Goal: Task Accomplishment & Management: Manage account settings

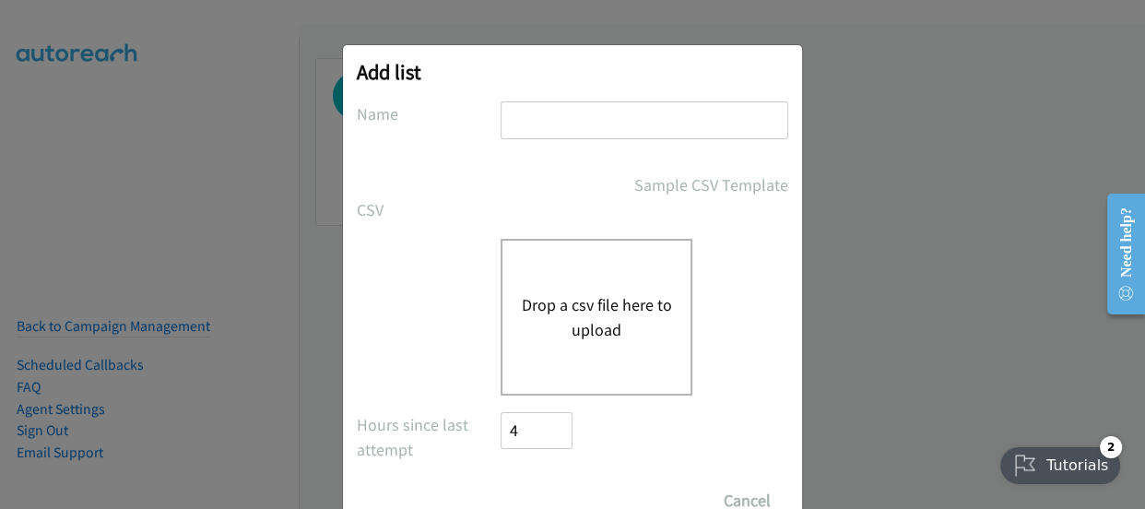
click at [631, 142] on div at bounding box center [644, 128] width 288 height 54
click at [634, 127] on input "text" at bounding box center [644, 120] width 288 height 38
type input "007.2"
click at [562, 331] on button "Drop a csv file here to upload" at bounding box center [596, 317] width 151 height 50
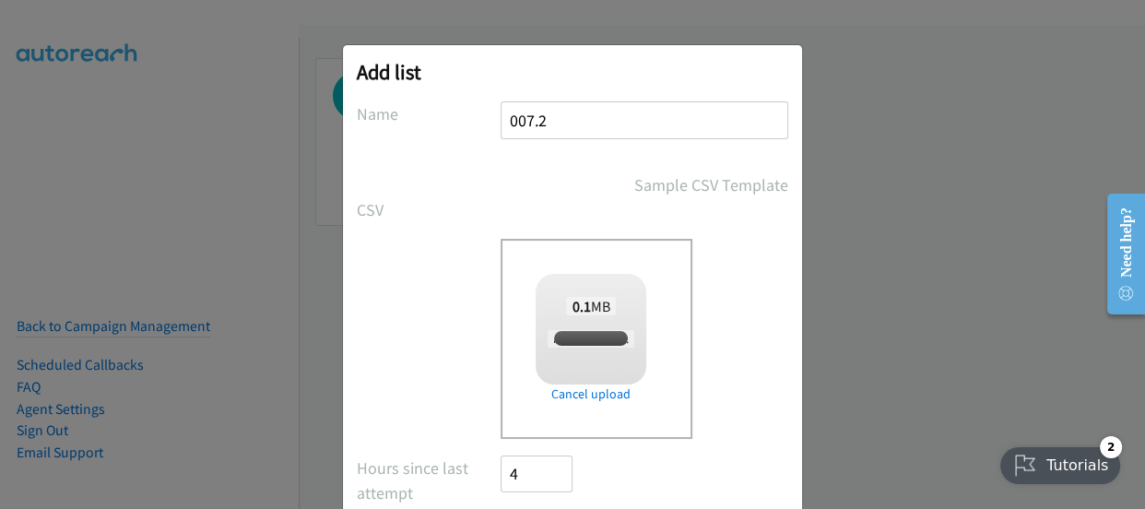
checkbox input "true"
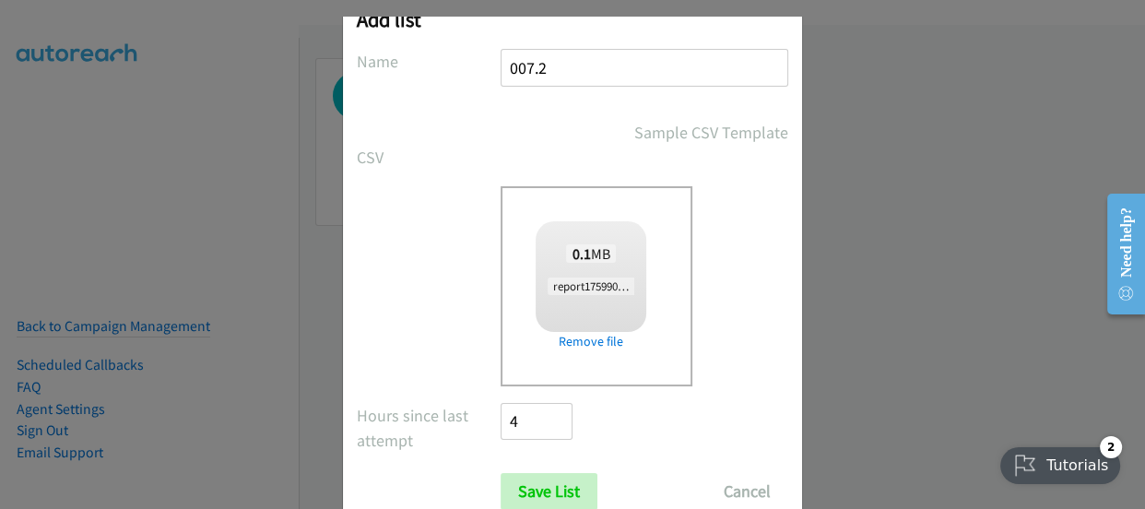
scroll to position [112, 0]
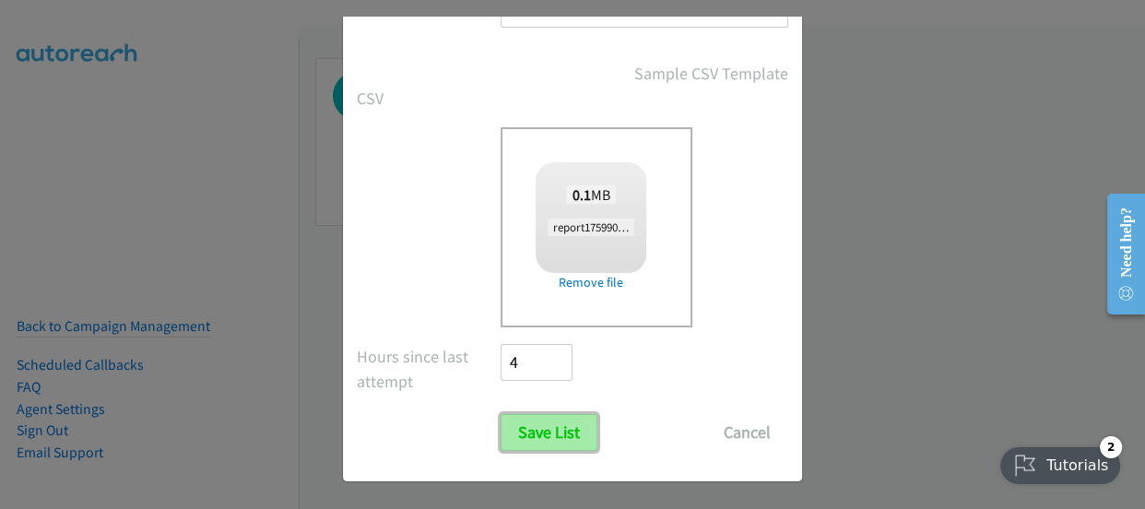
click at [515, 432] on input "Save List" at bounding box center [548, 432] width 97 height 37
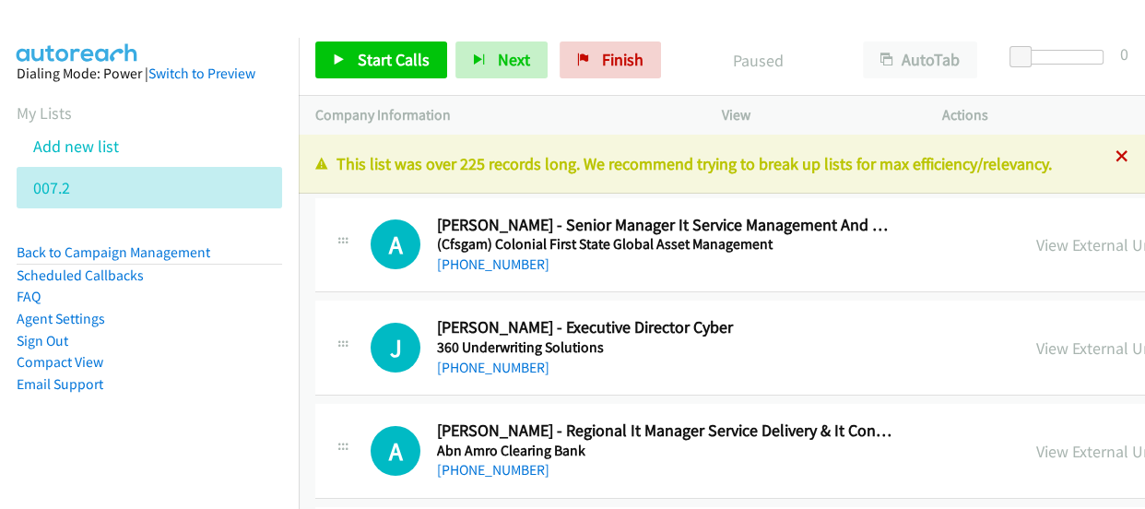
click at [1115, 157] on icon at bounding box center [1121, 157] width 13 height 13
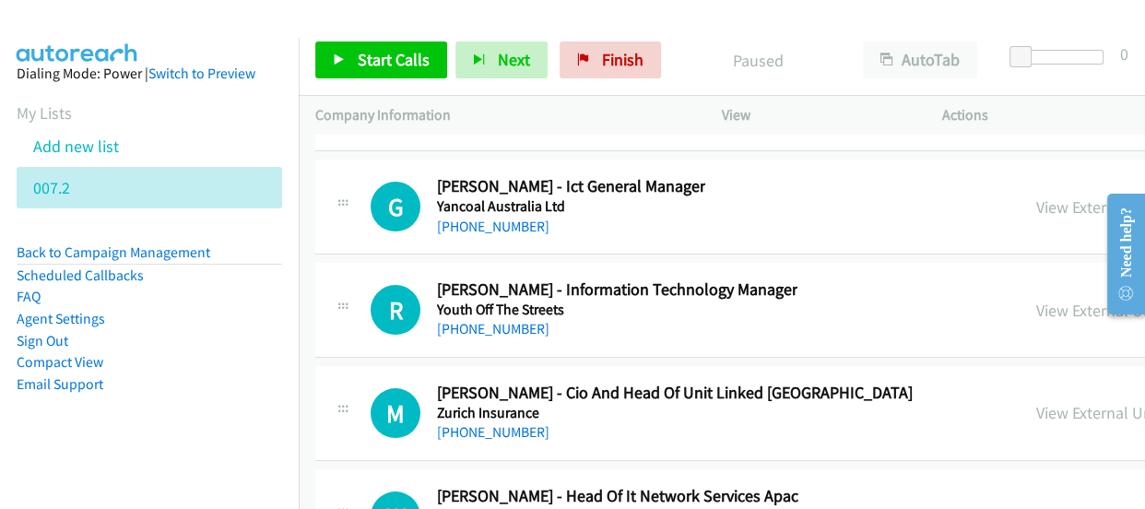
scroll to position [50594, 0]
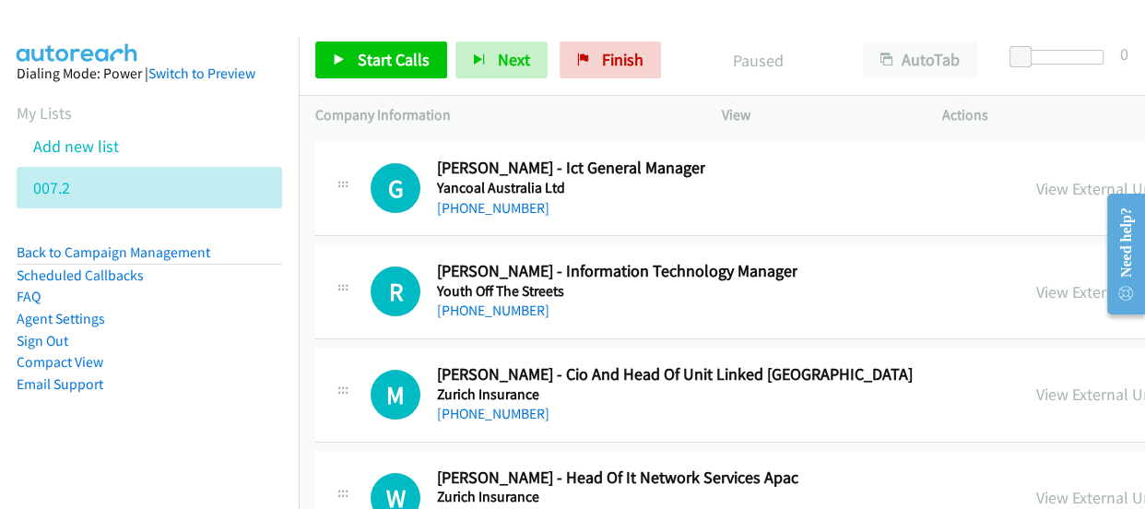
click at [443, 508] on link "[PHONE_NUMBER]" at bounding box center [493, 517] width 112 height 18
click at [505, 508] on link "[PHONE_NUMBER]" at bounding box center [493, 517] width 112 height 18
click at [490, 405] on link "[PHONE_NUMBER]" at bounding box center [493, 414] width 112 height 18
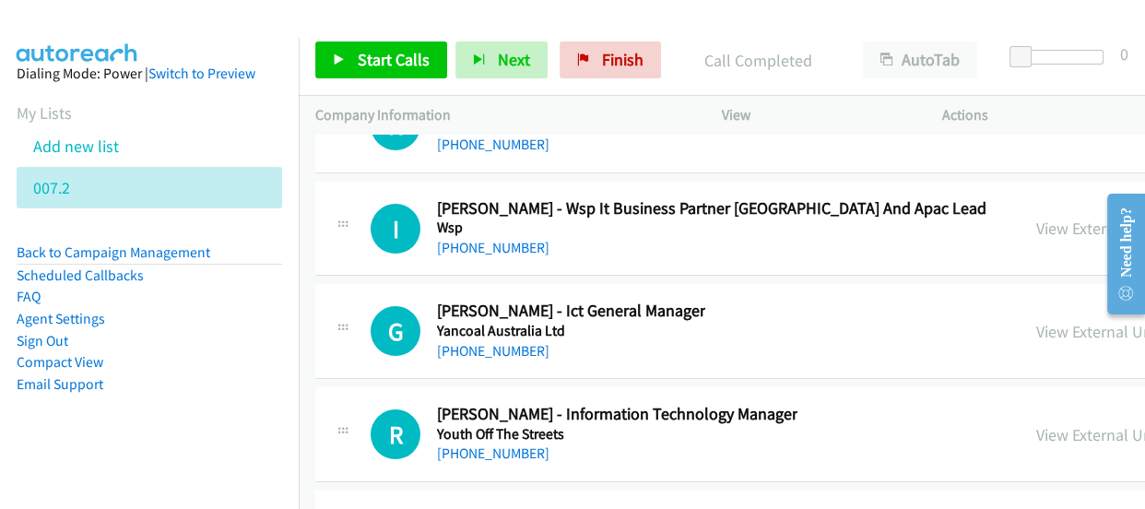
scroll to position [50426, 0]
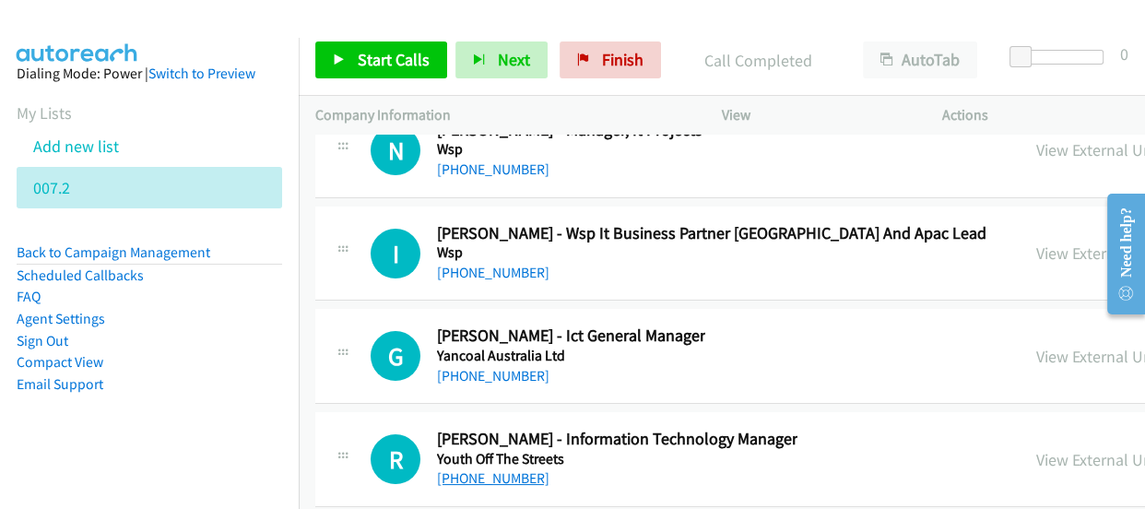
click at [504, 469] on link "[PHONE_NUMBER]" at bounding box center [493, 478] width 112 height 18
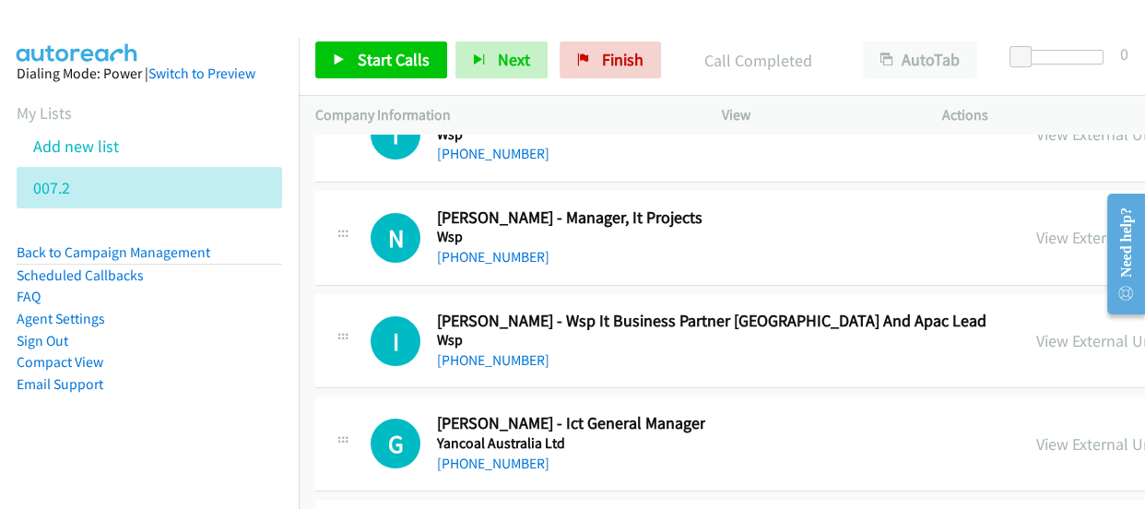
scroll to position [50342, 0]
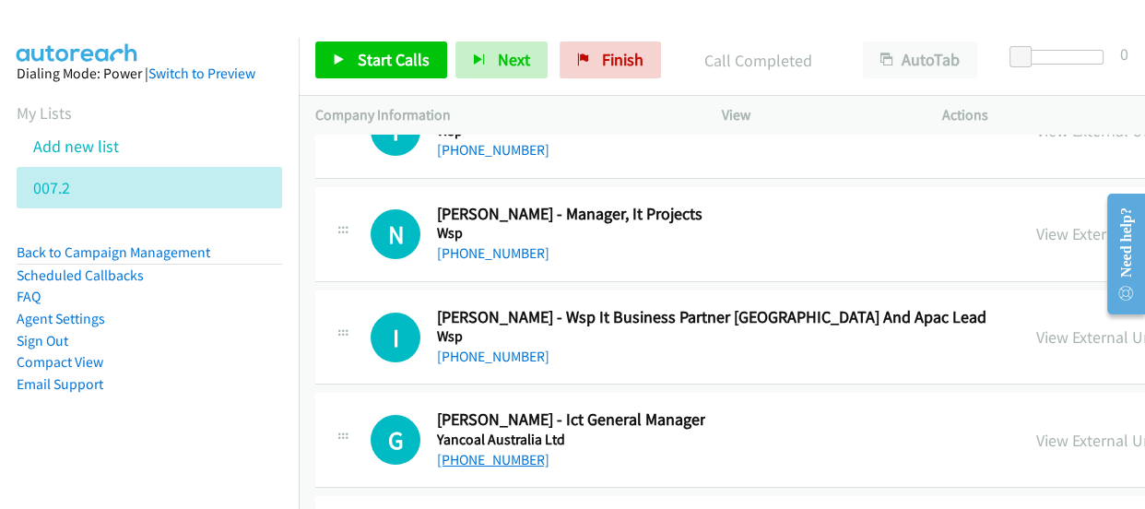
click at [493, 451] on link "[PHONE_NUMBER]" at bounding box center [493, 460] width 112 height 18
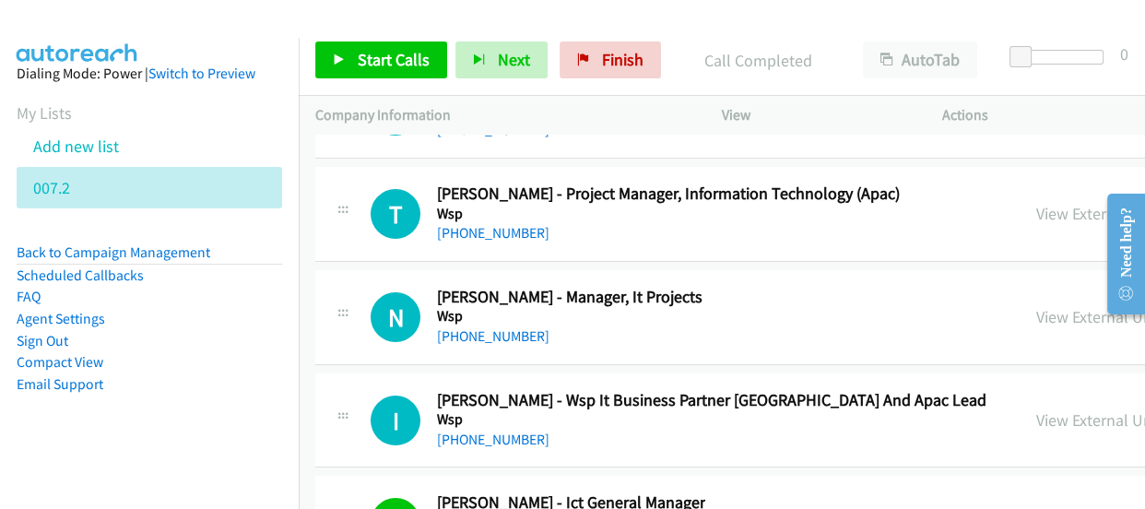
scroll to position [50258, 0]
click at [489, 431] on link "[PHONE_NUMBER]" at bounding box center [493, 440] width 112 height 18
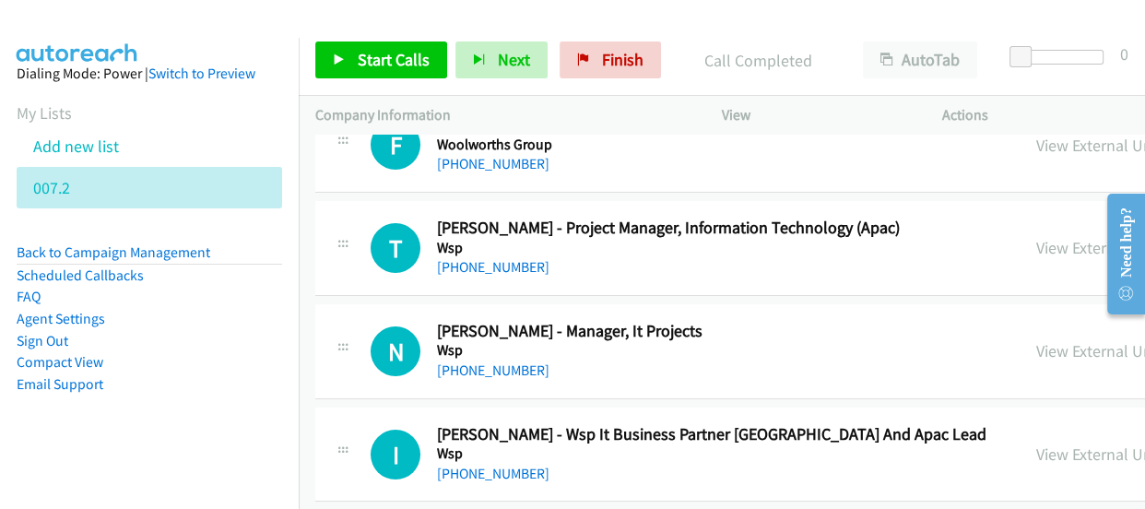
scroll to position [50090, 0]
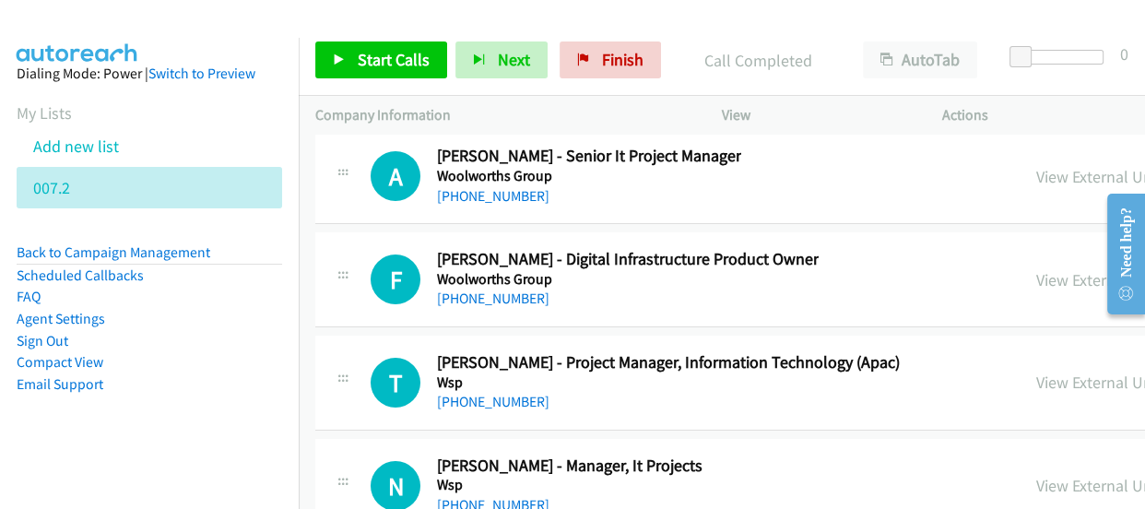
click at [488, 496] on link "[PHONE_NUMBER]" at bounding box center [493, 505] width 112 height 18
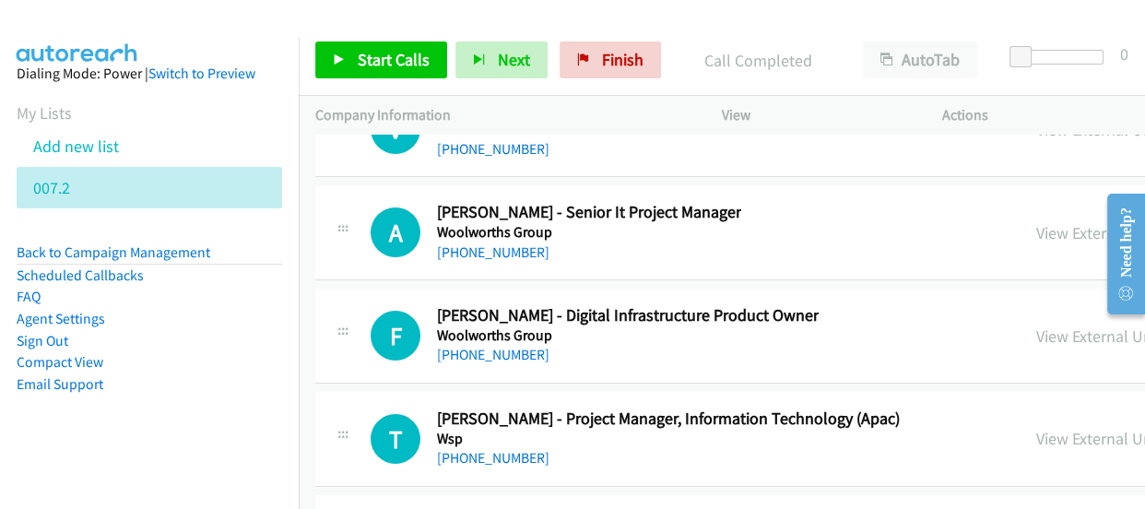
scroll to position [50007, 0]
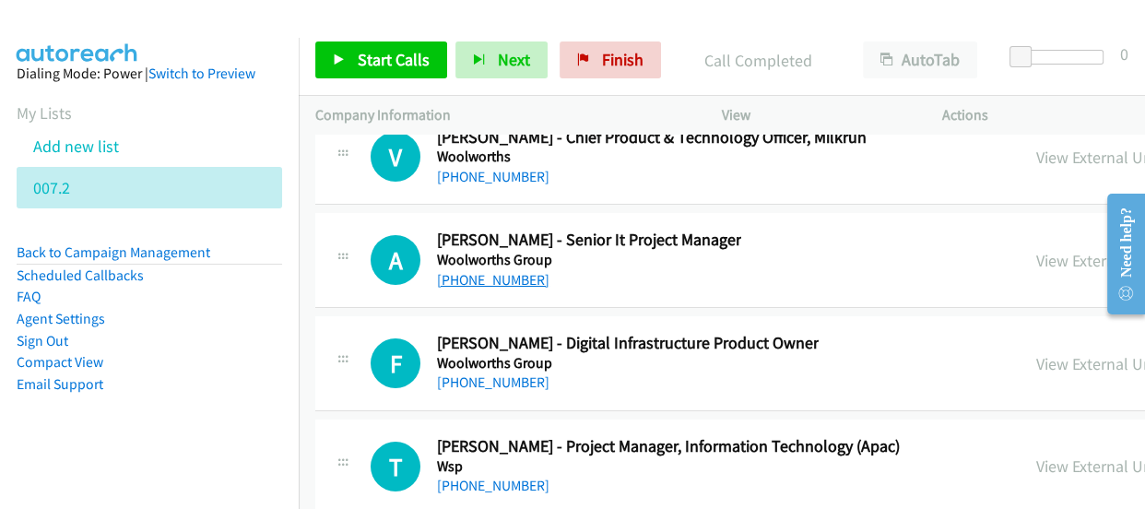
click at [487, 271] on link "[PHONE_NUMBER]" at bounding box center [493, 280] width 112 height 18
click at [519, 373] on link "[PHONE_NUMBER]" at bounding box center [493, 382] width 112 height 18
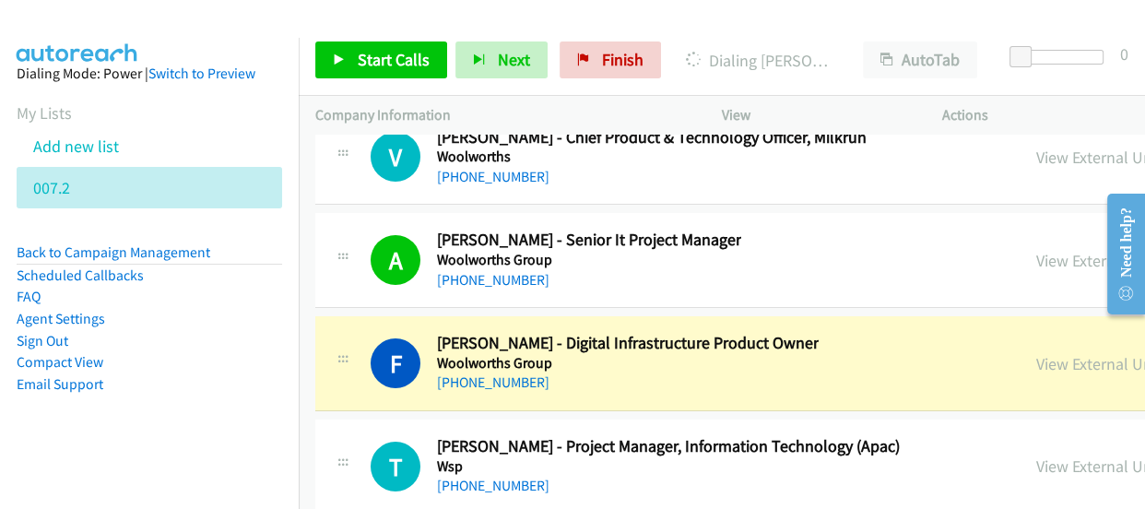
scroll to position [50090, 0]
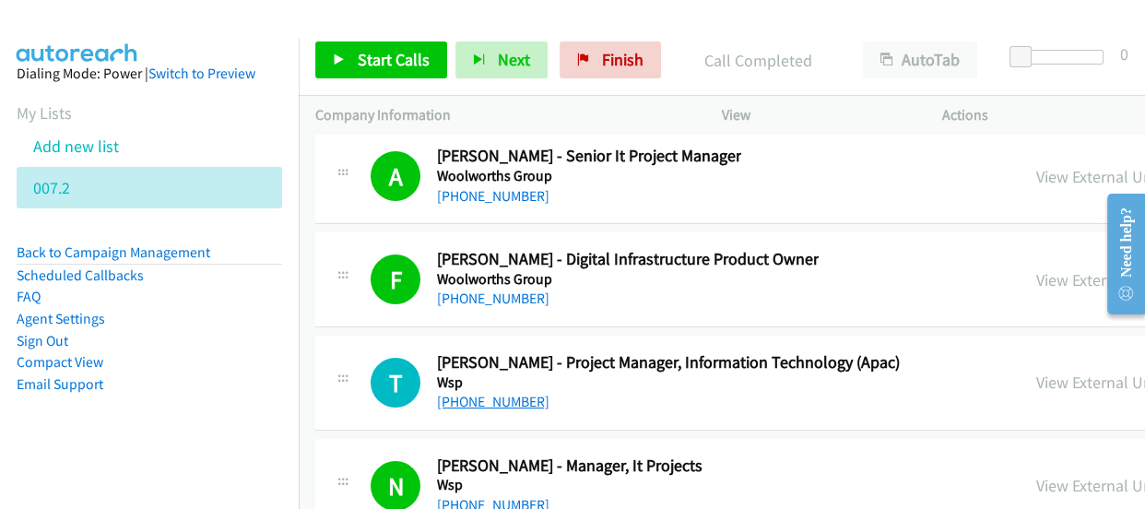
click at [525, 393] on link "[PHONE_NUMBER]" at bounding box center [493, 402] width 112 height 18
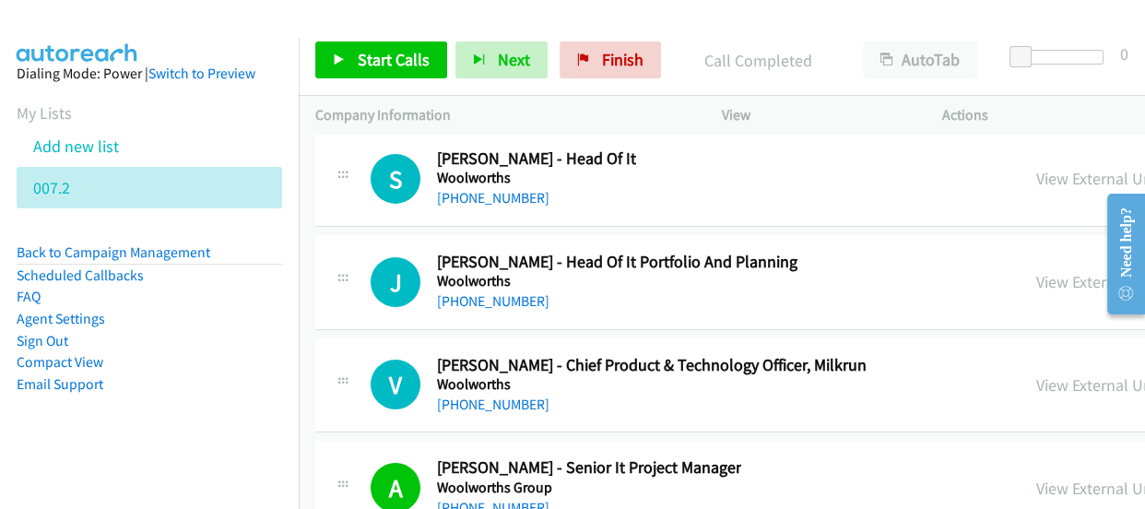
scroll to position [49672, 0]
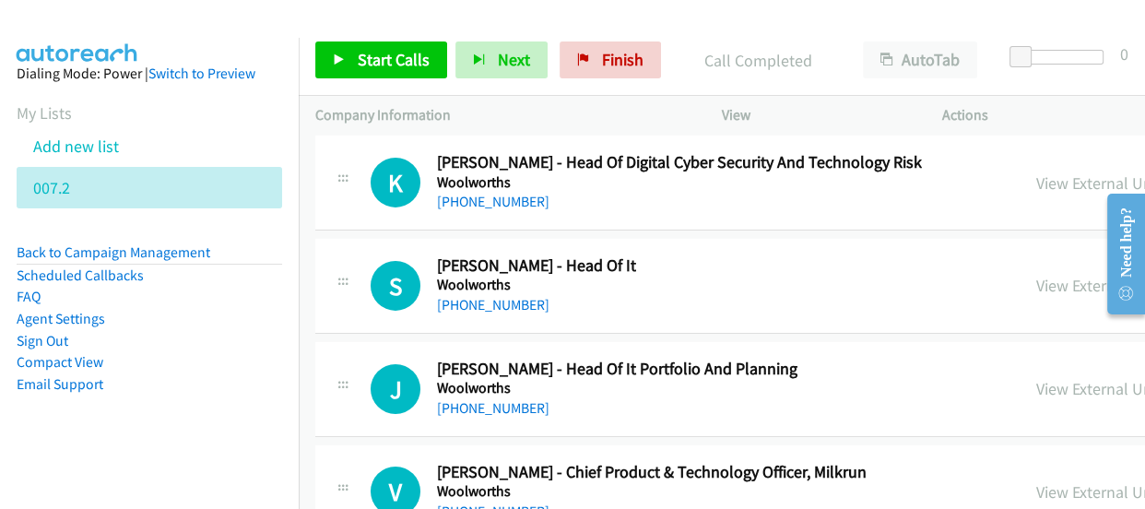
click at [472, 502] on link "[PHONE_NUMBER]" at bounding box center [493, 511] width 112 height 18
click at [481, 399] on link "[PHONE_NUMBER]" at bounding box center [493, 408] width 112 height 18
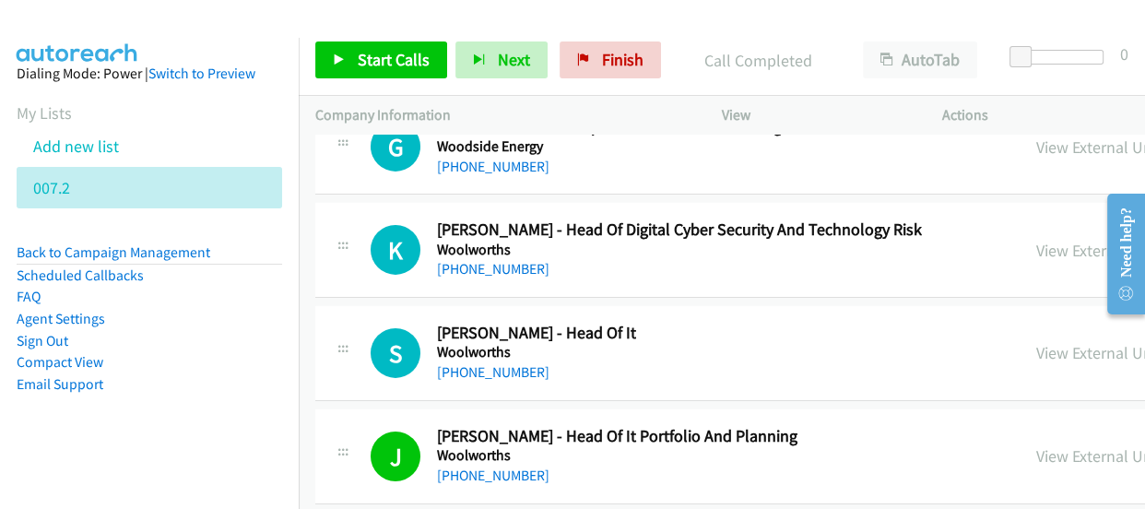
scroll to position [49588, 0]
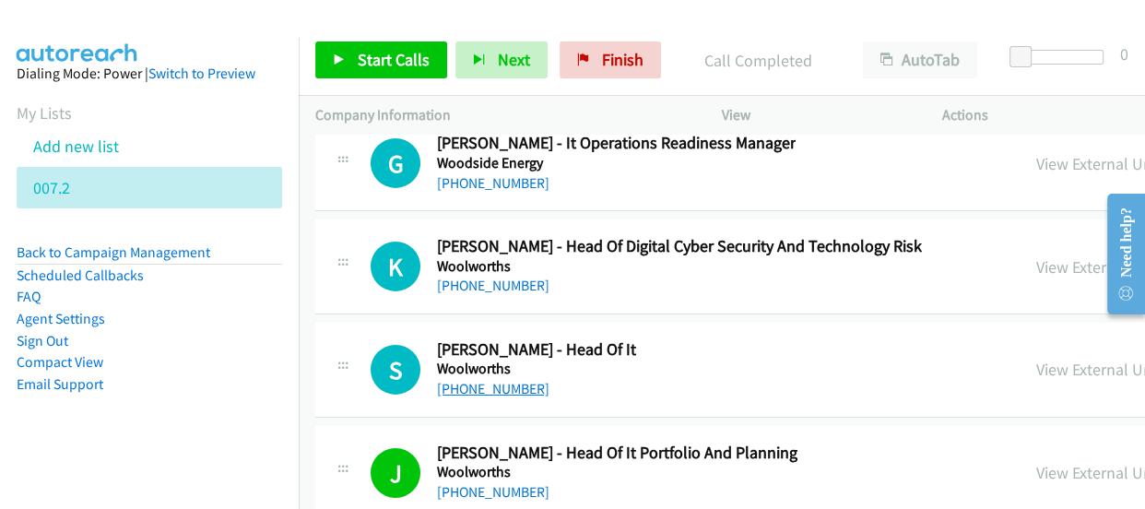
click at [481, 380] on link "[PHONE_NUMBER]" at bounding box center [493, 389] width 112 height 18
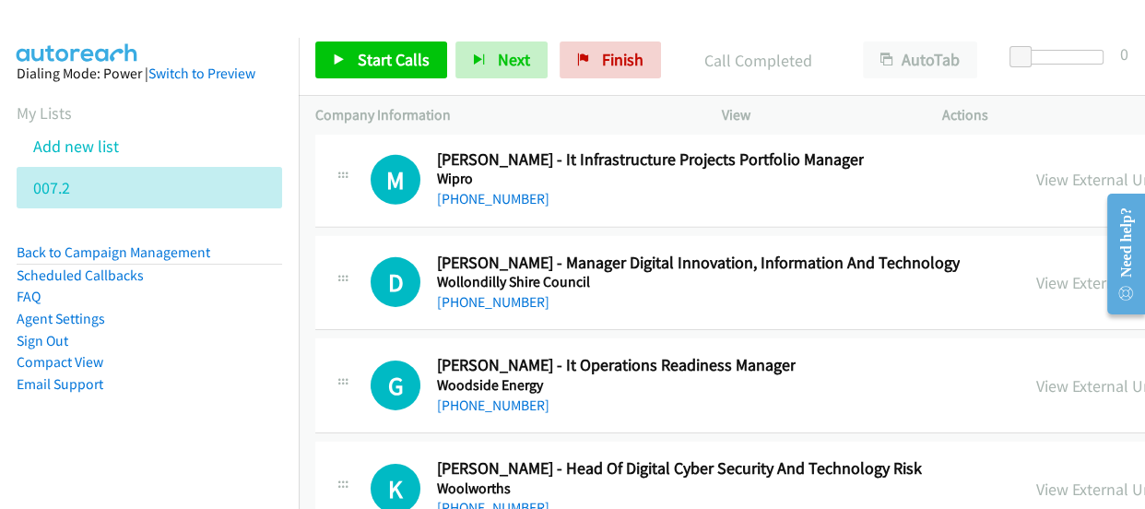
scroll to position [49337, 0]
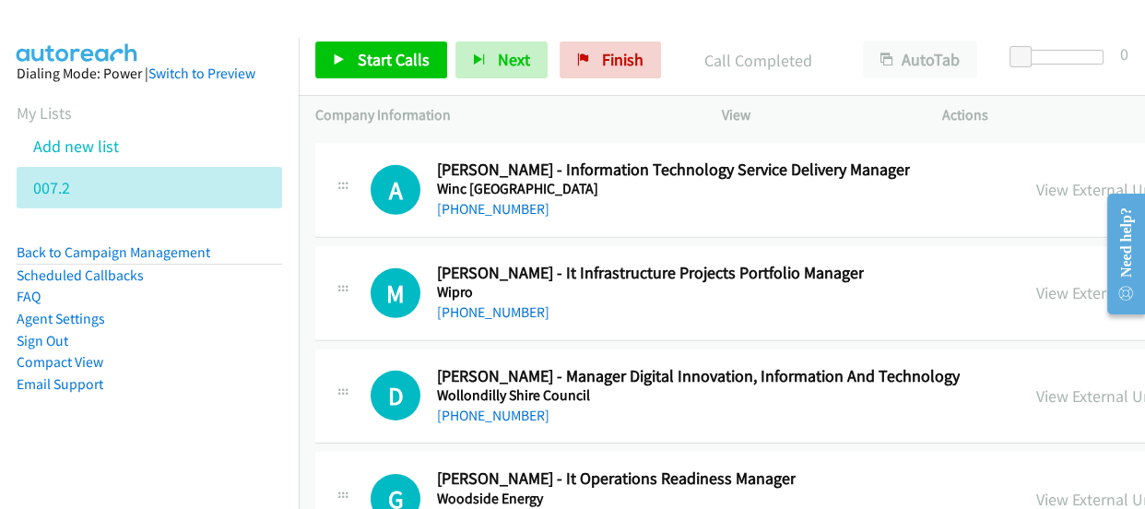
click at [504, 508] on link "[PHONE_NUMBER]" at bounding box center [493, 519] width 112 height 18
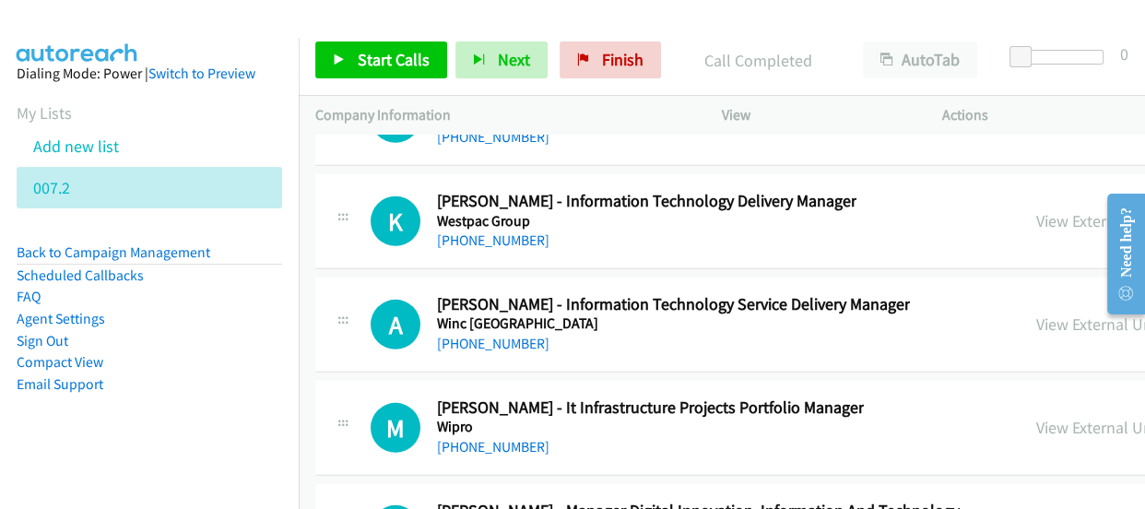
scroll to position [49169, 0]
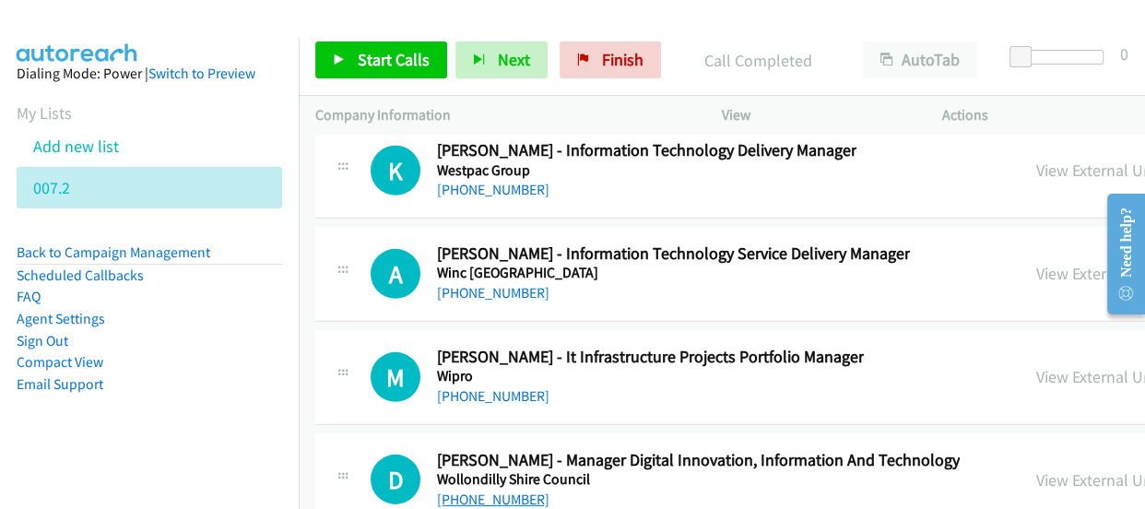
click at [514, 490] on link "[PHONE_NUMBER]" at bounding box center [493, 499] width 112 height 18
click at [488, 387] on link "[PHONE_NUMBER]" at bounding box center [493, 396] width 112 height 18
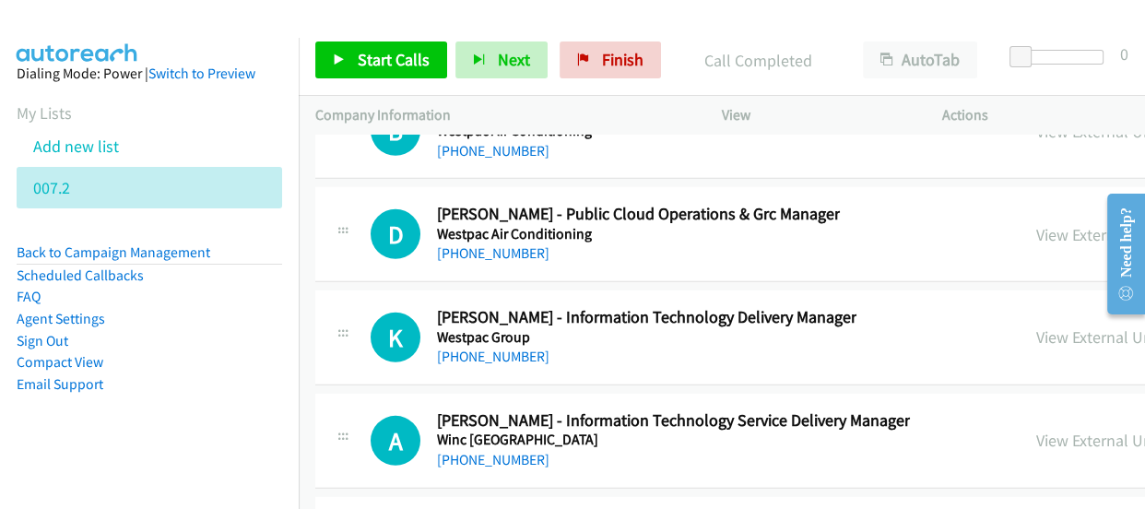
scroll to position [48918, 0]
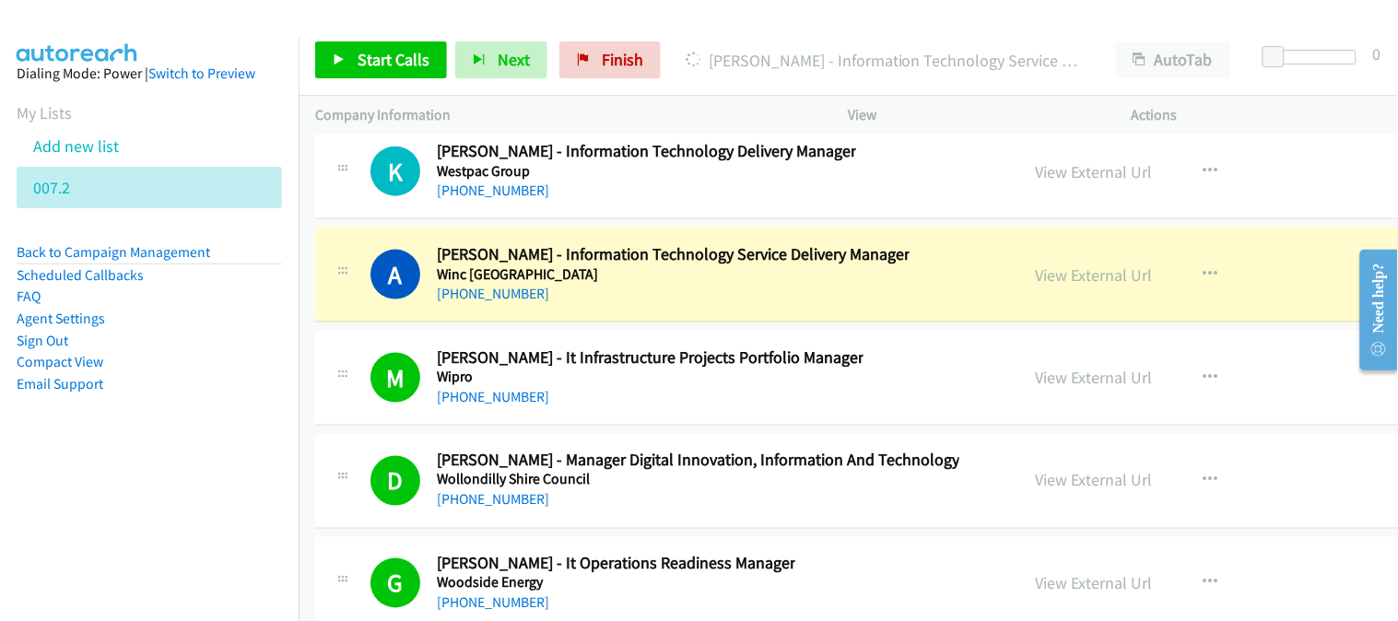
scroll to position [49170, 0]
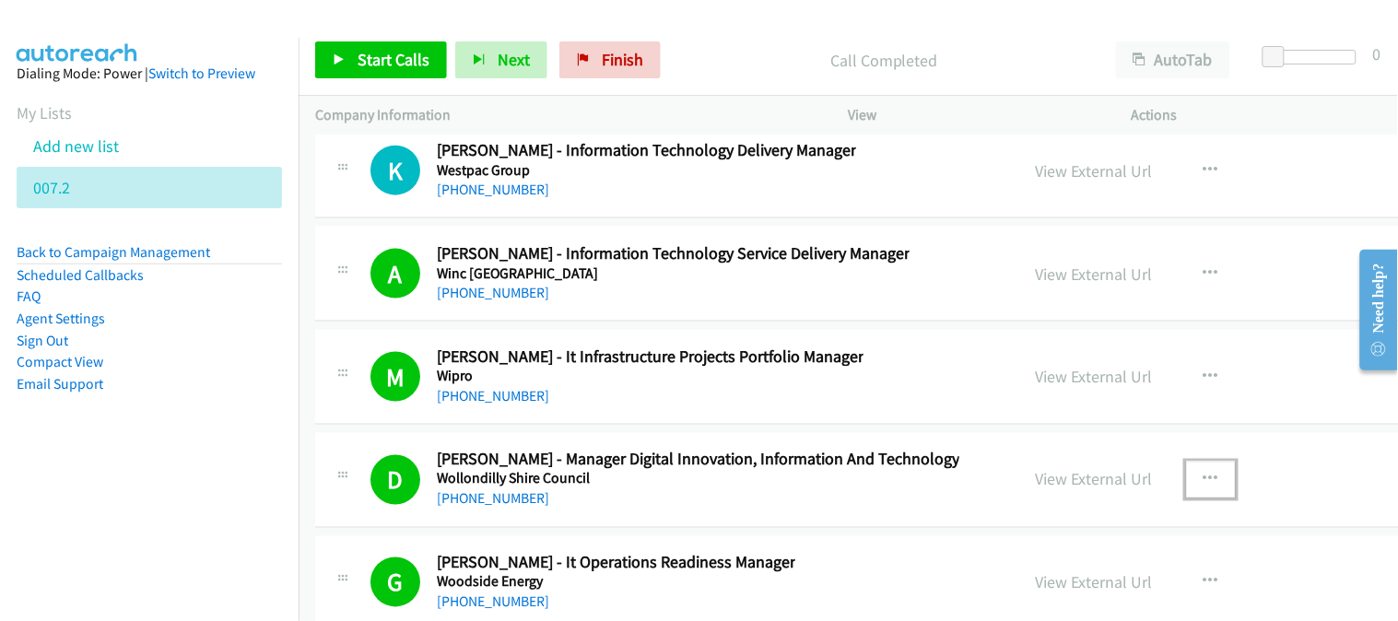
click at [1144, 488] on icon "button" at bounding box center [1211, 480] width 15 height 15
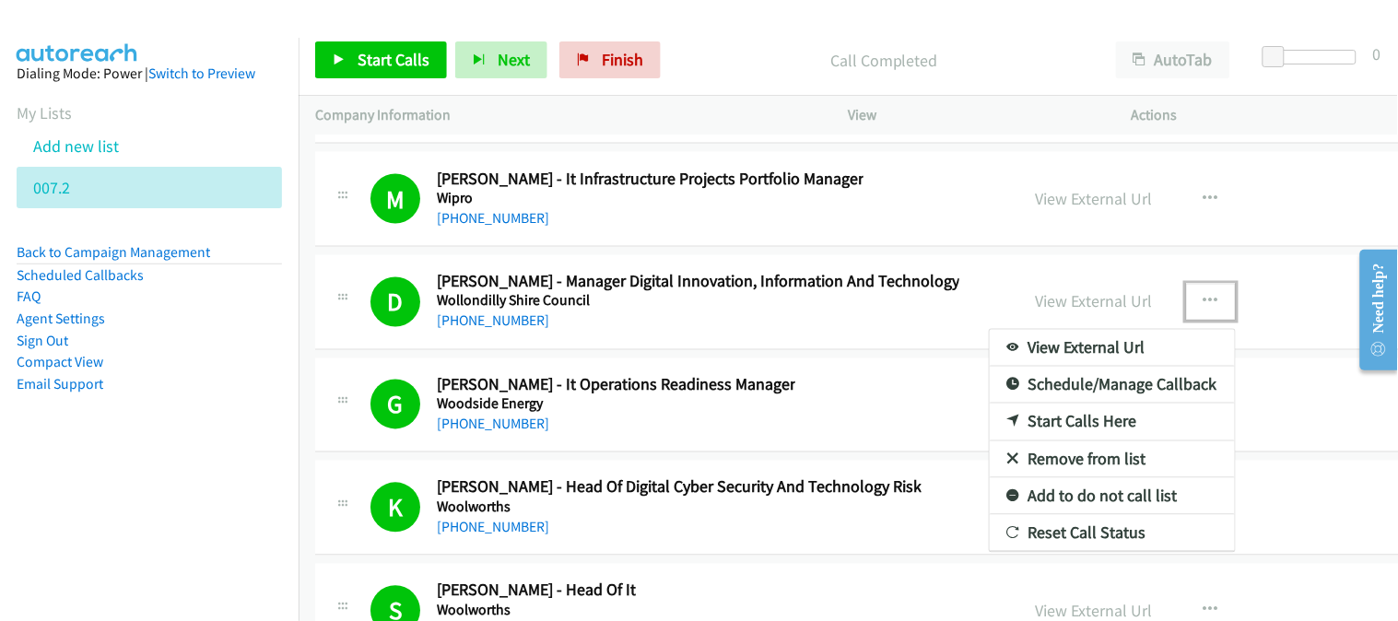
scroll to position [49477, 0]
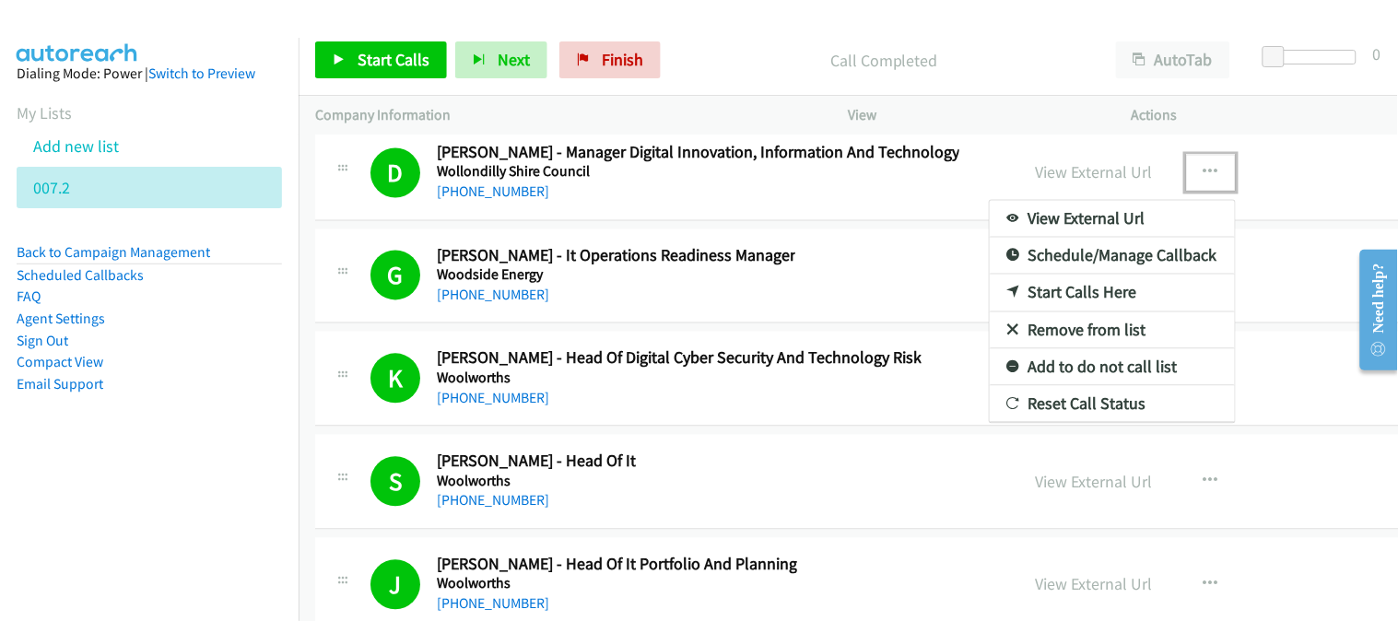
click at [1060, 386] on link "Add to do not call list" at bounding box center [1112, 367] width 245 height 37
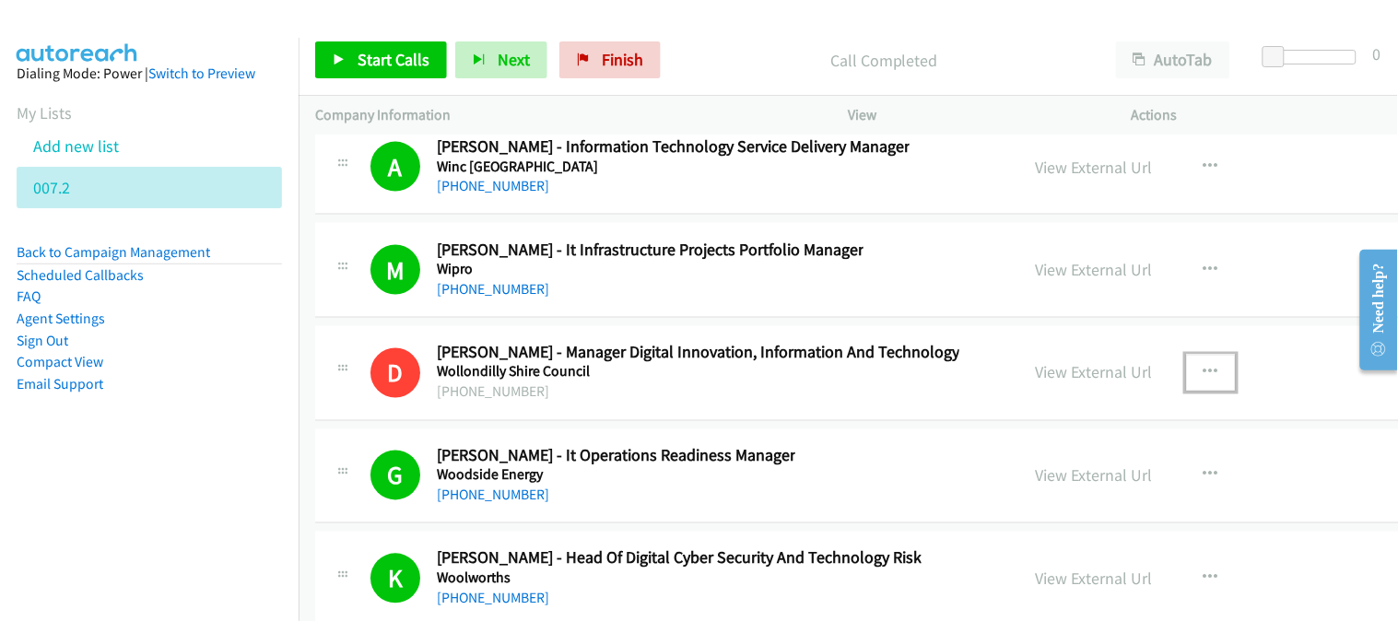
scroll to position [49272, 0]
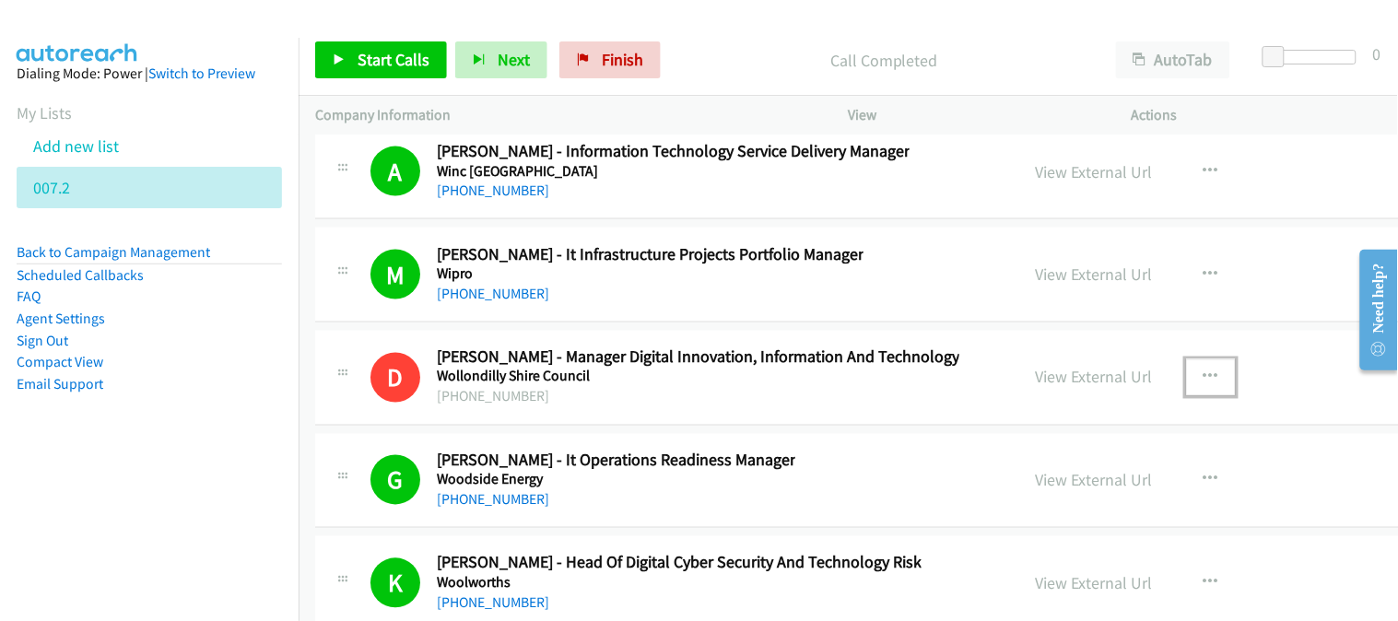
click at [1144, 385] on icon "button" at bounding box center [1211, 377] width 15 height 15
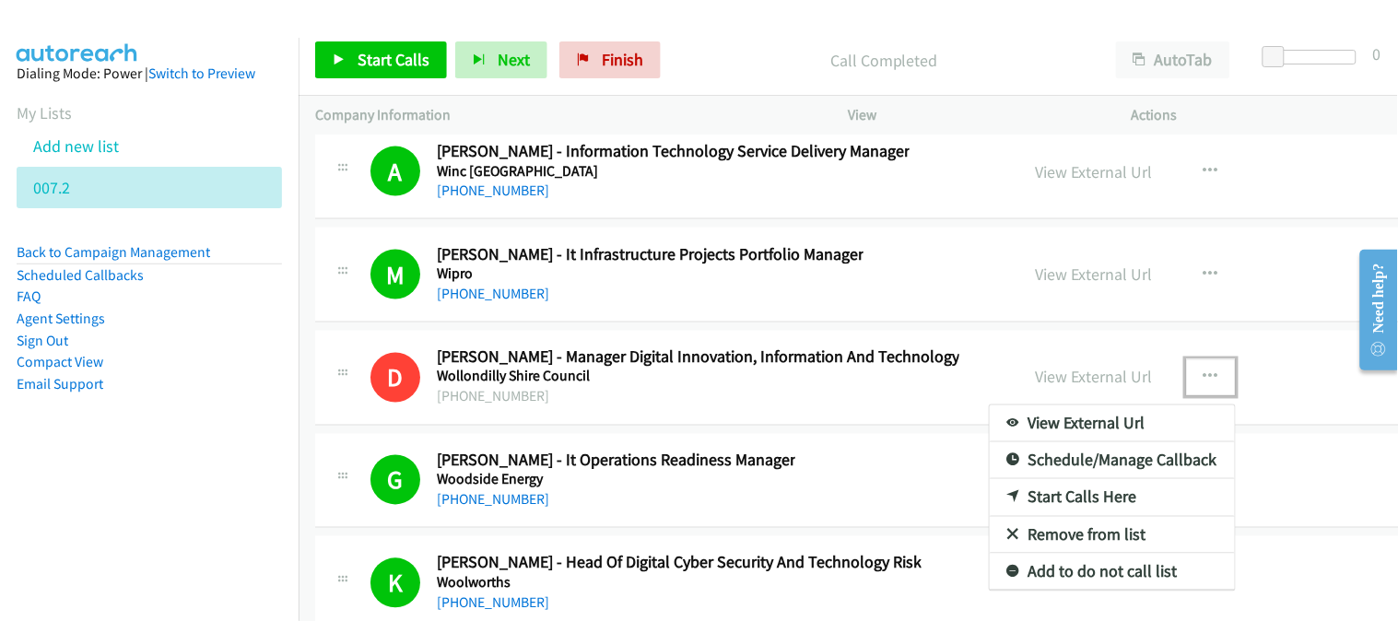
click at [1144, 287] on div at bounding box center [699, 310] width 1398 height 621
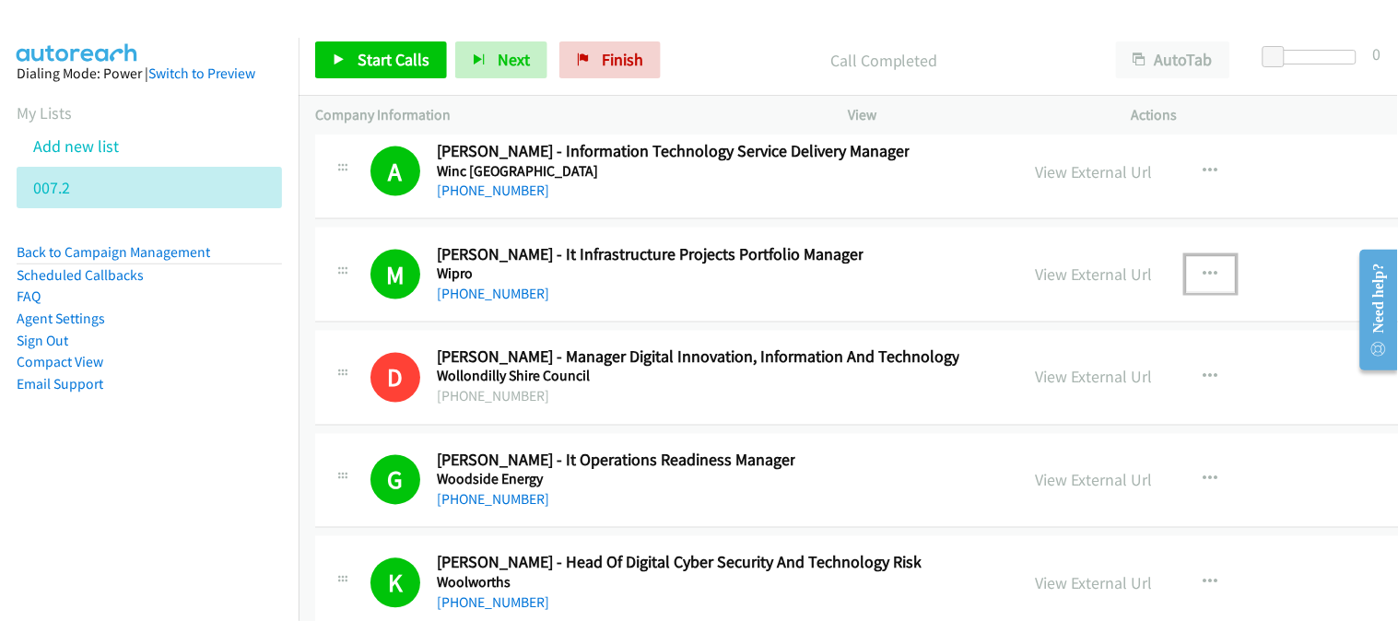
click at [1144, 282] on icon "button" at bounding box center [1211, 274] width 15 height 15
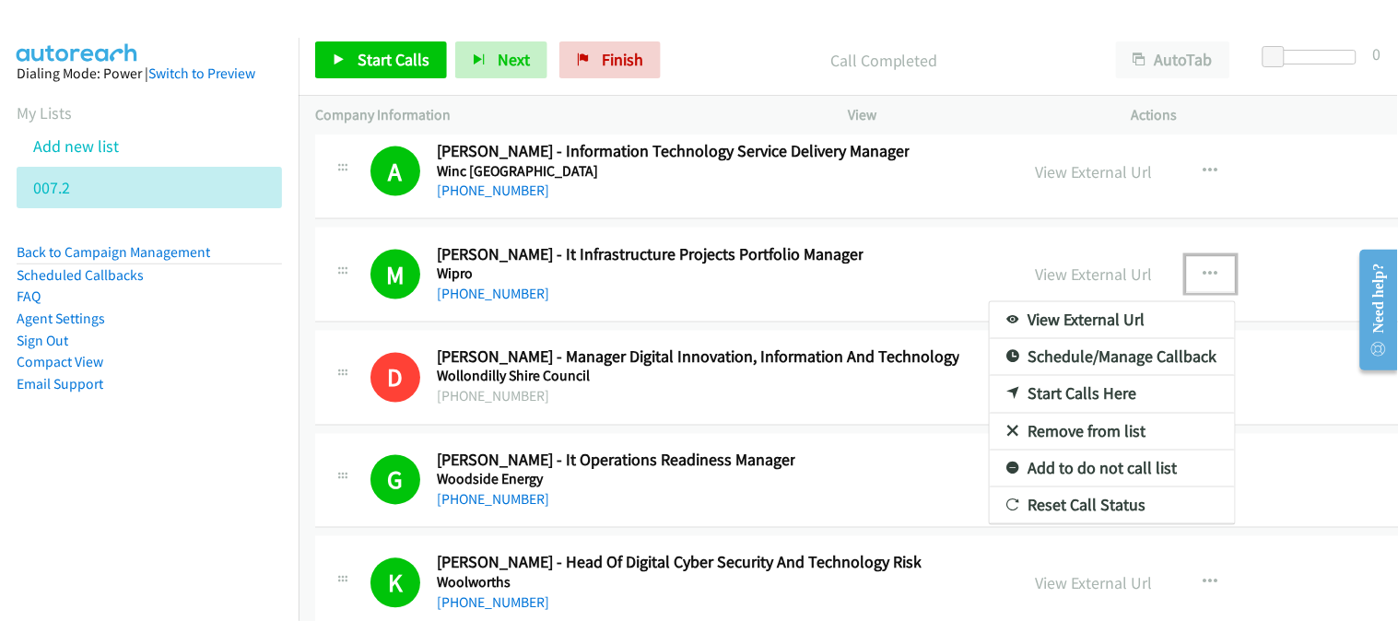
click at [1063, 488] on link "Add to do not call list" at bounding box center [1112, 469] width 245 height 37
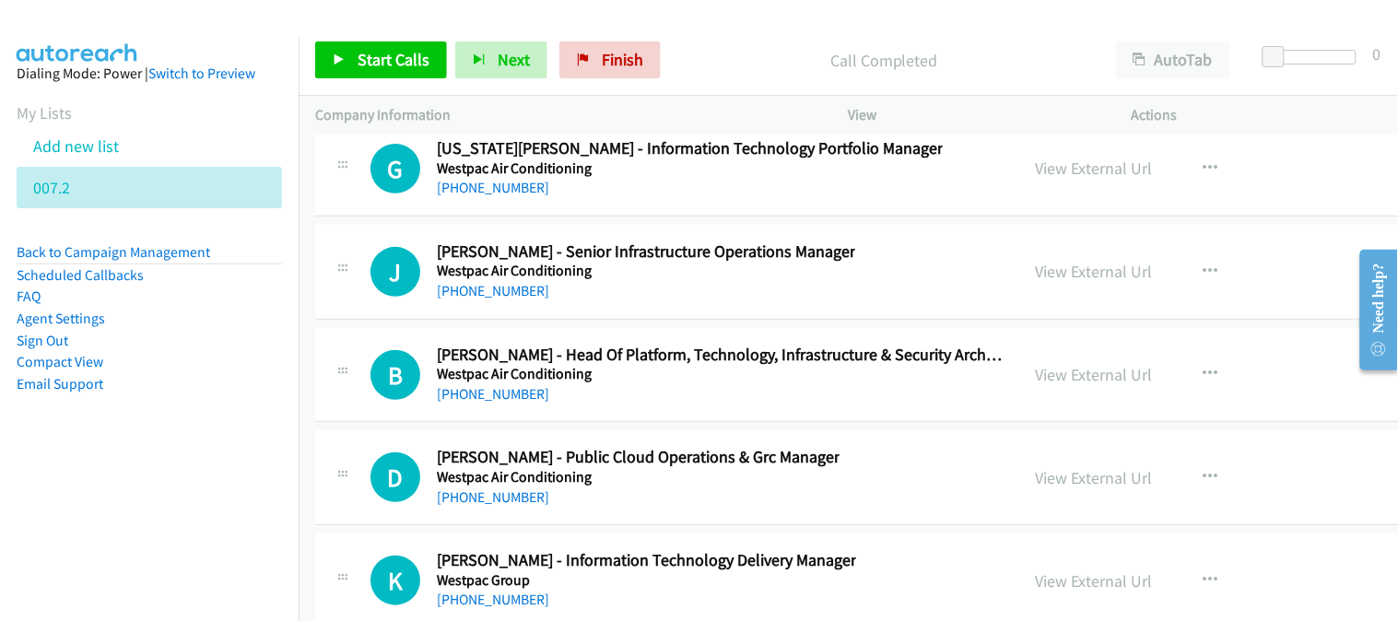
scroll to position [48862, 0]
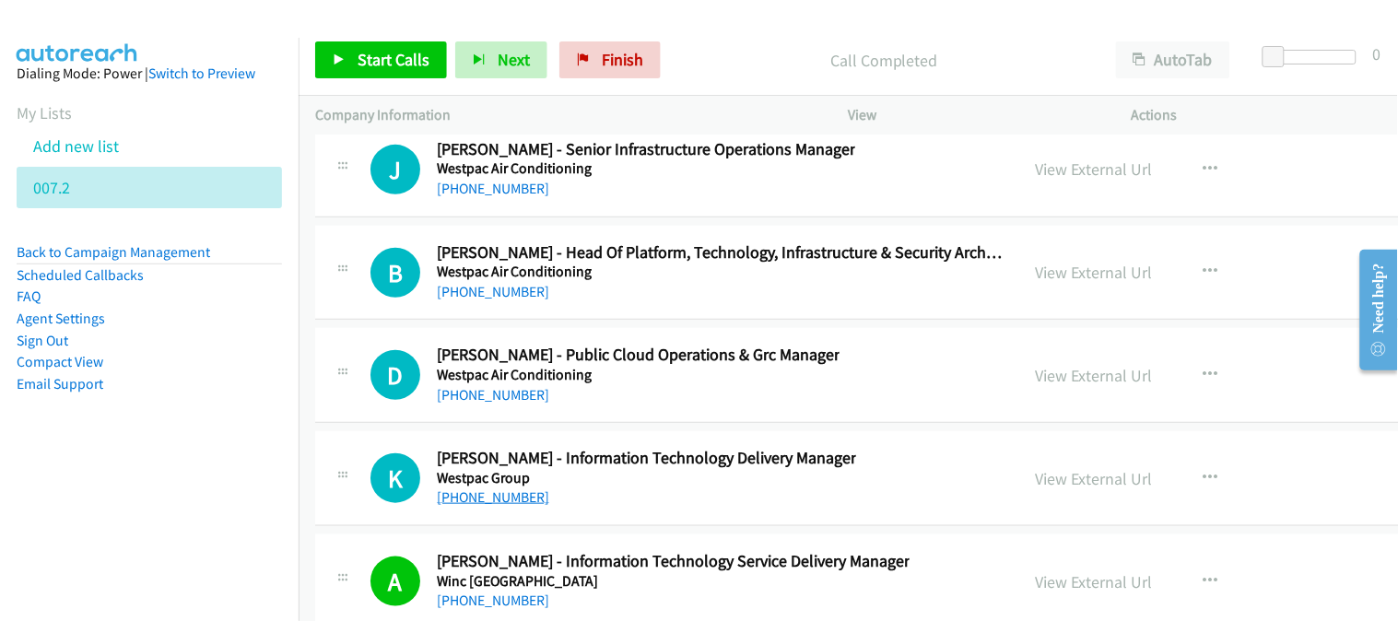
click at [500, 506] on link "[PHONE_NUMBER]" at bounding box center [493, 497] width 112 height 18
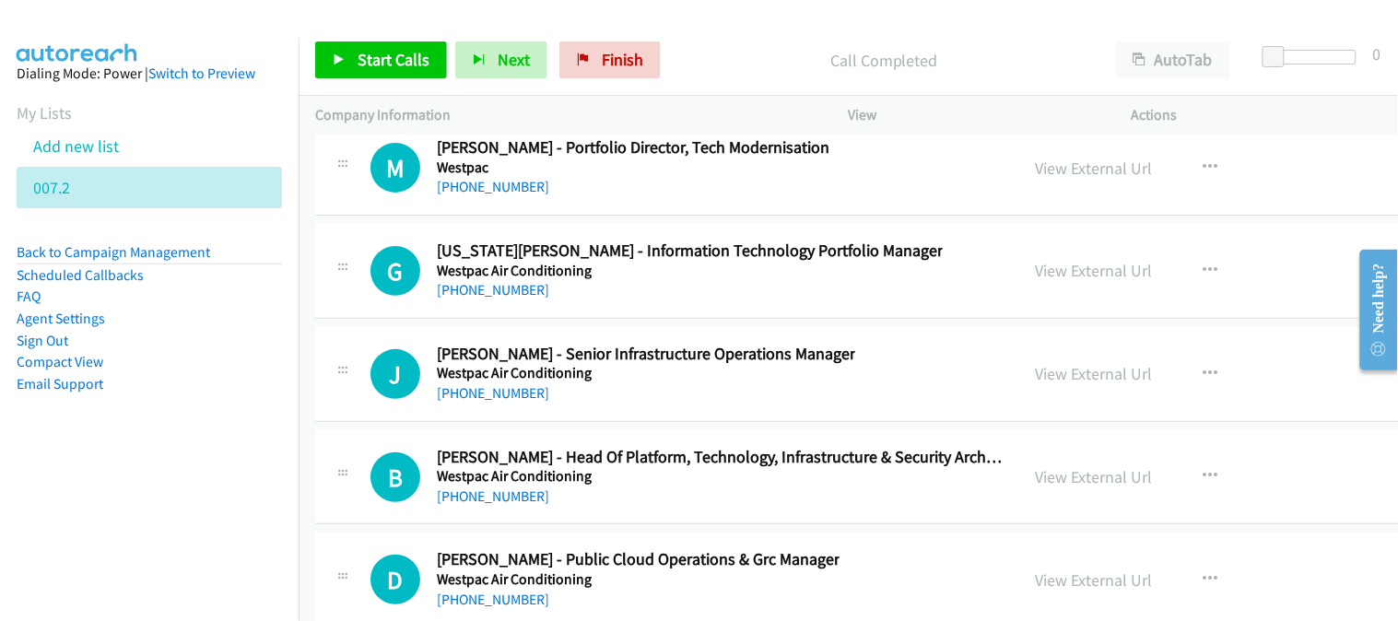
scroll to position [48760, 0]
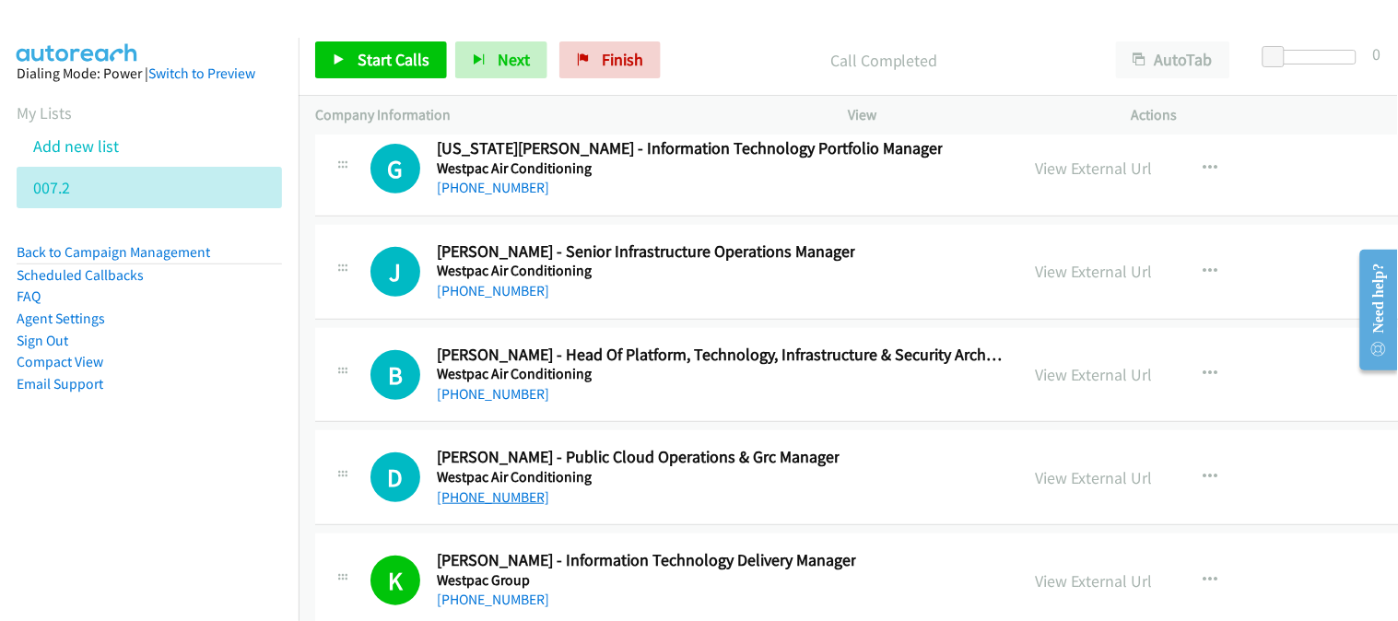
click at [498, 506] on link "[PHONE_NUMBER]" at bounding box center [493, 497] width 112 height 18
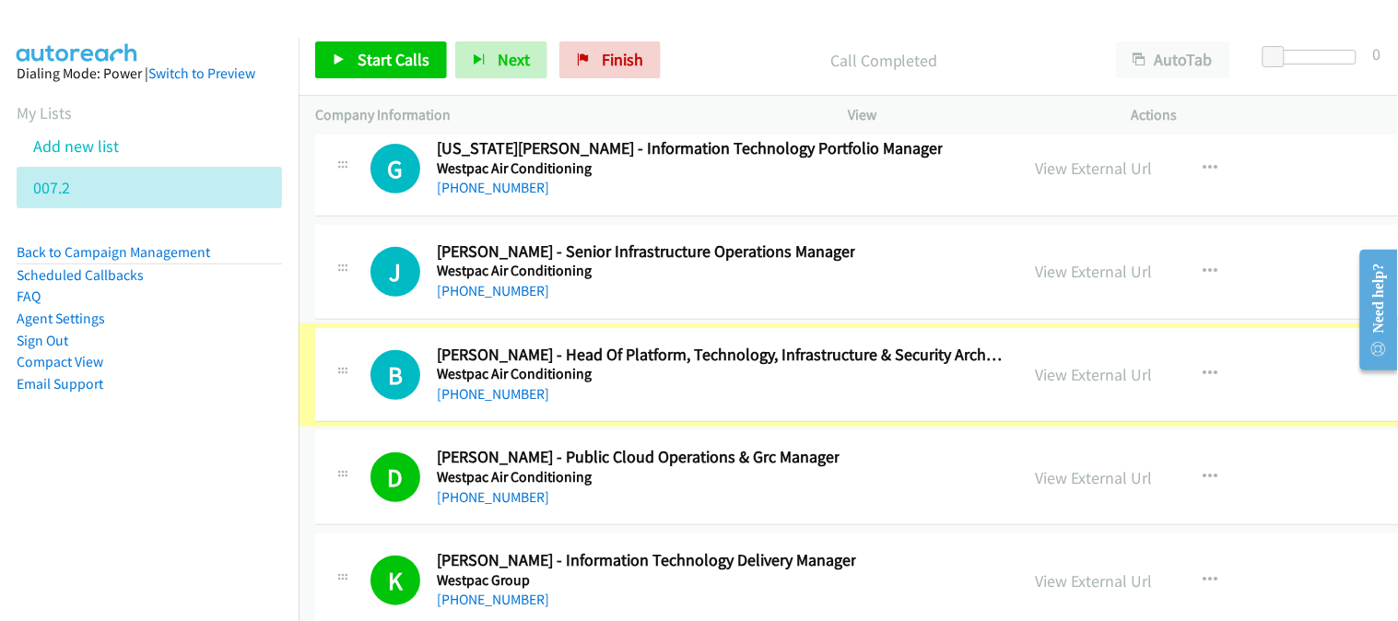
click at [505, 403] on link "[PHONE_NUMBER]" at bounding box center [493, 394] width 112 height 18
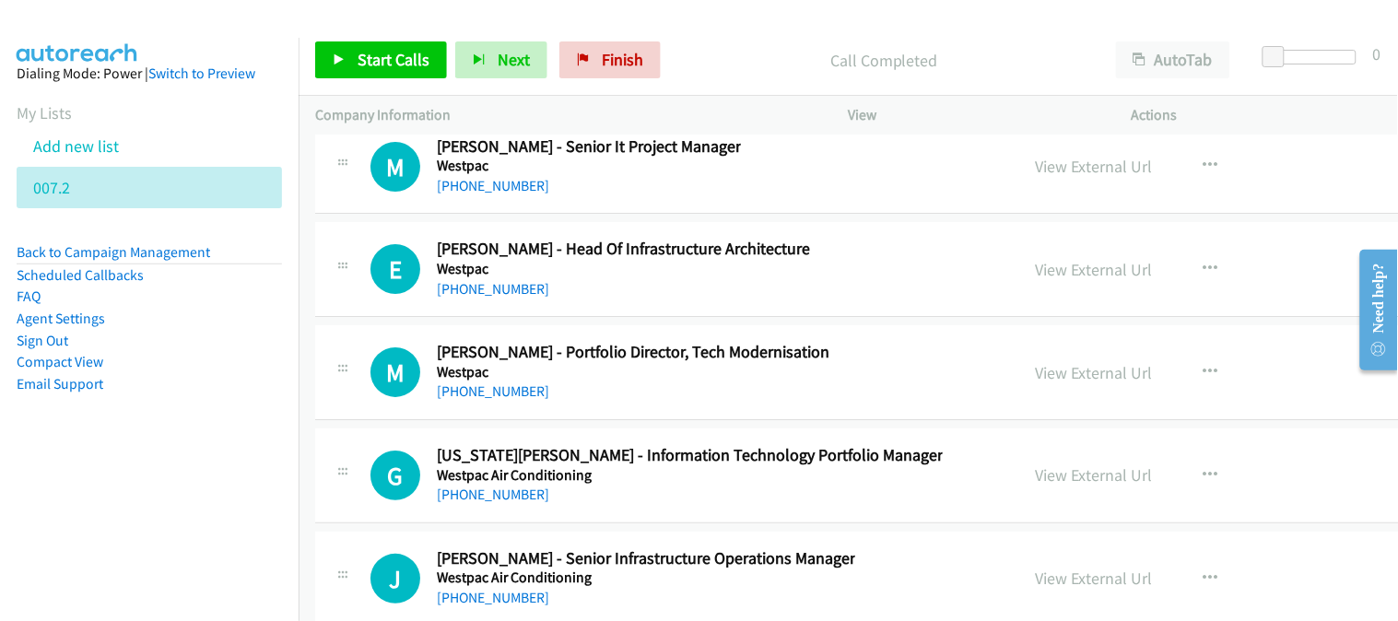
scroll to position [48555, 0]
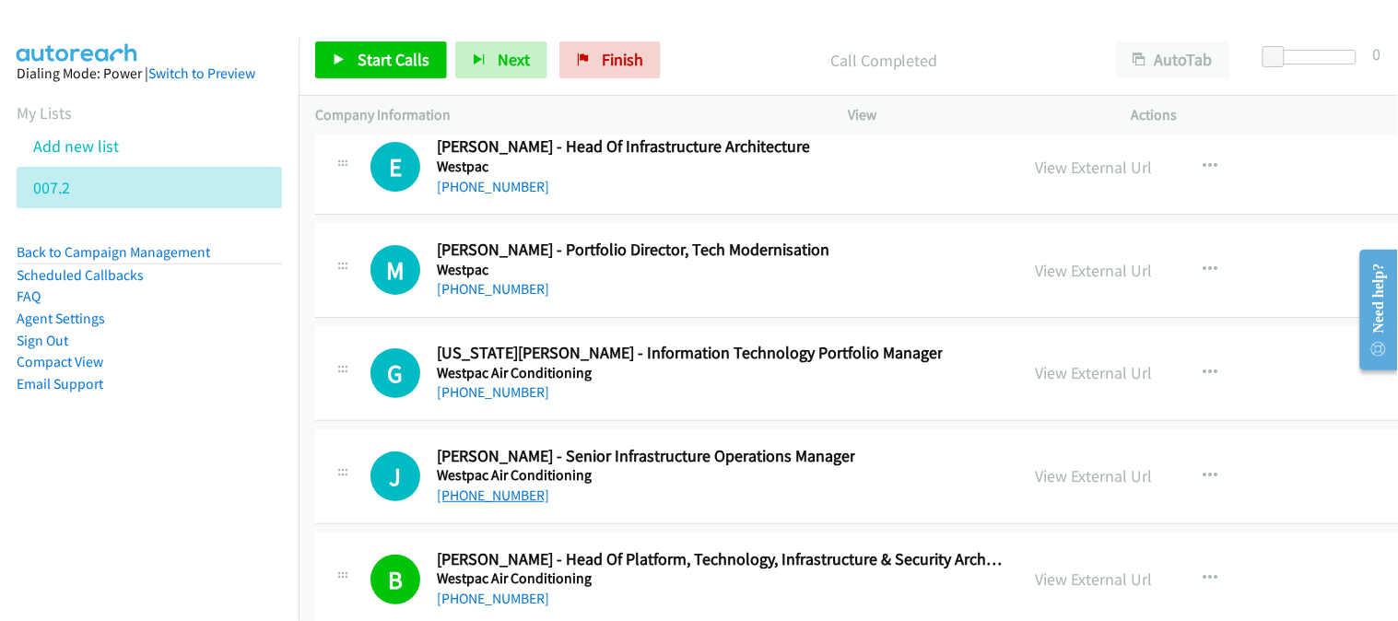
click at [494, 504] on link "[PHONE_NUMBER]" at bounding box center [493, 496] width 112 height 18
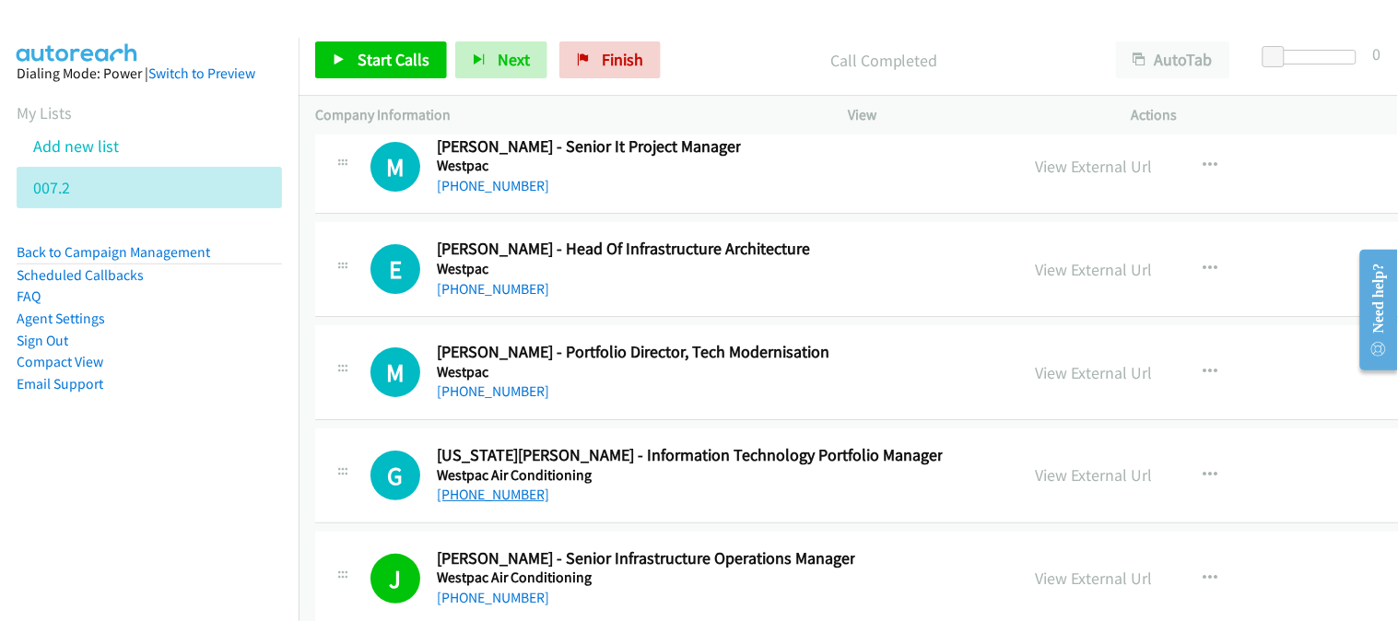
click at [489, 503] on link "[PHONE_NUMBER]" at bounding box center [493, 495] width 112 height 18
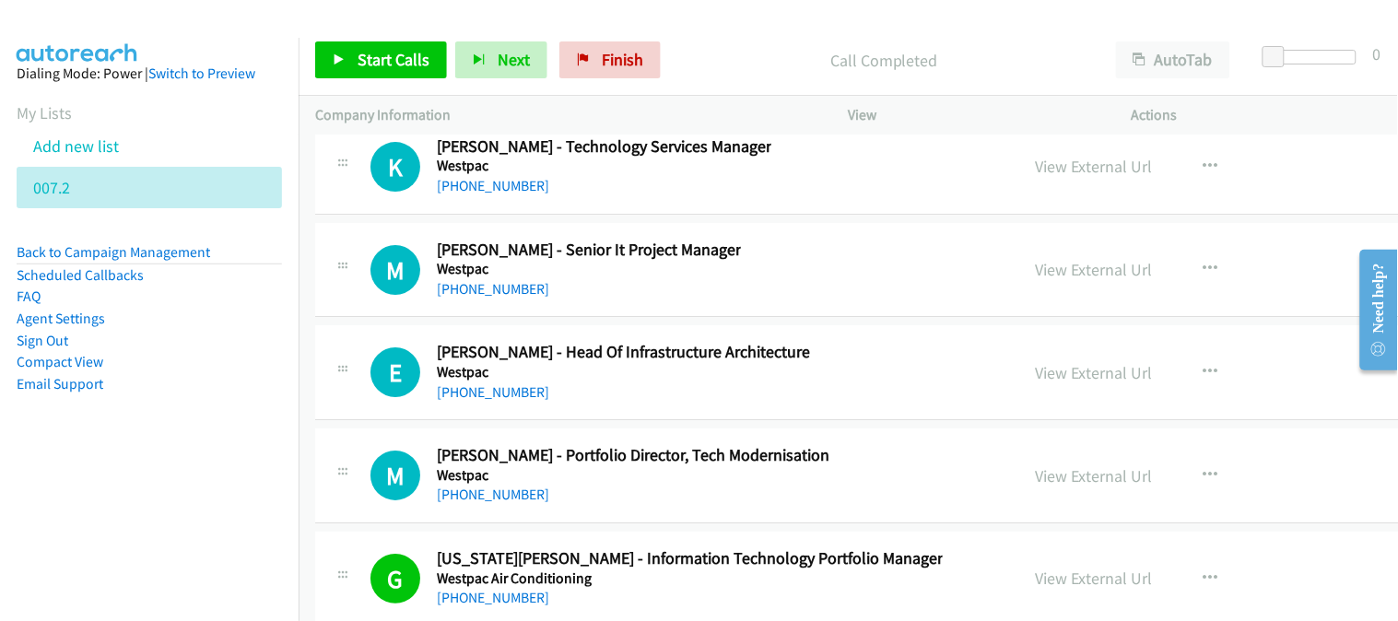
scroll to position [48350, 0]
click at [465, 502] on link "[PHONE_NUMBER]" at bounding box center [493, 494] width 112 height 18
click at [494, 400] on link "[PHONE_NUMBER]" at bounding box center [493, 391] width 112 height 18
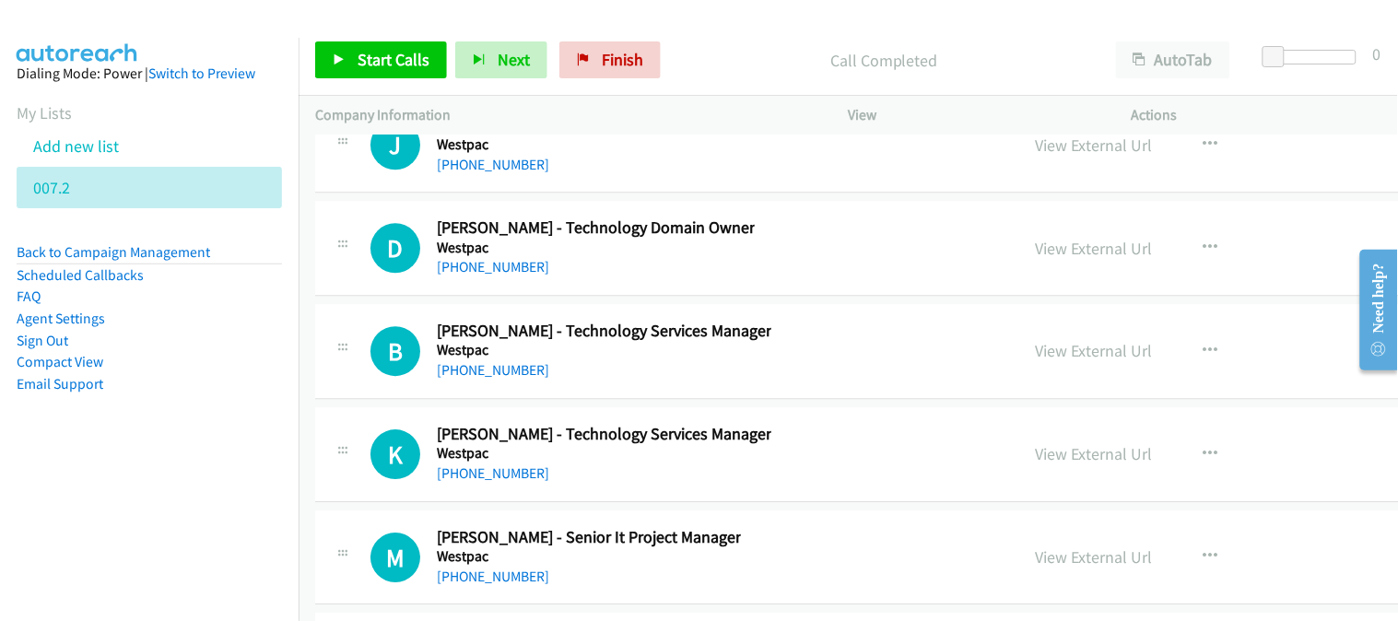
scroll to position [48044, 0]
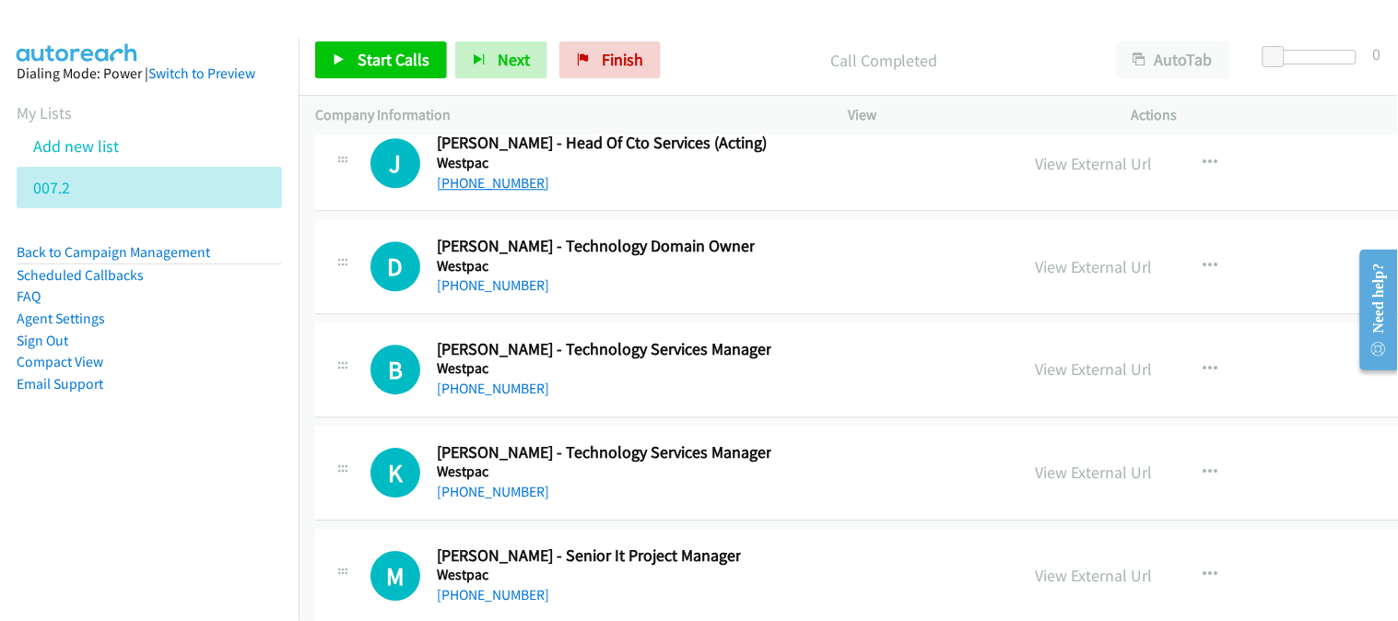
click at [495, 192] on link "[PHONE_NUMBER]" at bounding box center [493, 183] width 112 height 18
click at [522, 294] on link "[PHONE_NUMBER]" at bounding box center [493, 285] width 112 height 18
click at [485, 397] on link "[PHONE_NUMBER]" at bounding box center [493, 389] width 112 height 18
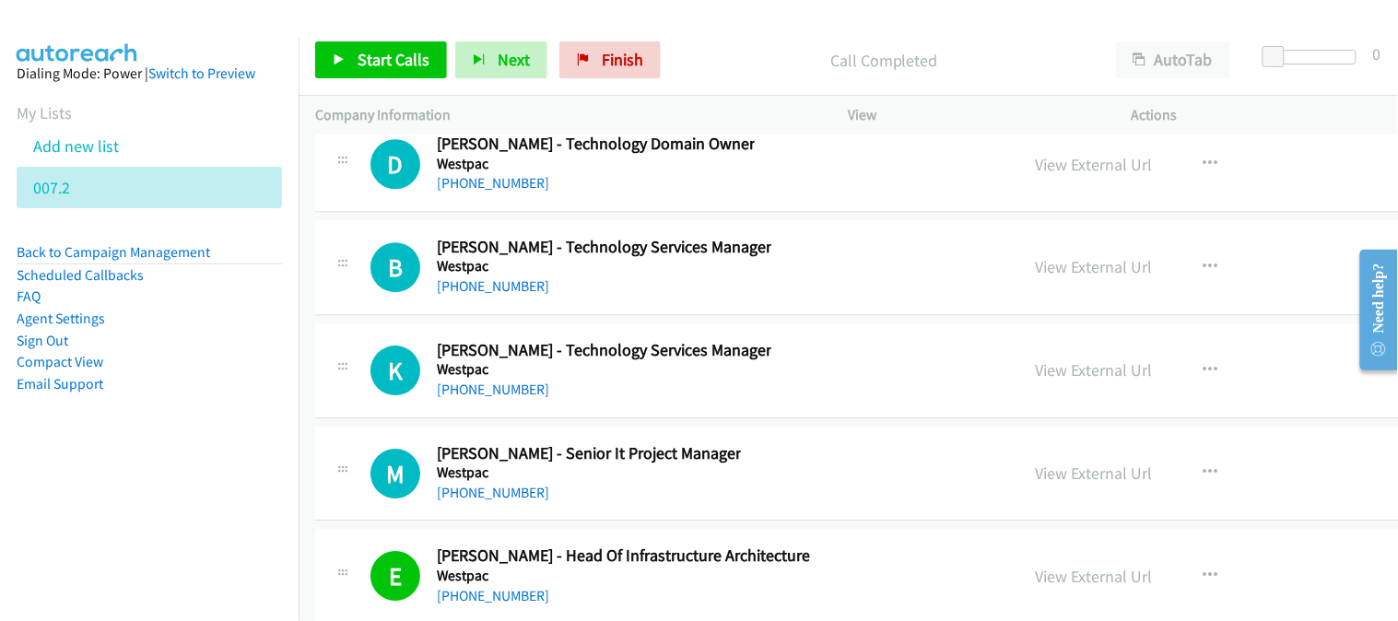
scroll to position [48248, 0]
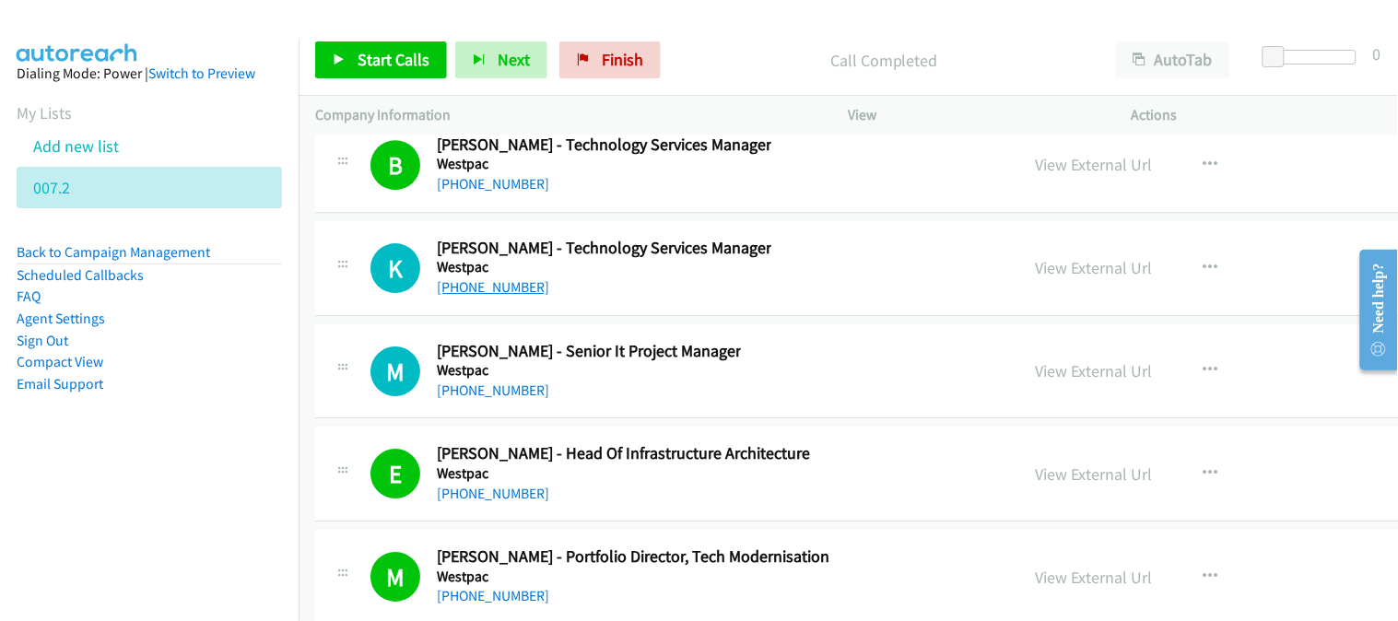
click at [493, 296] on link "[PHONE_NUMBER]" at bounding box center [493, 287] width 112 height 18
click at [476, 399] on link "[PHONE_NUMBER]" at bounding box center [493, 391] width 112 height 18
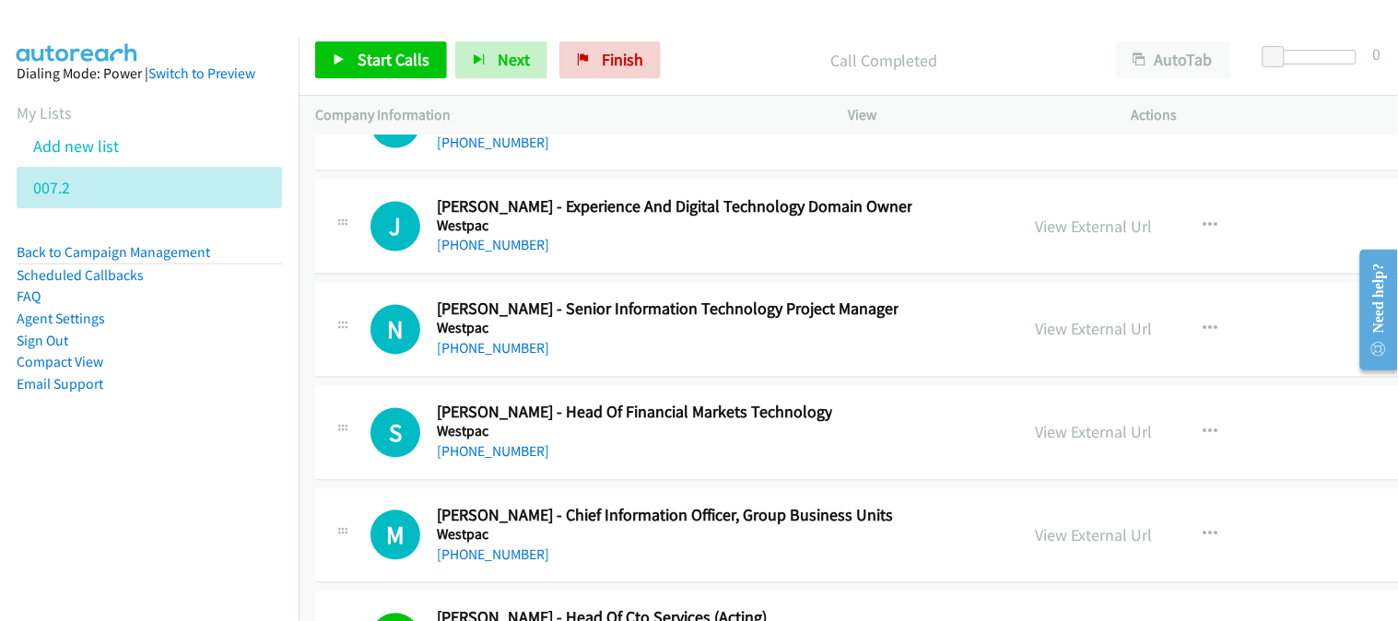
scroll to position [47531, 0]
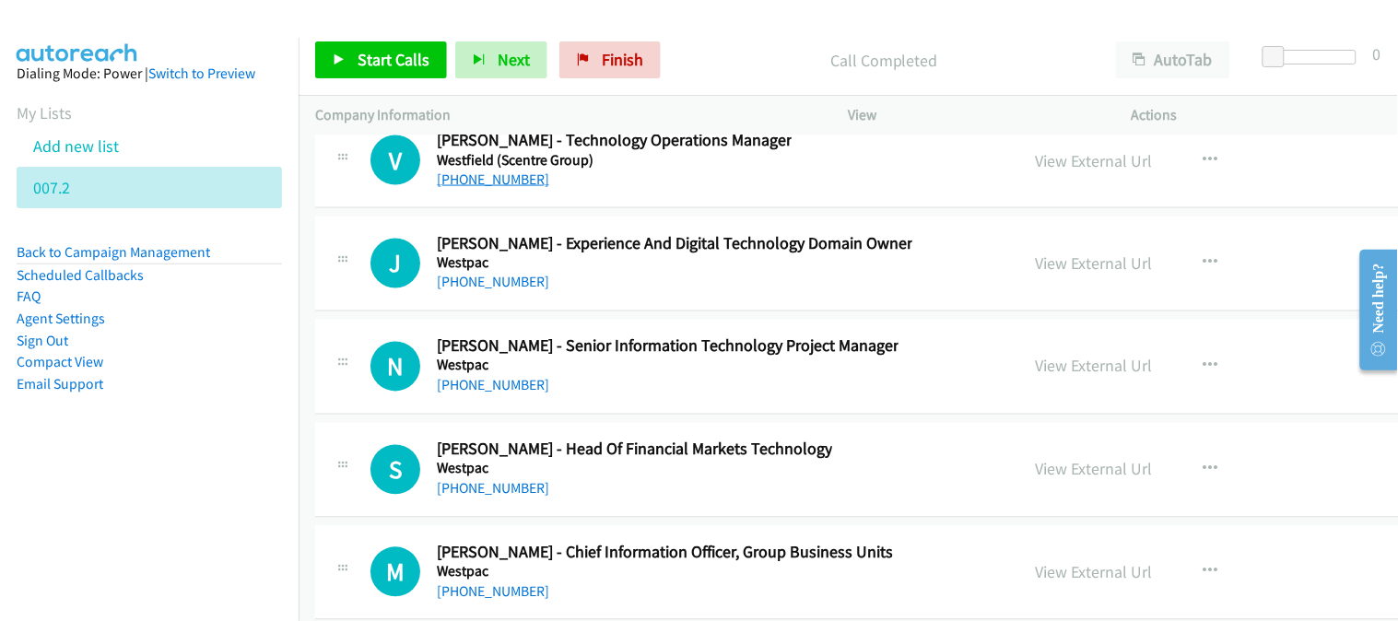
click at [466, 188] on link "[PHONE_NUMBER]" at bounding box center [493, 179] width 112 height 18
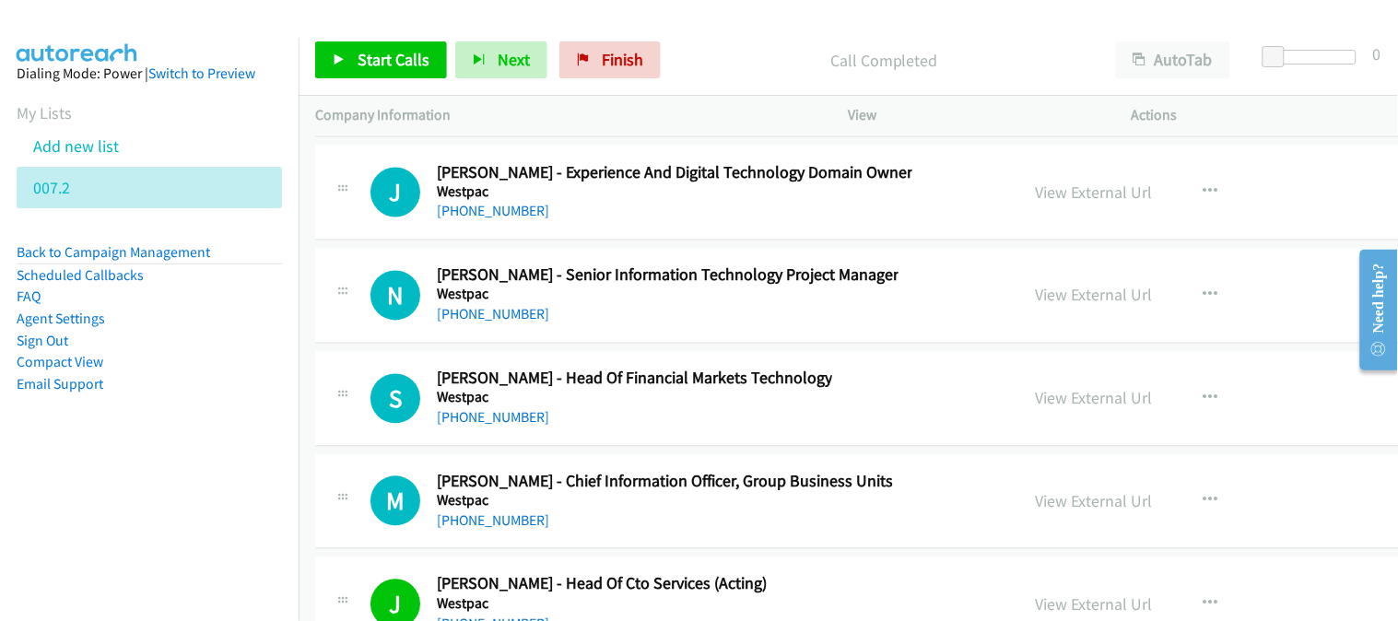
scroll to position [47633, 0]
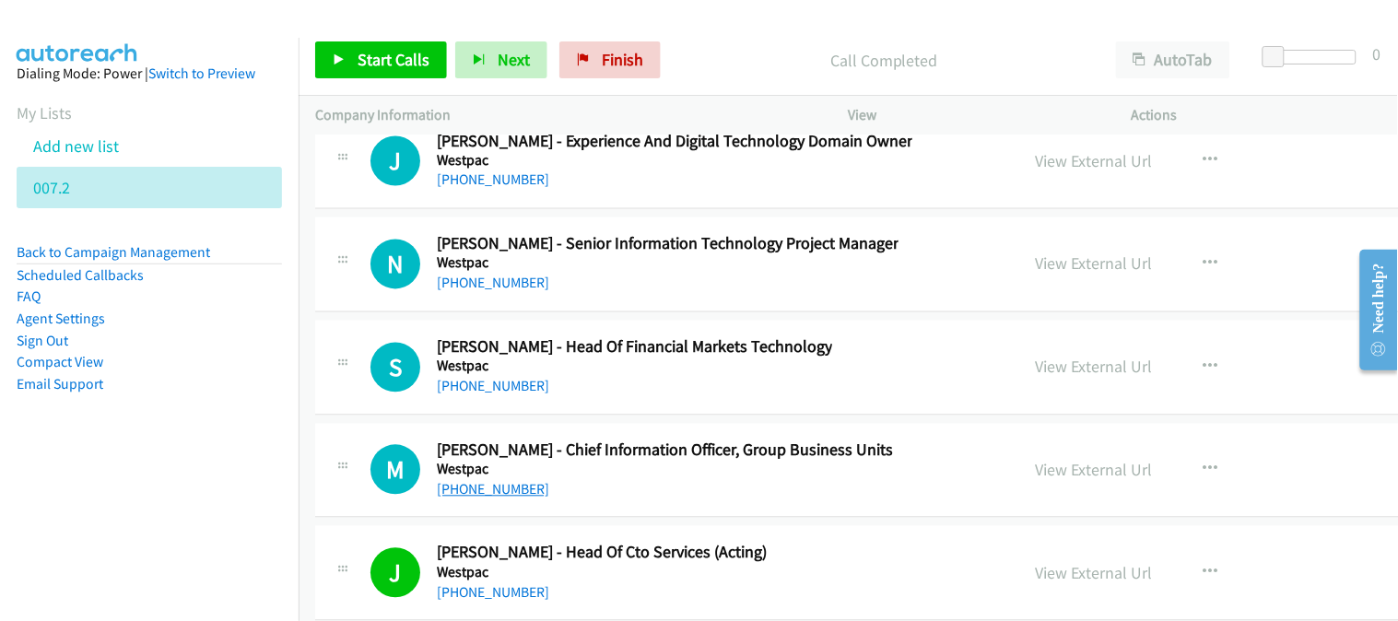
click at [454, 499] on link "[PHONE_NUMBER]" at bounding box center [493, 490] width 112 height 18
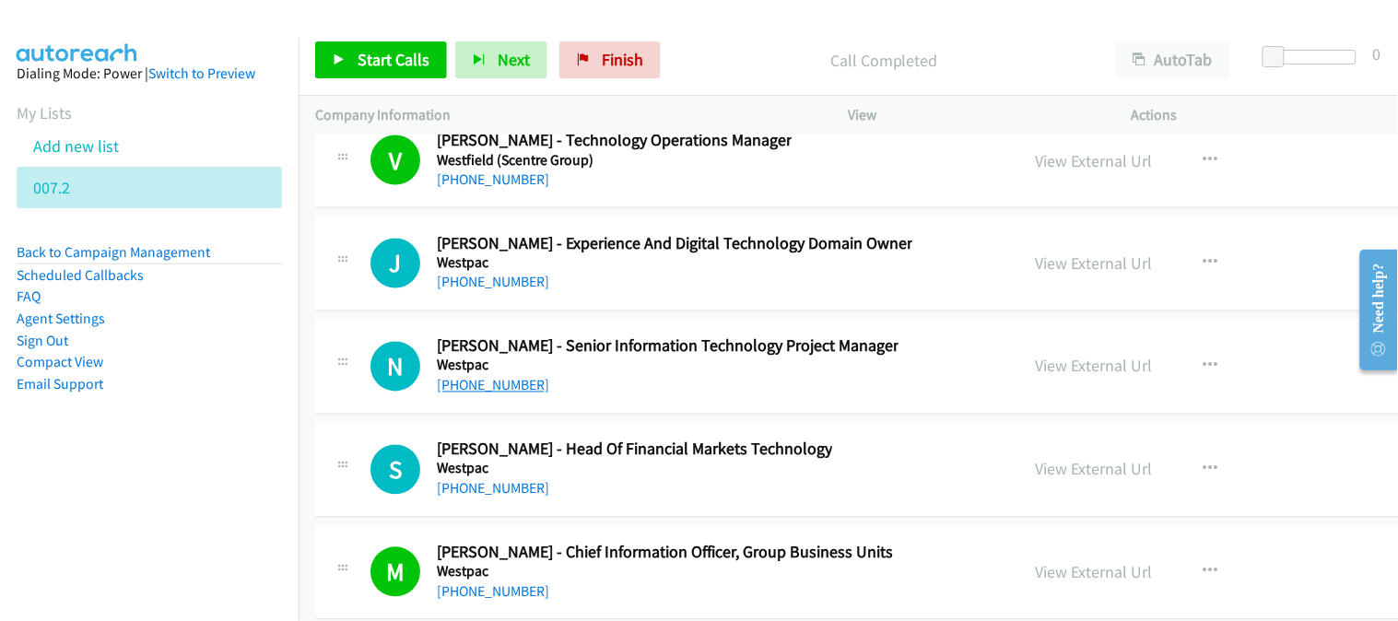
click at [491, 394] on link "[PHONE_NUMBER]" at bounding box center [493, 386] width 112 height 18
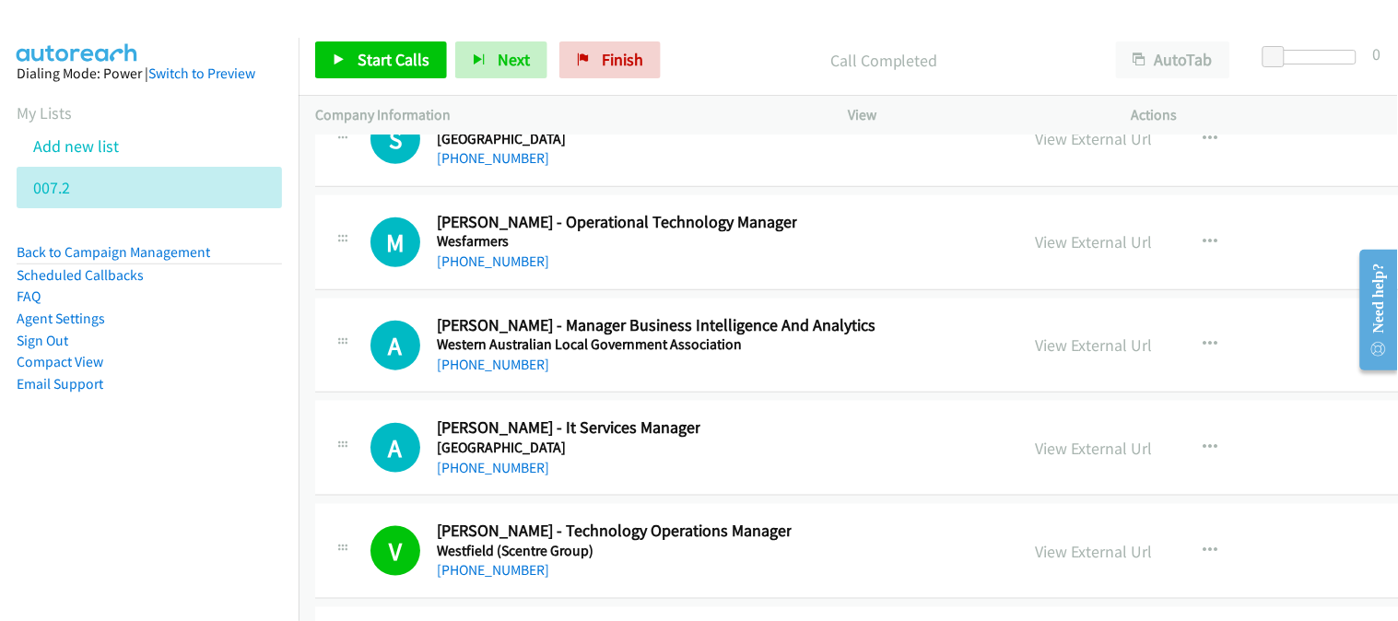
scroll to position [47122, 0]
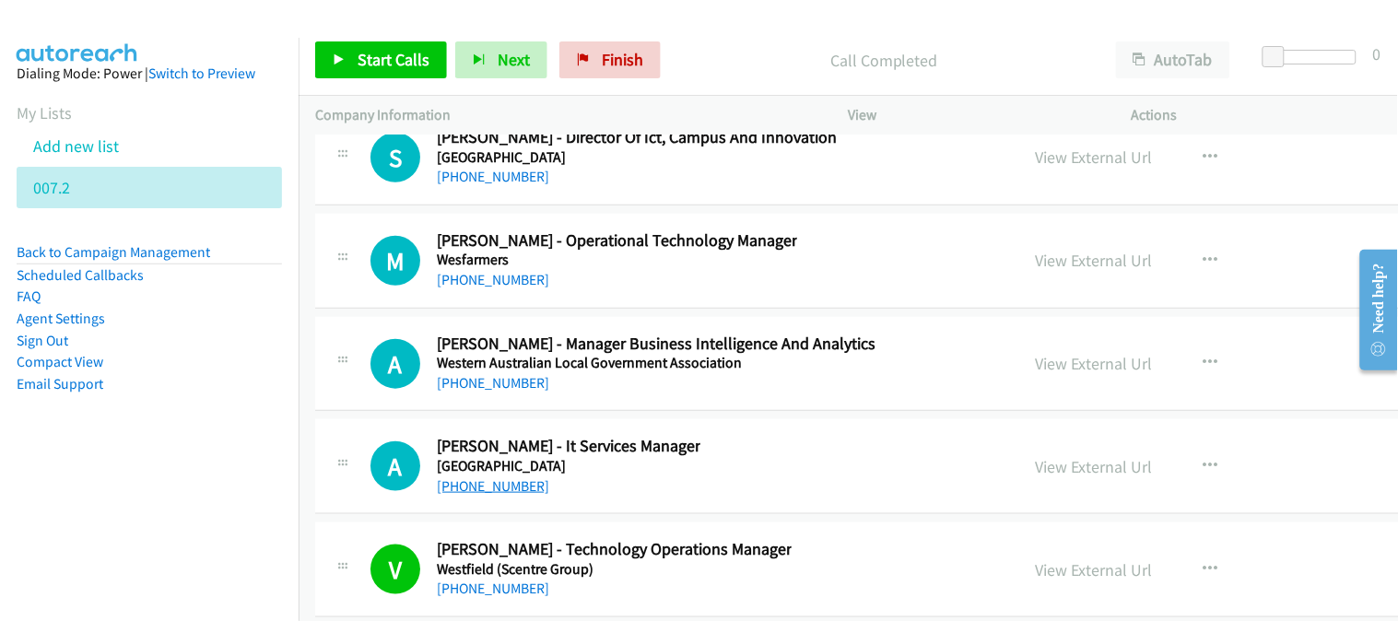
drag, startPoint x: 455, startPoint y: 504, endPoint x: 445, endPoint y: 504, distance: 10.1
click at [455, 495] on link "[PHONE_NUMBER]" at bounding box center [493, 486] width 112 height 18
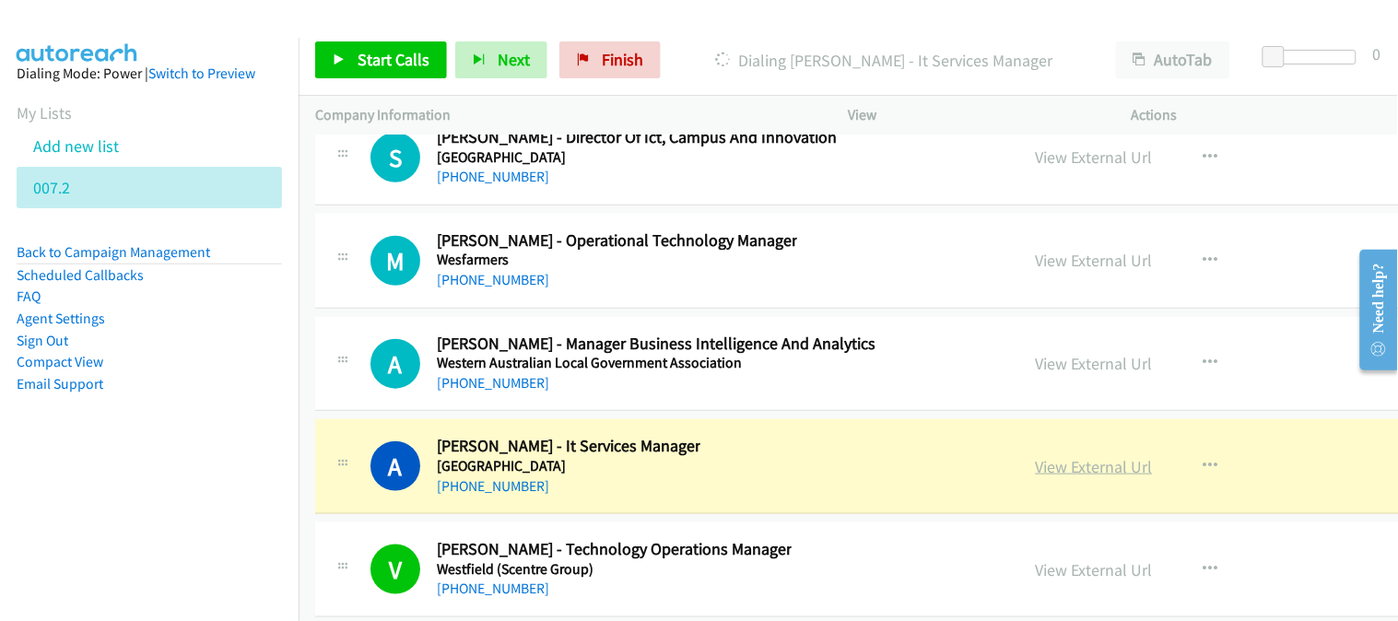
click at [1083, 477] on link "View External Url" at bounding box center [1094, 466] width 117 height 21
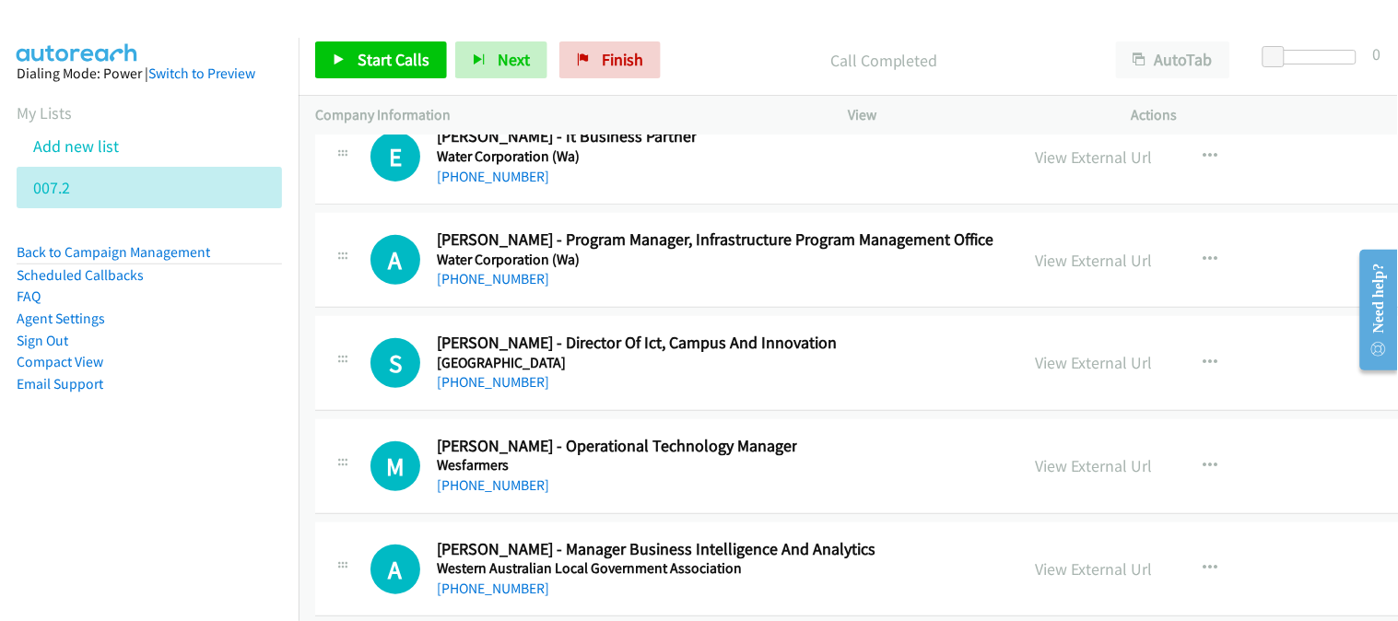
scroll to position [47019, 0]
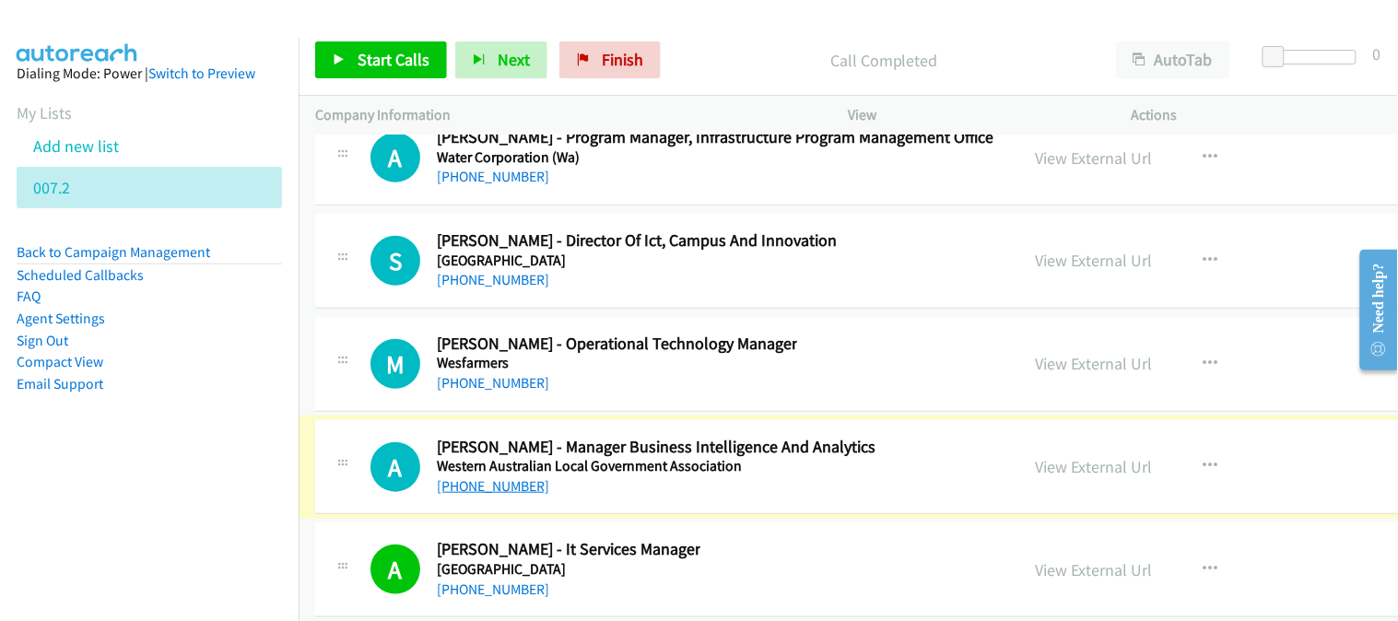
click at [474, 495] on link "[PHONE_NUMBER]" at bounding box center [493, 486] width 112 height 18
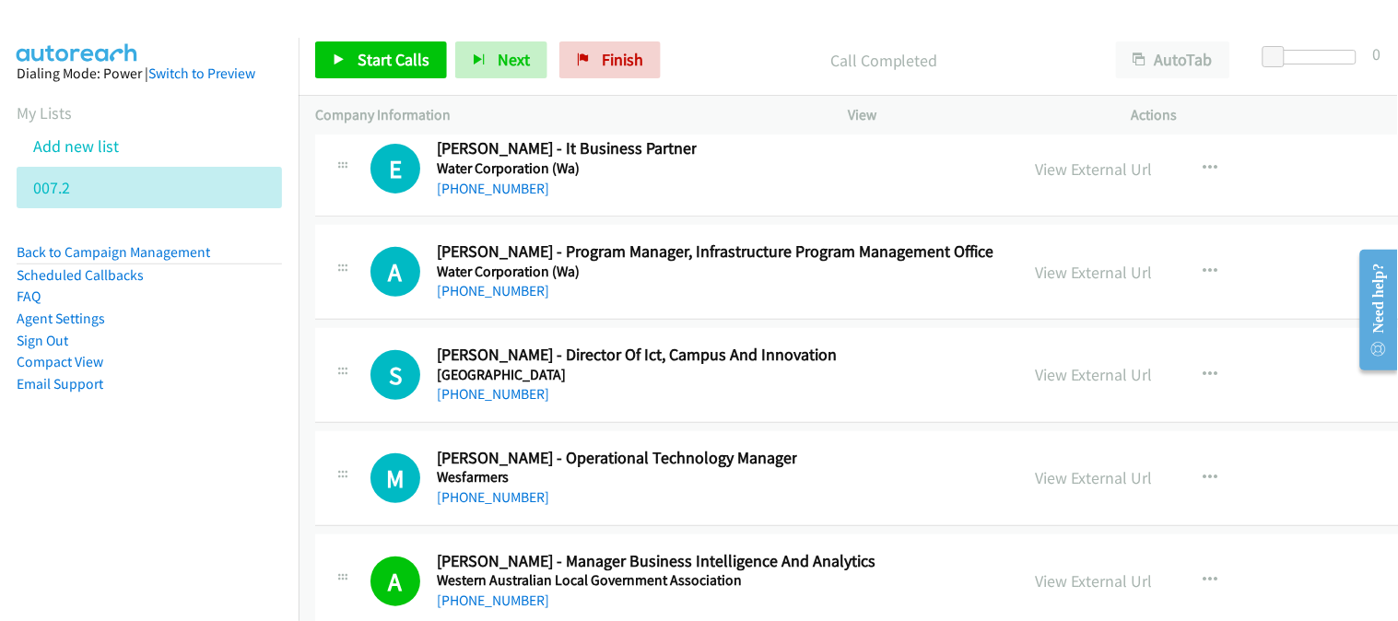
scroll to position [46916, 0]
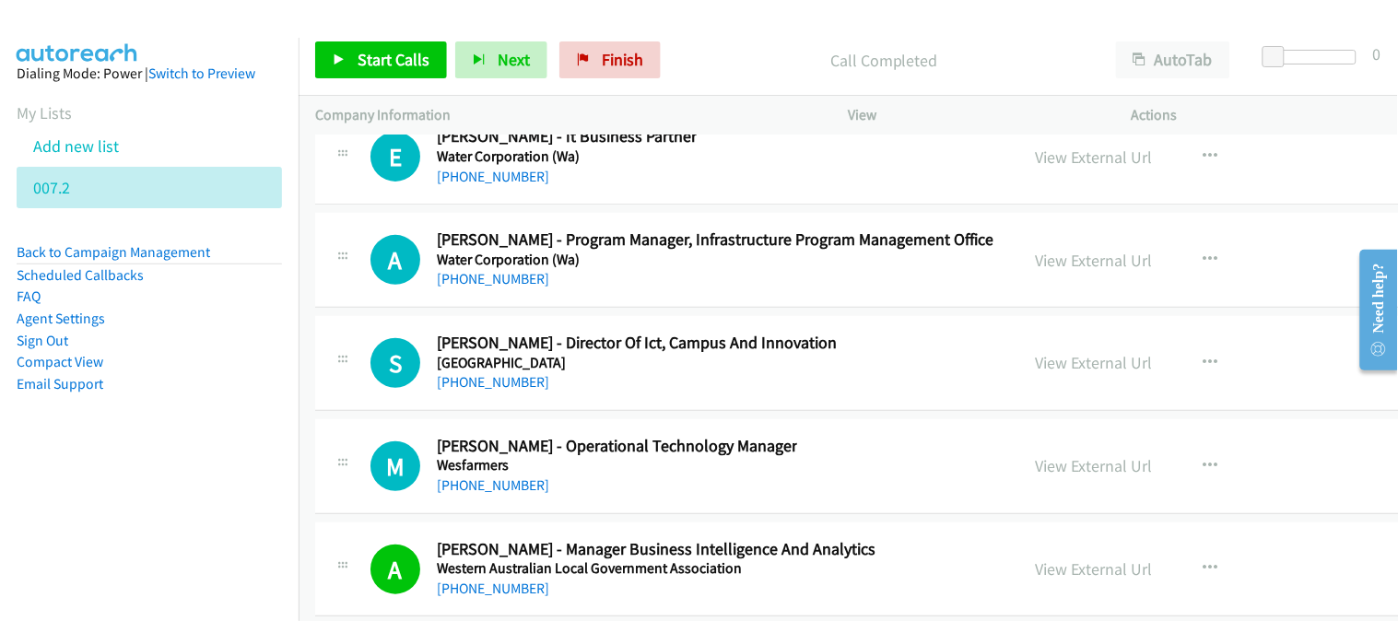
drag, startPoint x: 496, startPoint y: 503, endPoint x: 323, endPoint y: 542, distance: 176.6
click at [483, 494] on link "[PHONE_NUMBER]" at bounding box center [493, 485] width 112 height 18
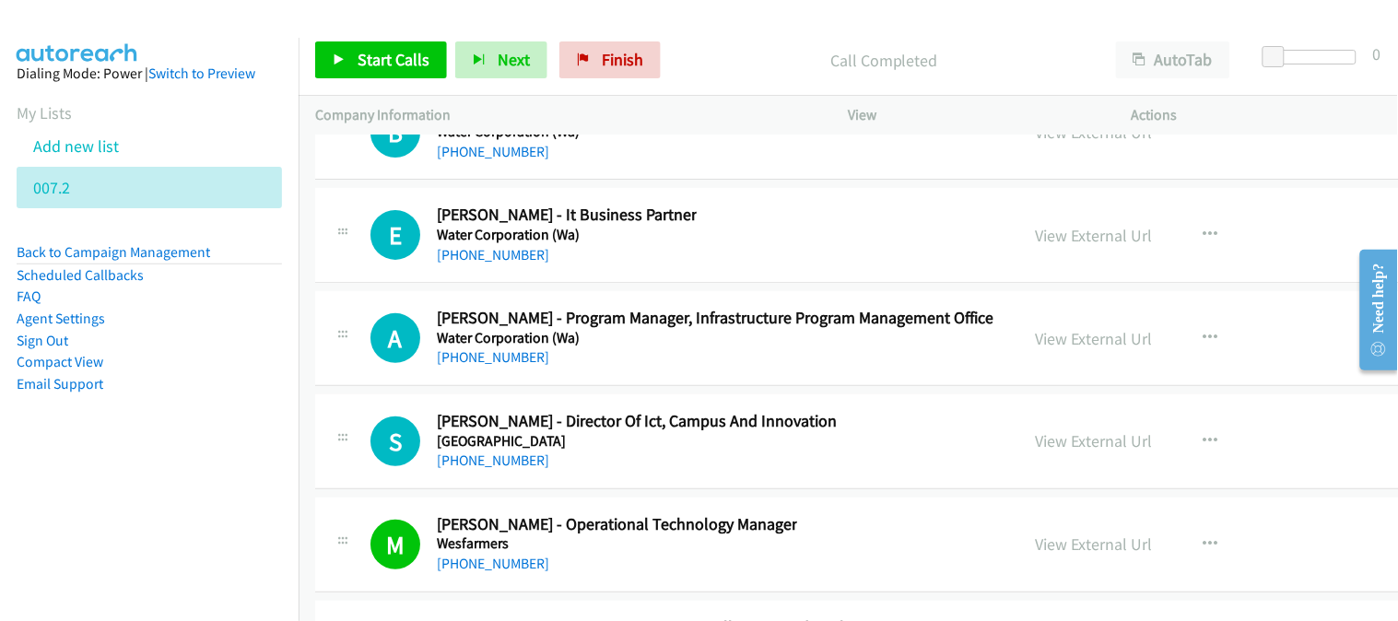
scroll to position [46814, 0]
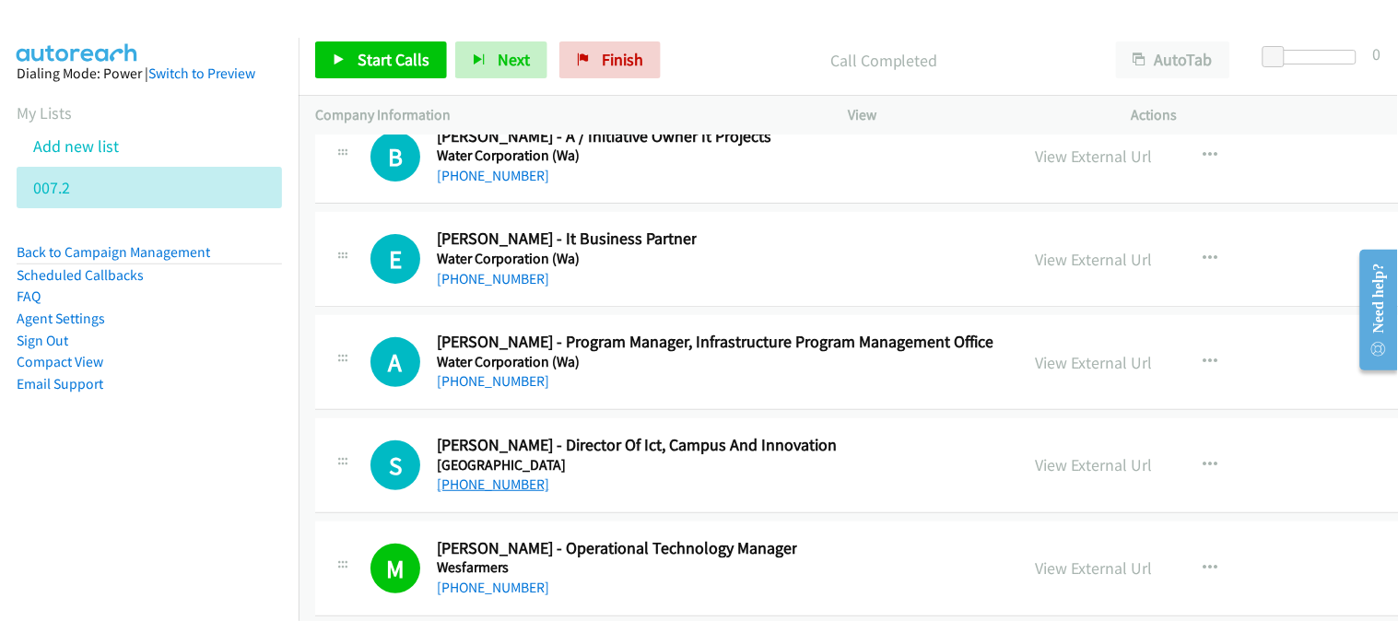
click at [475, 493] on link "[PHONE_NUMBER]" at bounding box center [493, 485] width 112 height 18
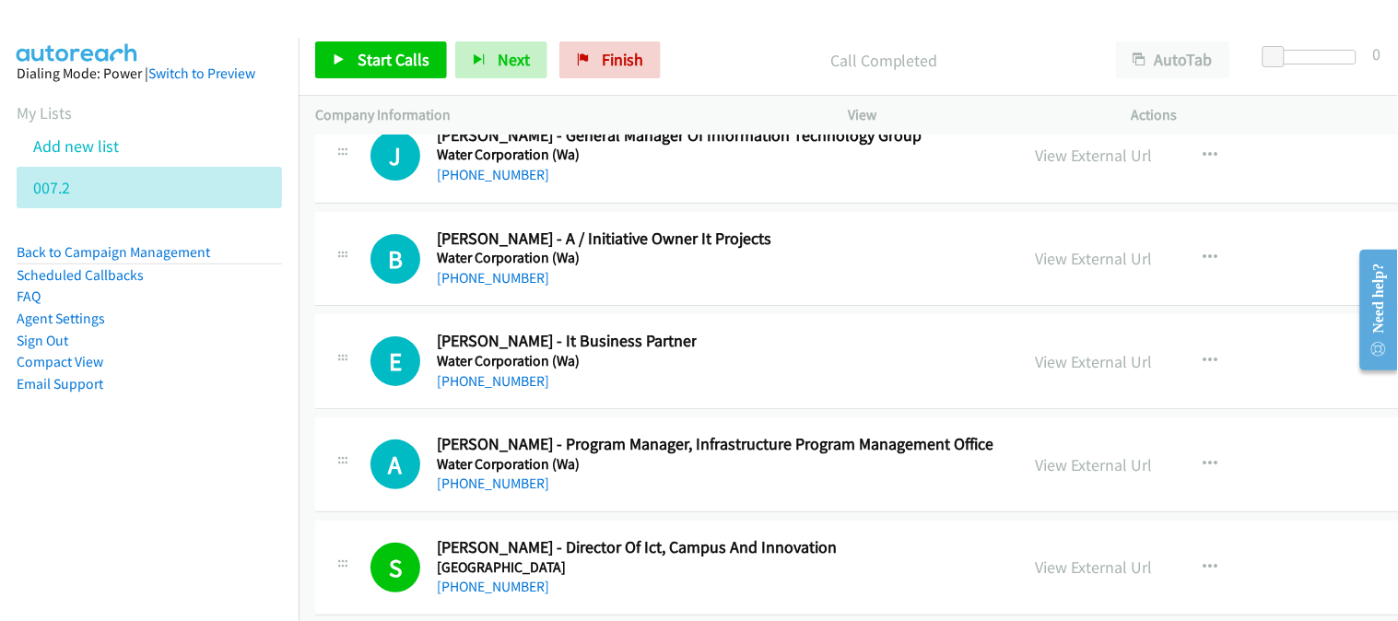
scroll to position [46610, 0]
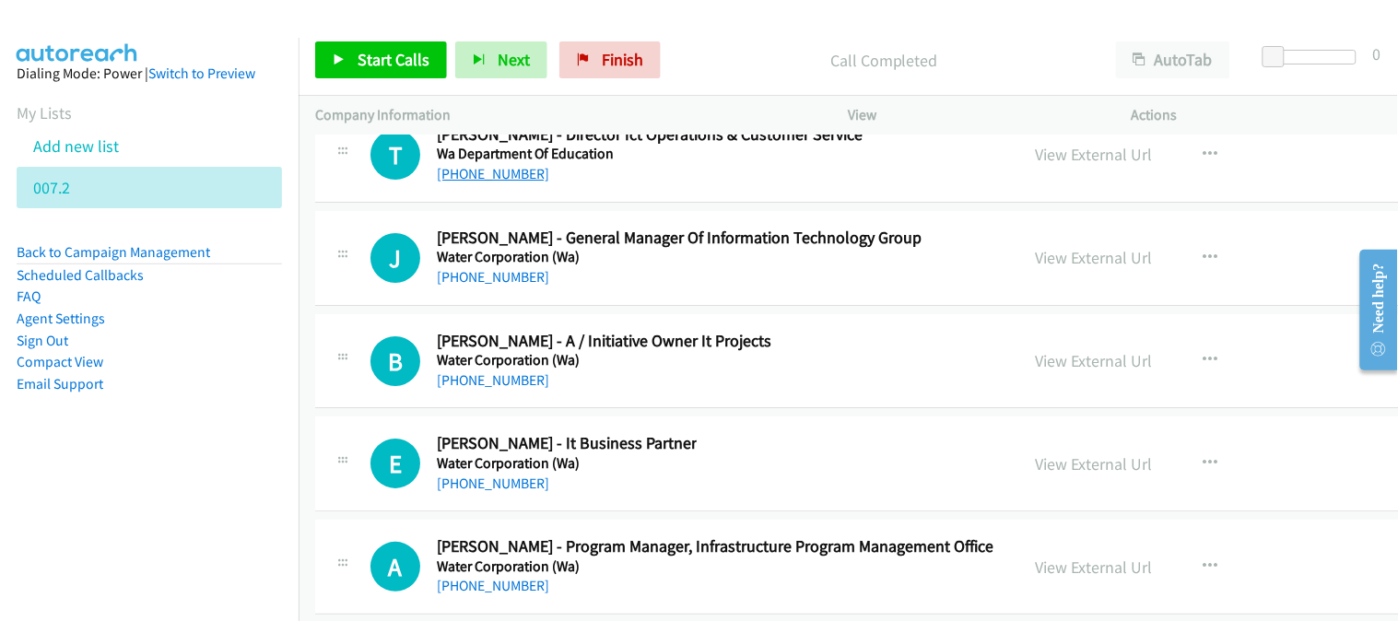
click at [479, 182] on link "[PHONE_NUMBER]" at bounding box center [493, 174] width 112 height 18
drag, startPoint x: 466, startPoint y: 296, endPoint x: 485, endPoint y: 319, distance: 29.5
click at [466, 286] on link "[PHONE_NUMBER]" at bounding box center [493, 277] width 112 height 18
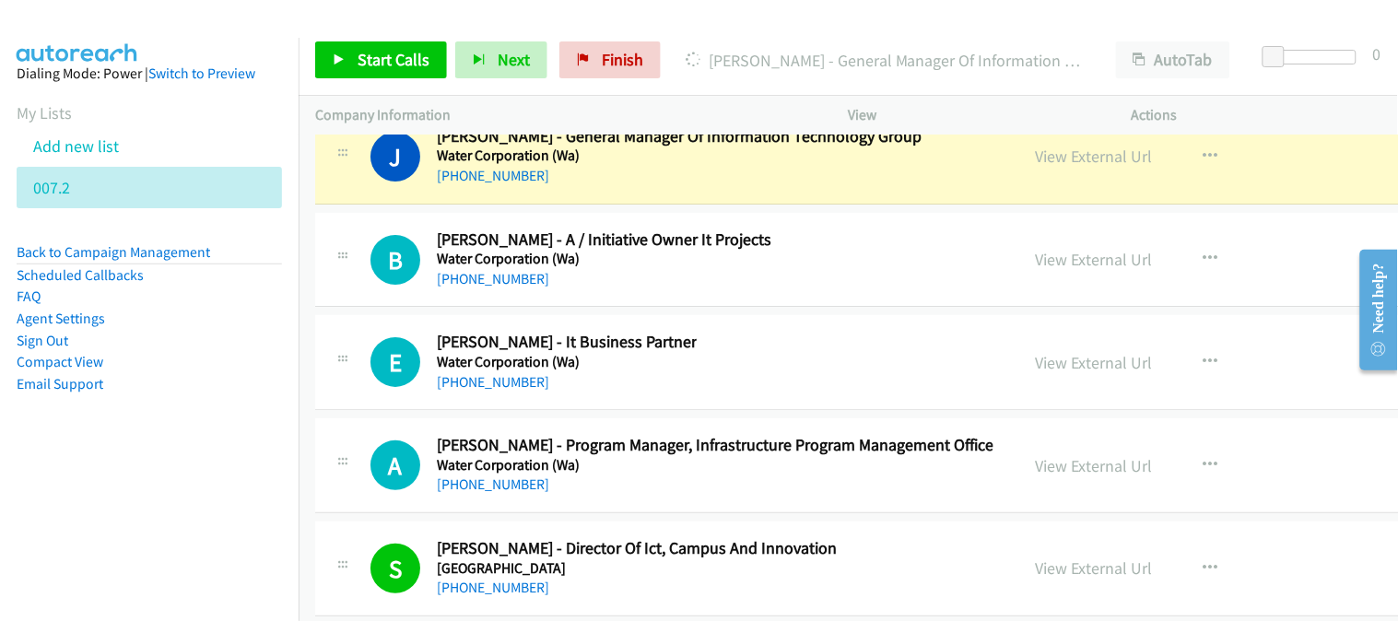
scroll to position [46712, 0]
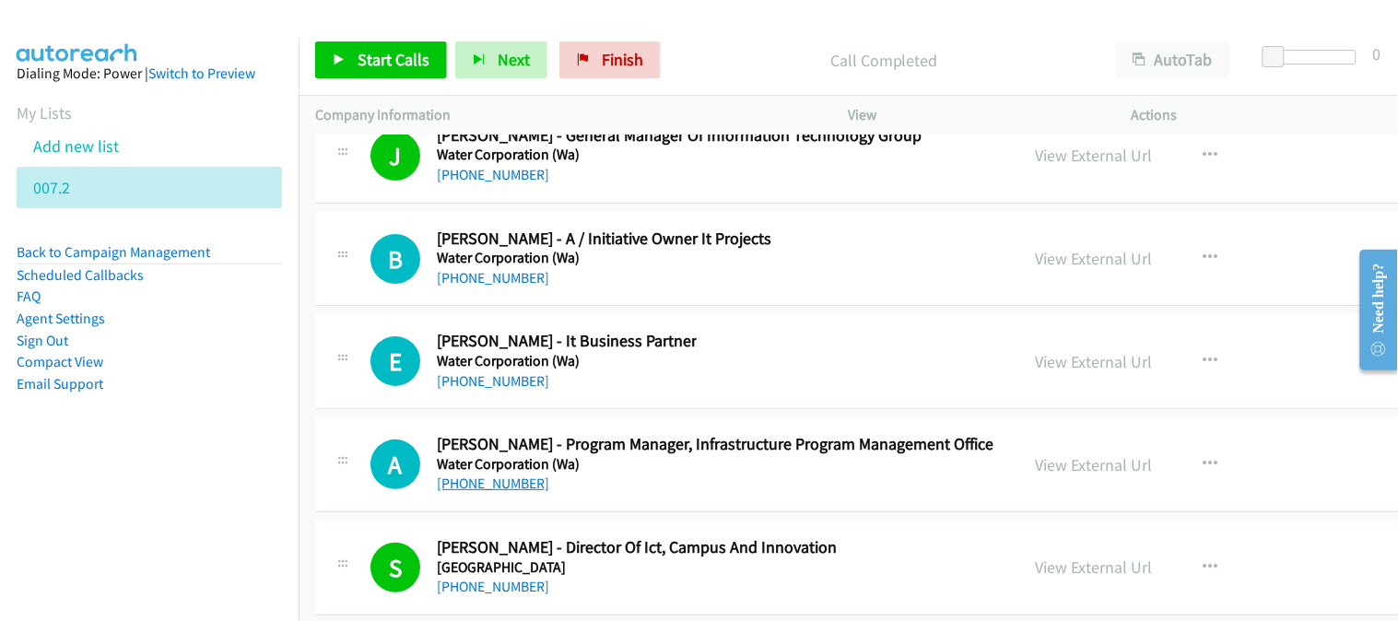
click at [505, 492] on link "[PHONE_NUMBER]" at bounding box center [493, 484] width 112 height 18
drag, startPoint x: 489, startPoint y: 400, endPoint x: 33, endPoint y: 273, distance: 473.6
click at [489, 390] on link "[PHONE_NUMBER]" at bounding box center [493, 381] width 112 height 18
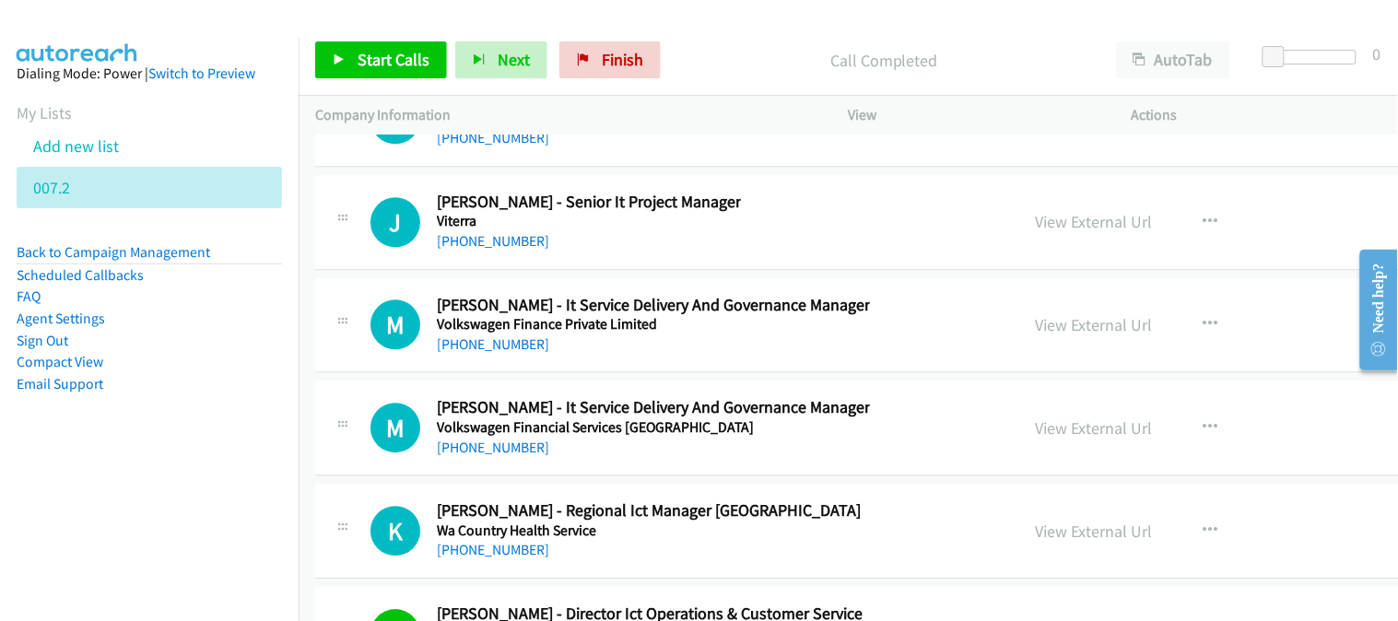
scroll to position [46097, 0]
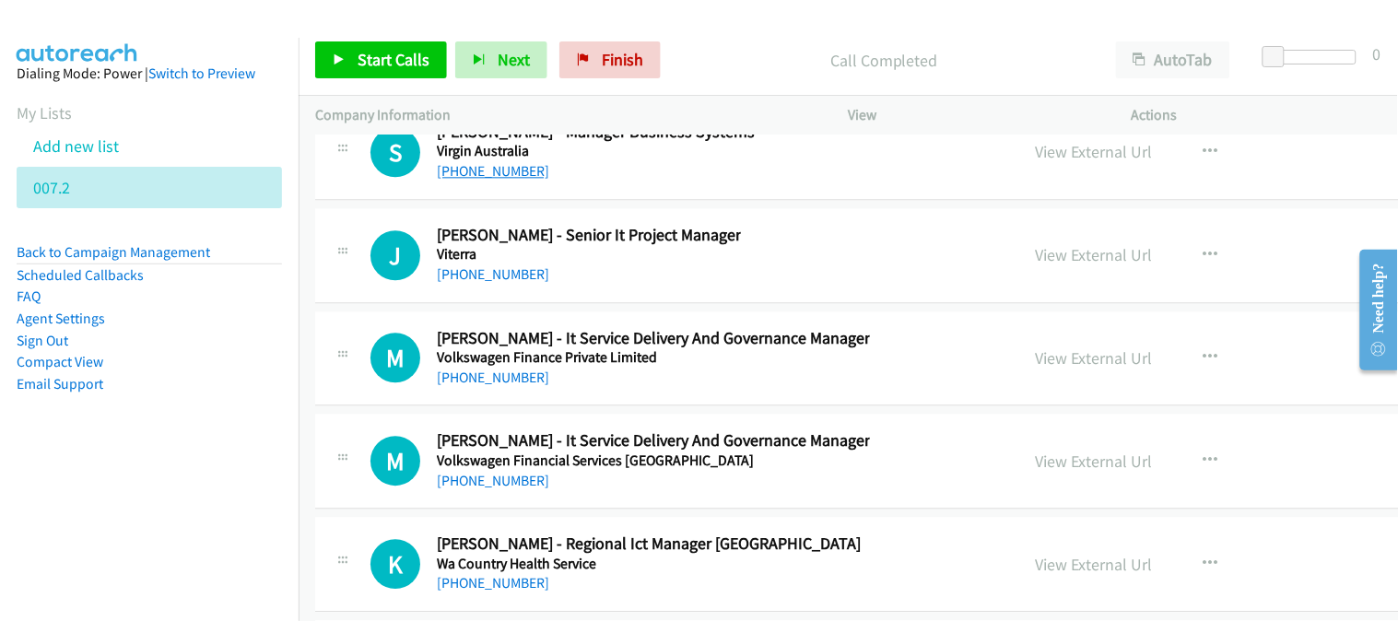
click at [500, 180] on link "[PHONE_NUMBER]" at bounding box center [493, 171] width 112 height 18
click at [492, 283] on link "[PHONE_NUMBER]" at bounding box center [493, 274] width 112 height 18
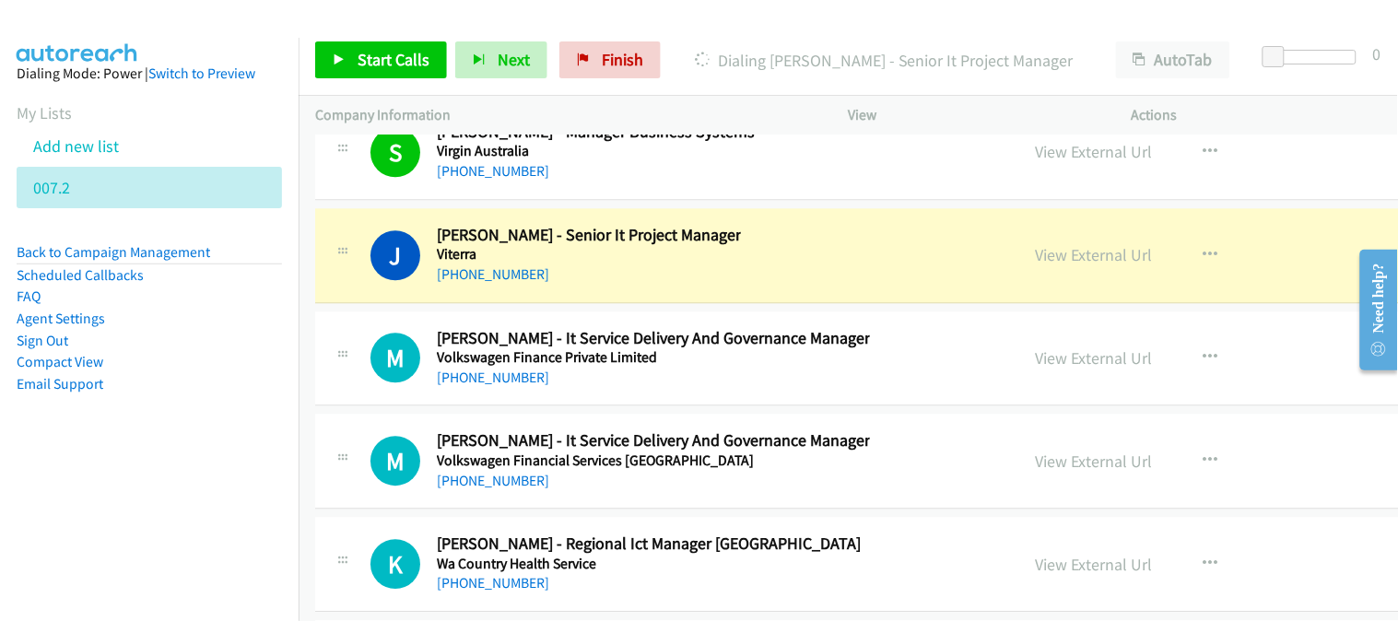
scroll to position [46200, 0]
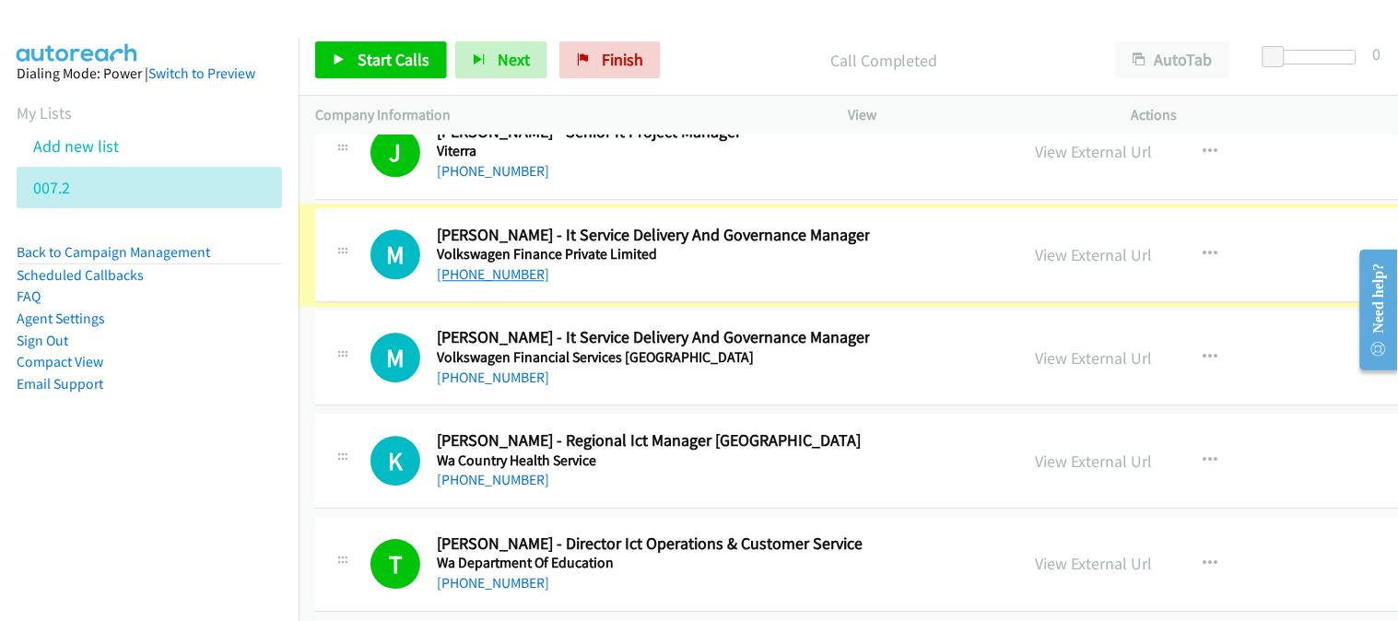
click at [510, 283] on link "[PHONE_NUMBER]" at bounding box center [493, 274] width 112 height 18
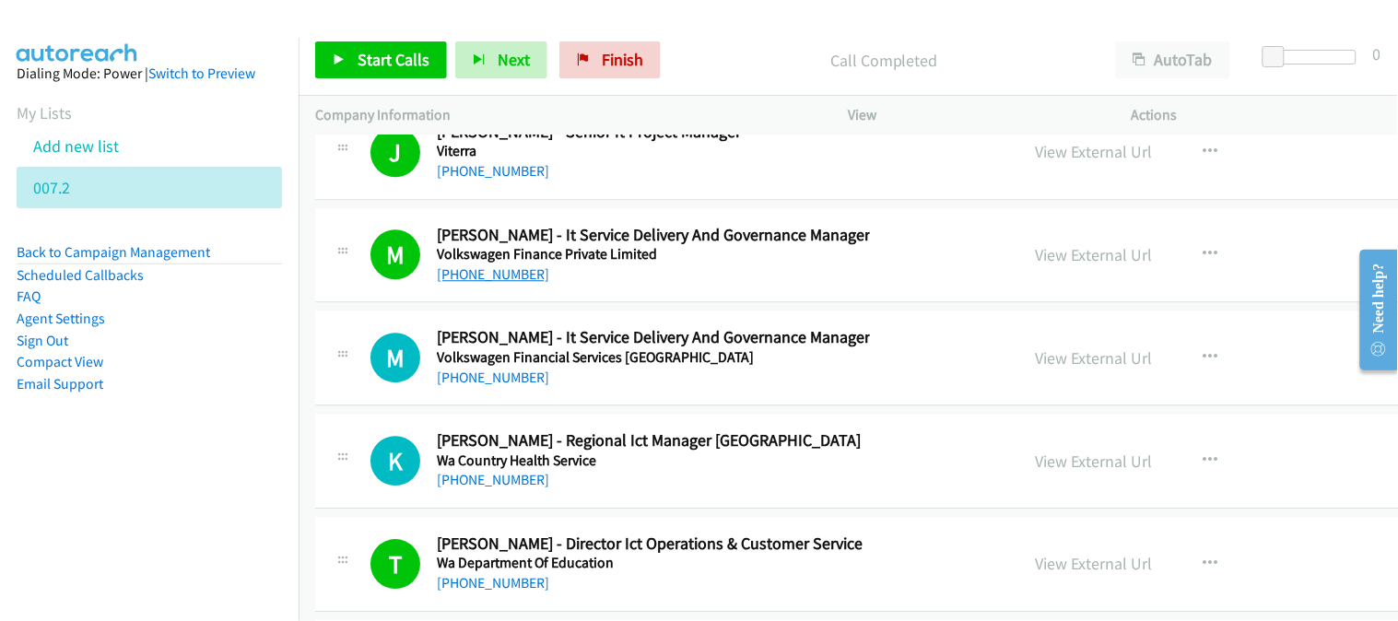
drag, startPoint x: 487, startPoint y: 393, endPoint x: 474, endPoint y: 300, distance: 93.1
click at [495, 386] on link "[PHONE_NUMBER]" at bounding box center [493, 378] width 112 height 18
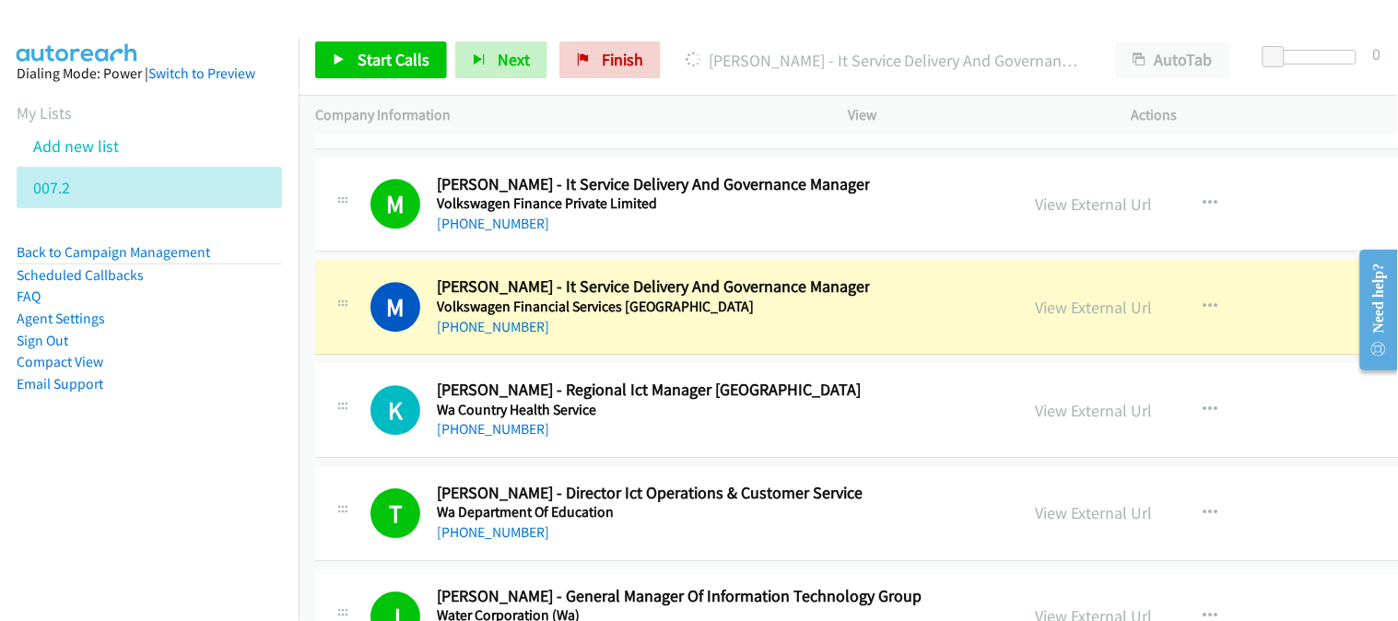
scroll to position [46303, 0]
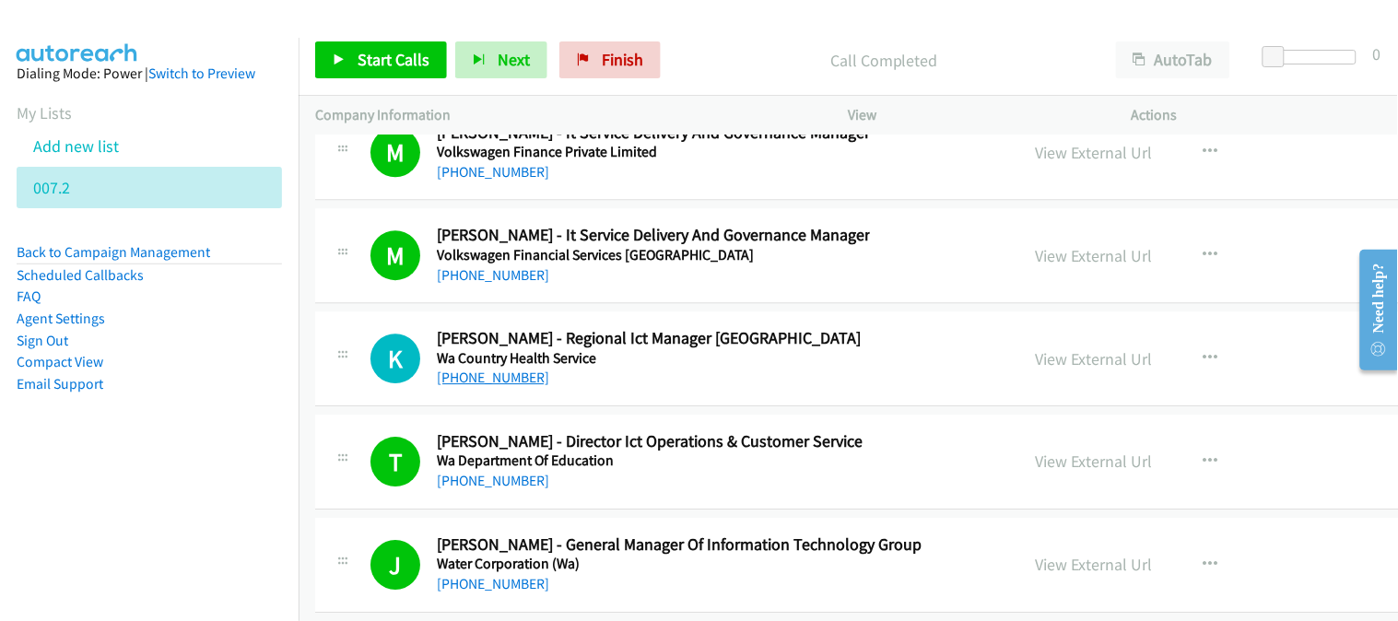
click at [483, 386] on link "[PHONE_NUMBER]" at bounding box center [493, 378] width 112 height 18
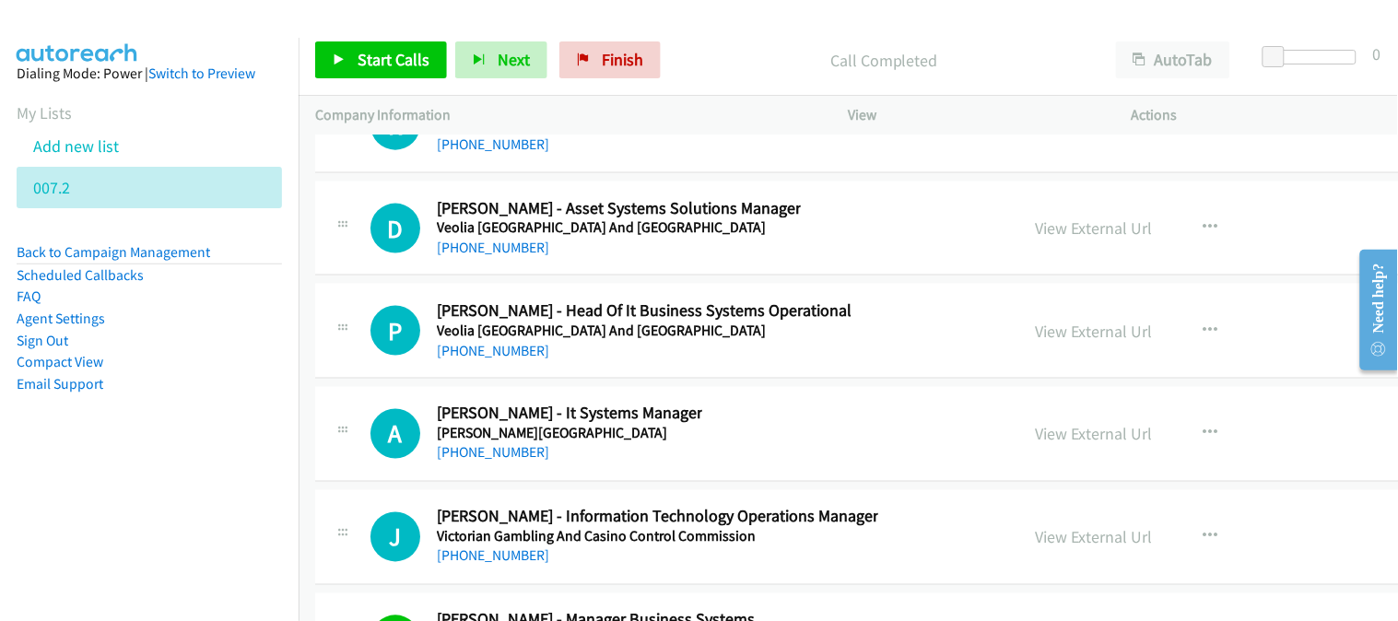
scroll to position [45586, 0]
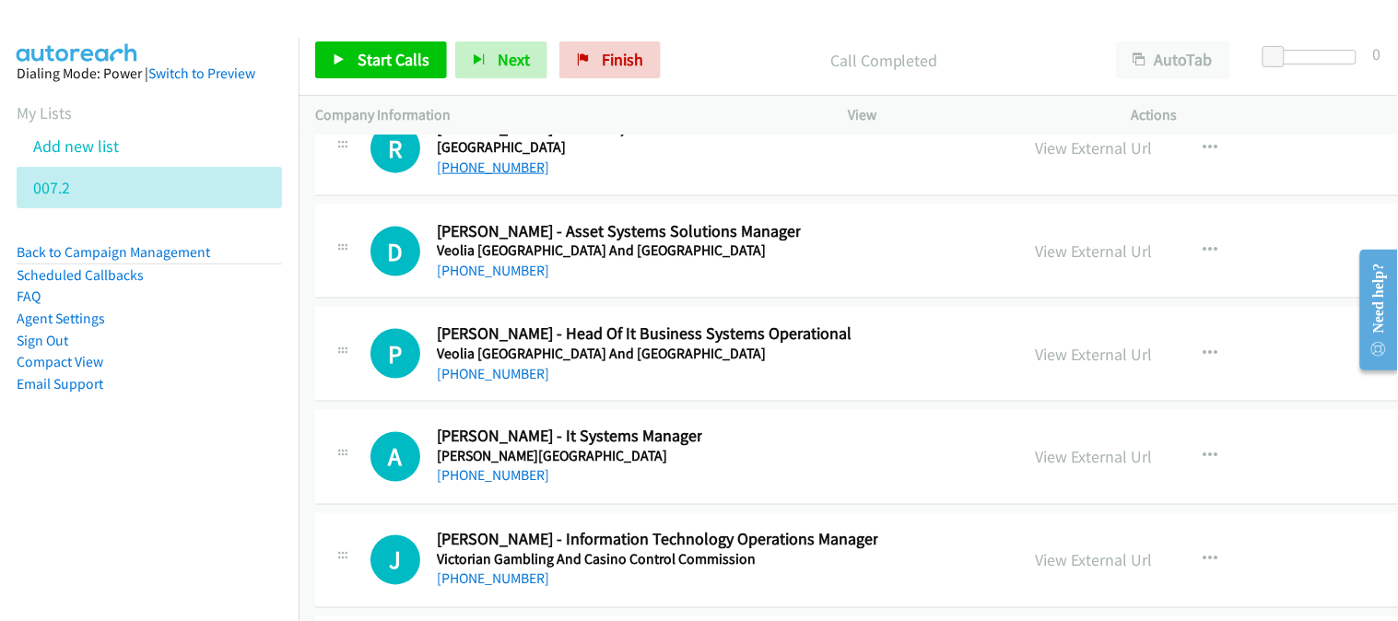
click at [513, 176] on link "[PHONE_NUMBER]" at bounding box center [493, 168] width 112 height 18
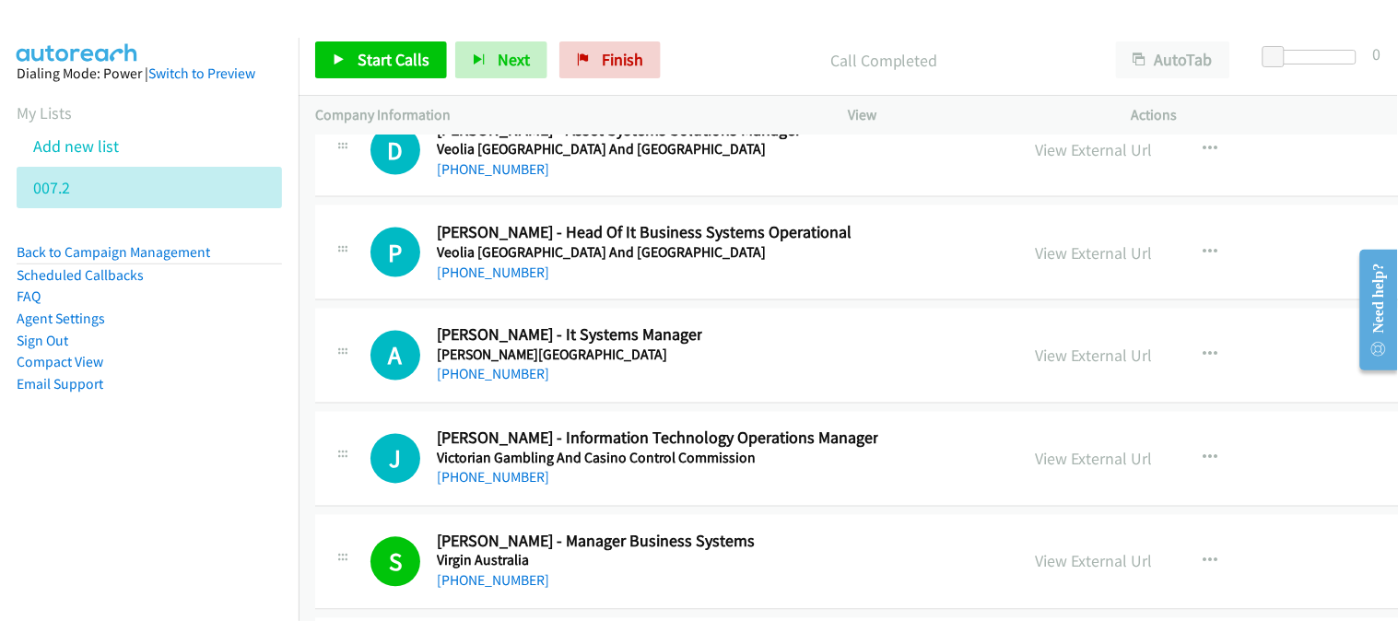
scroll to position [45688, 0]
click at [465, 486] on link "[PHONE_NUMBER]" at bounding box center [493, 477] width 112 height 18
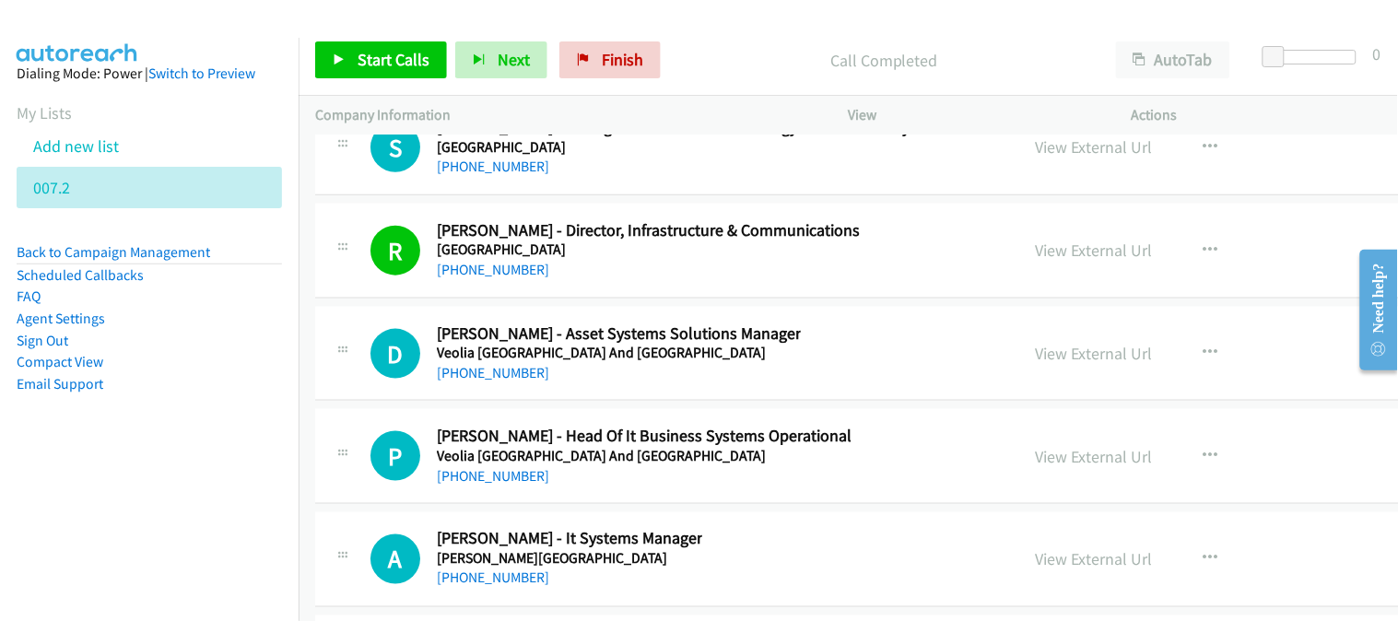
scroll to position [45586, 0]
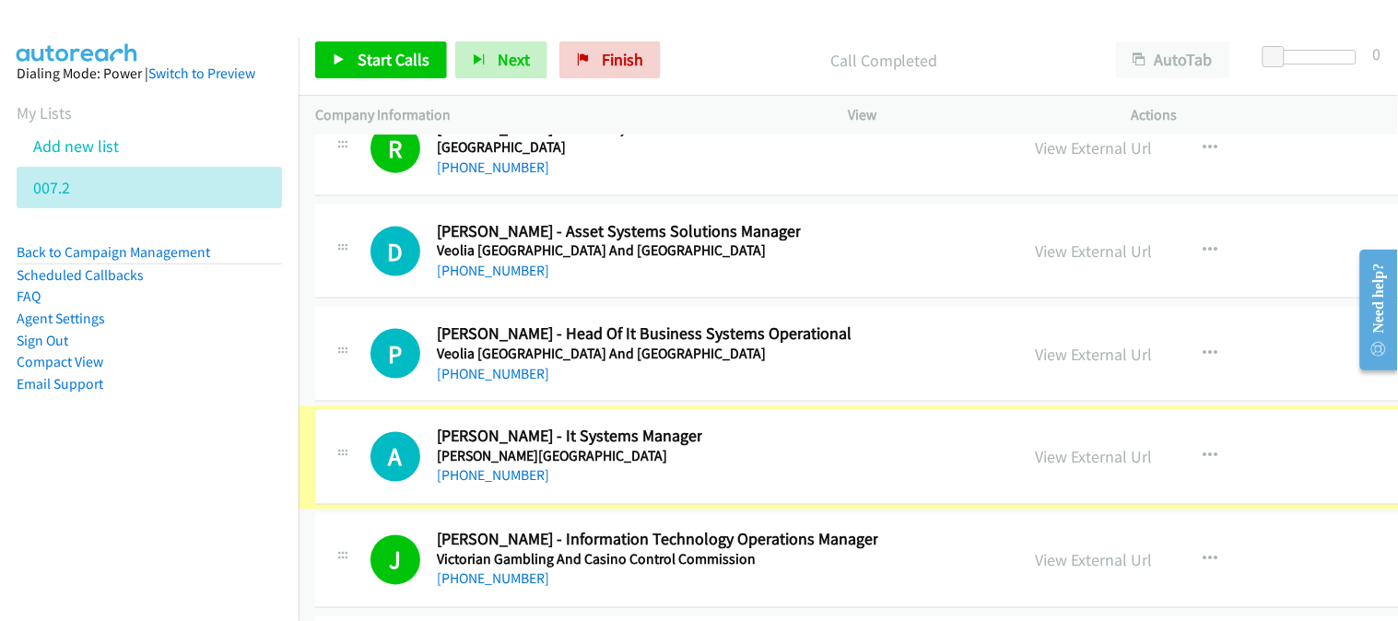
click at [501, 485] on link "[PHONE_NUMBER]" at bounding box center [493, 476] width 112 height 18
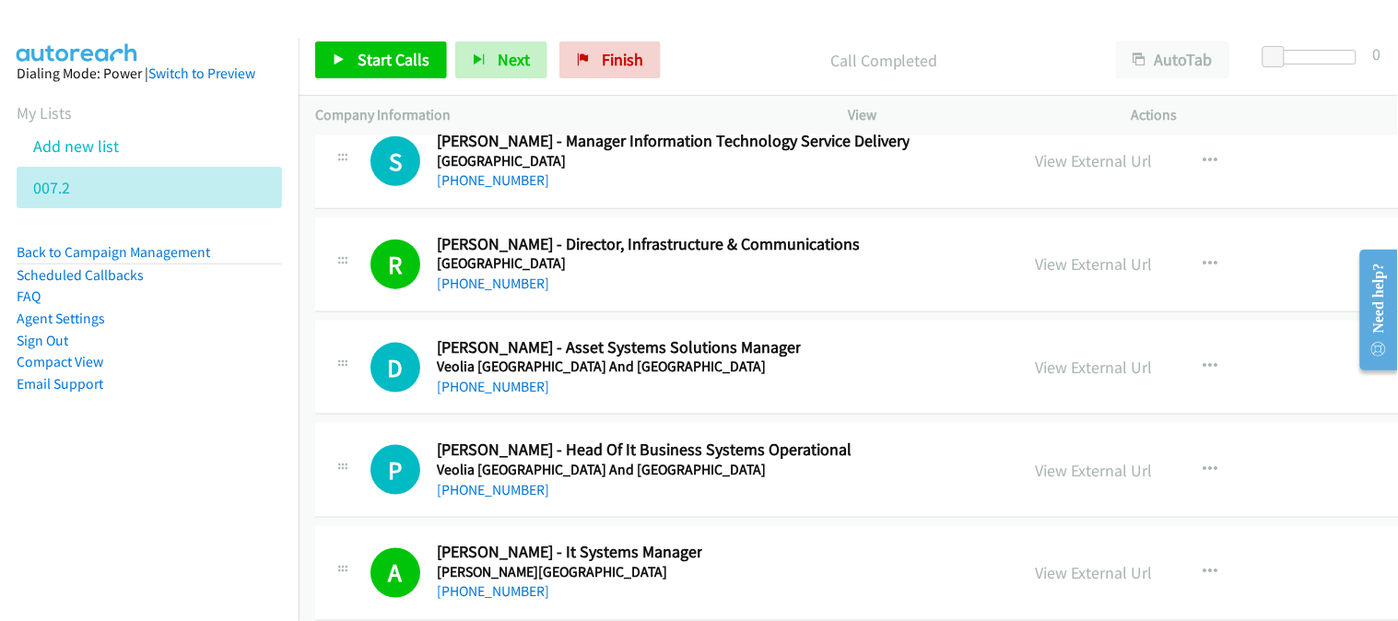
scroll to position [45483, 0]
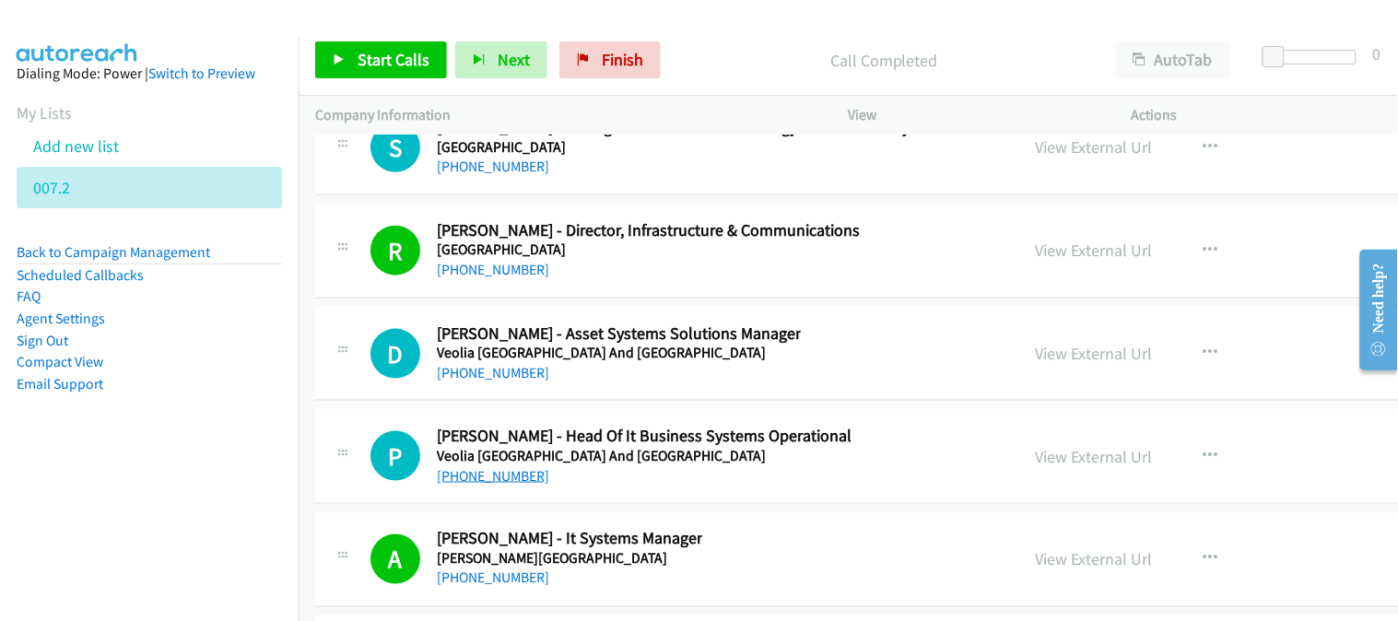
click at [503, 485] on link "[PHONE_NUMBER]" at bounding box center [493, 476] width 112 height 18
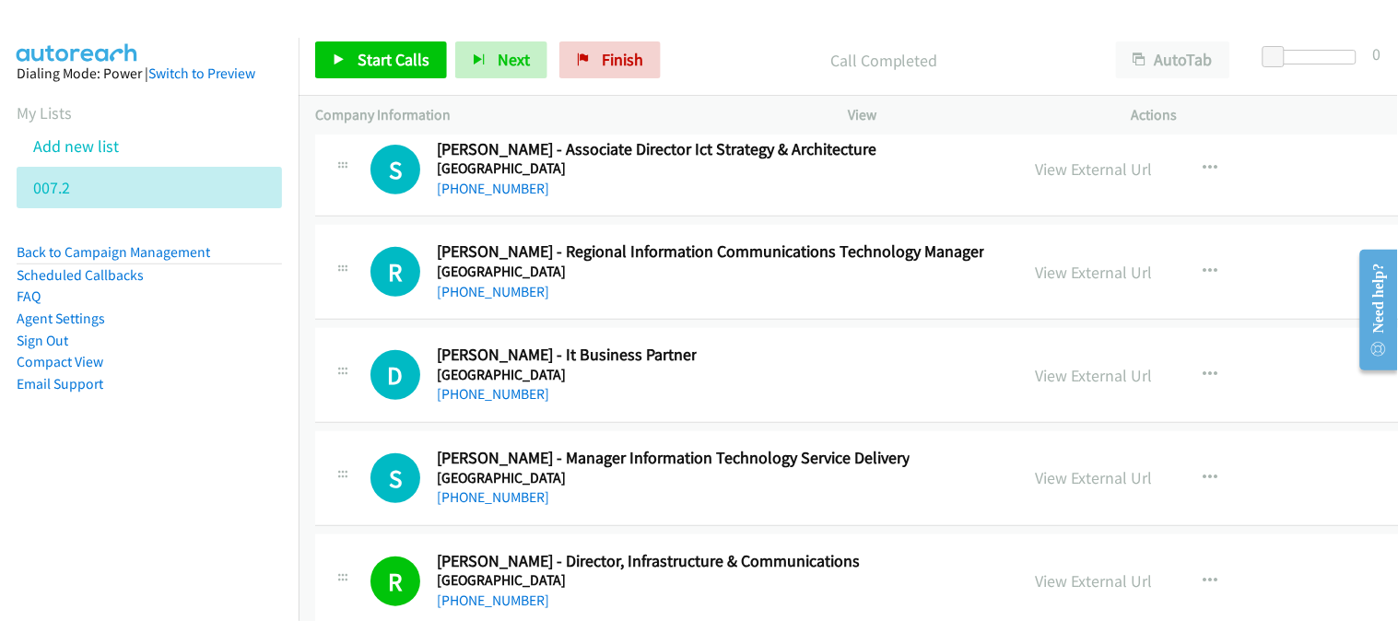
scroll to position [45175, 0]
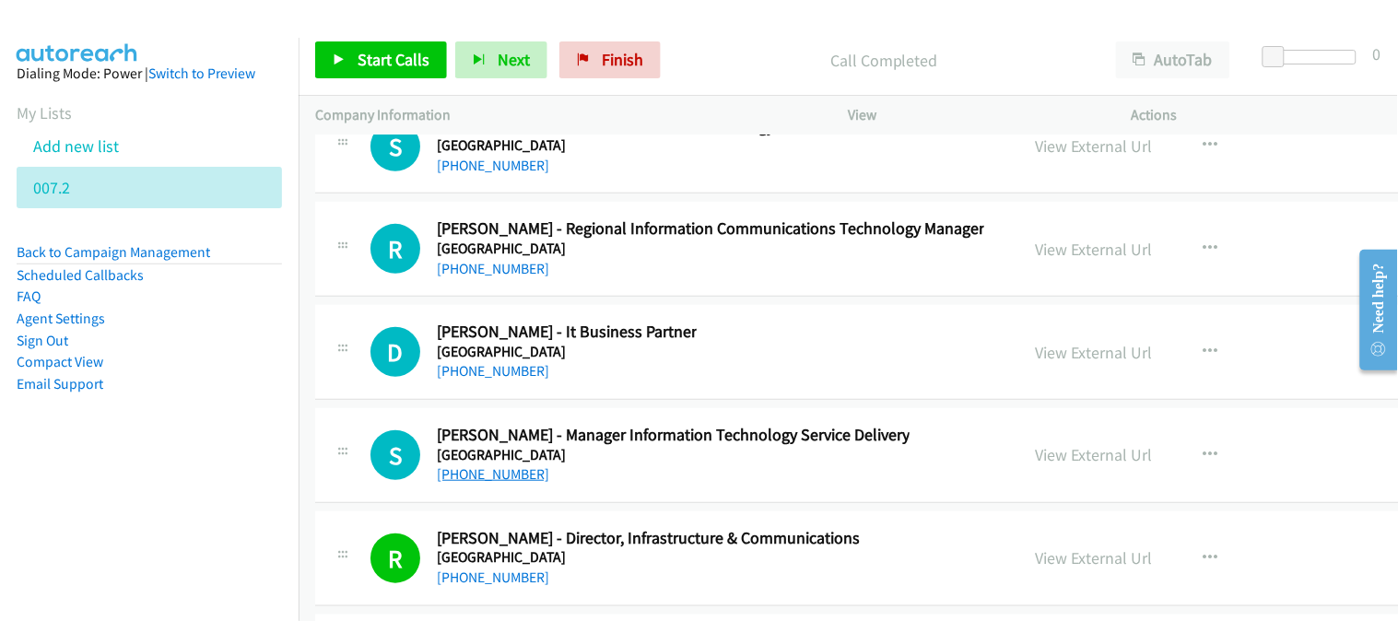
click at [475, 483] on link "[PHONE_NUMBER]" at bounding box center [493, 474] width 112 height 18
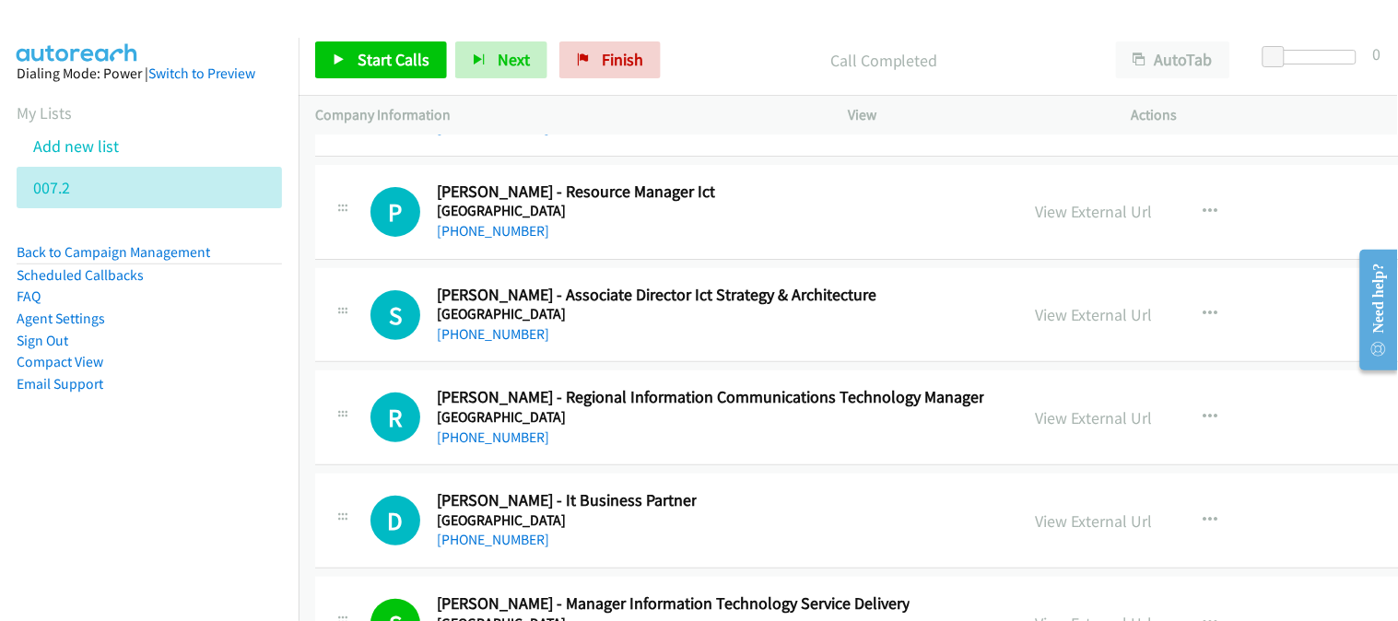
scroll to position [44971, 0]
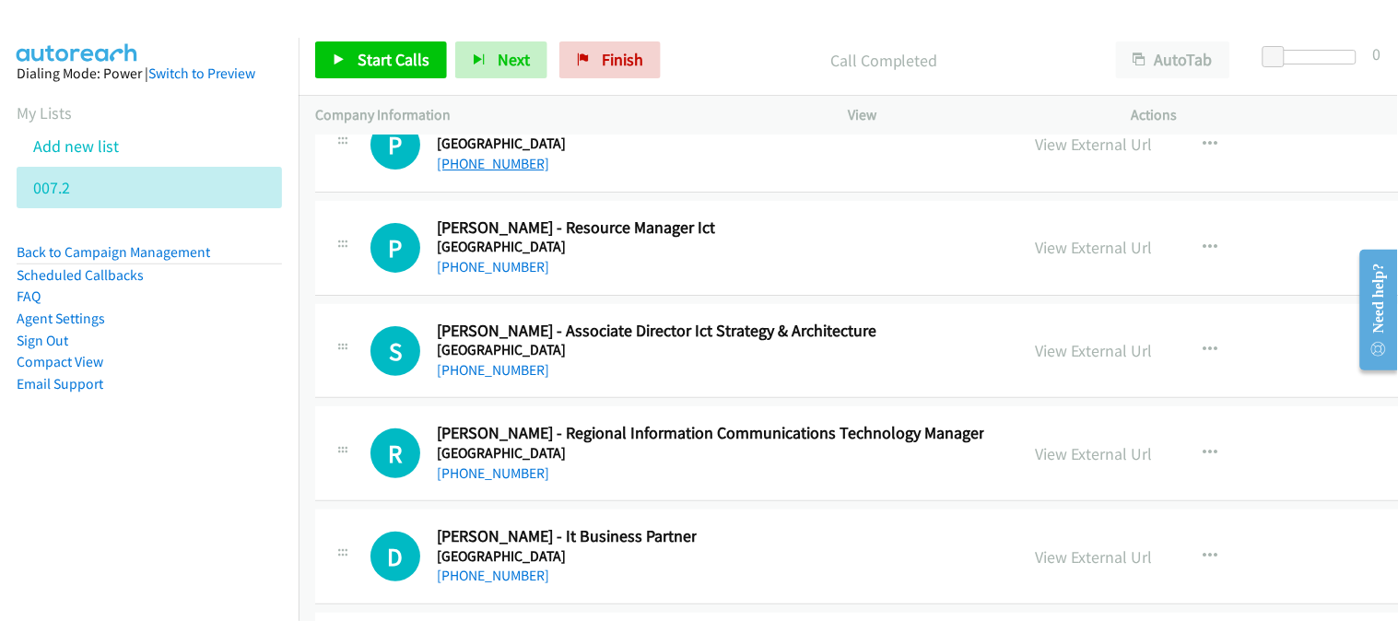
click at [481, 172] on link "[PHONE_NUMBER]" at bounding box center [493, 164] width 112 height 18
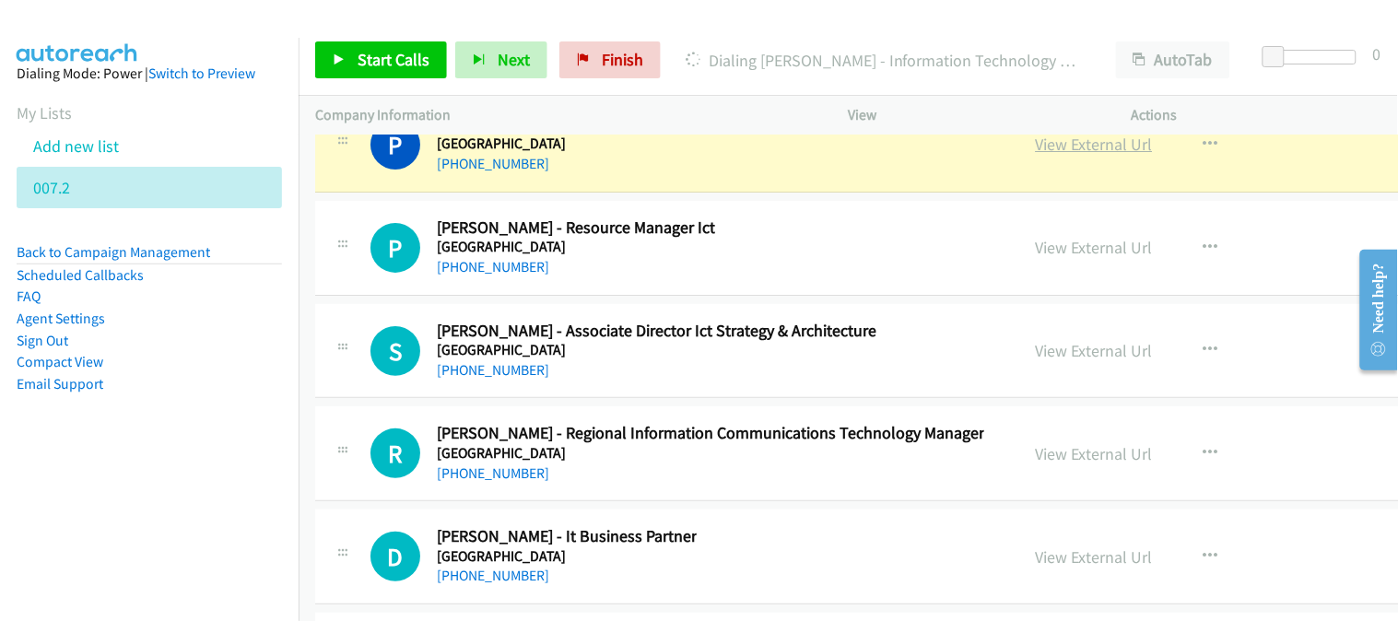
click at [1106, 155] on link "View External Url" at bounding box center [1094, 144] width 117 height 21
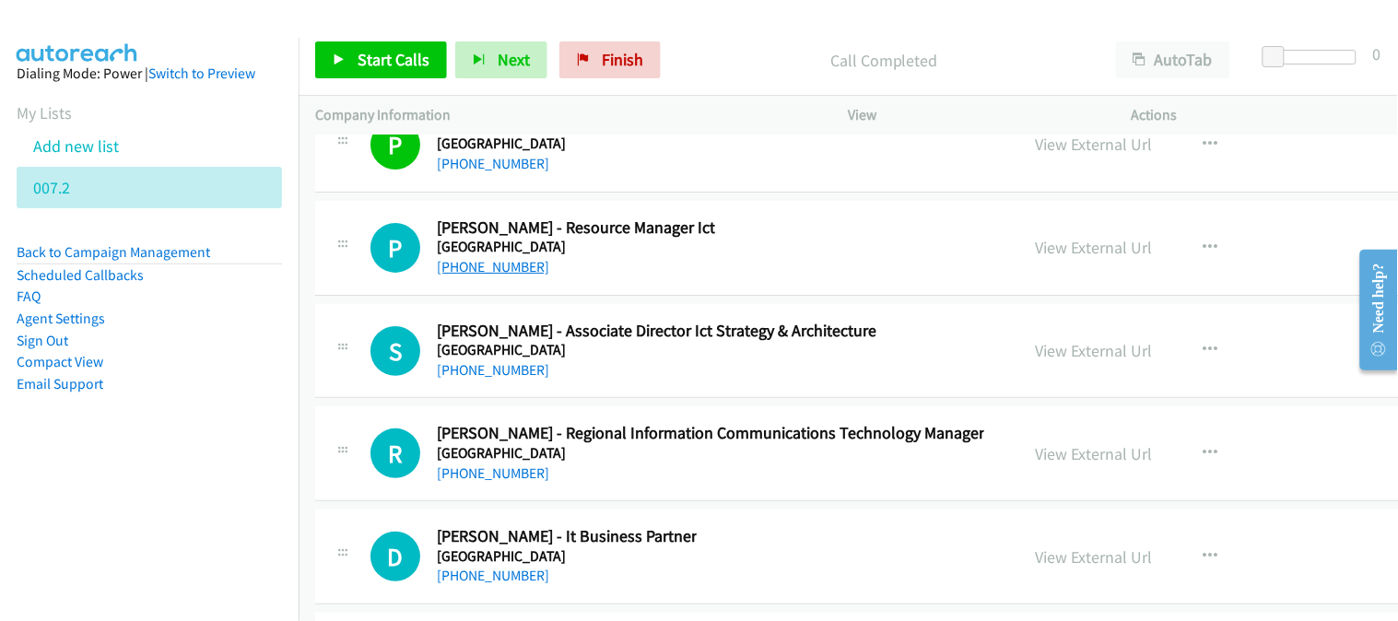
click at [452, 276] on link "[PHONE_NUMBER]" at bounding box center [493, 267] width 112 height 18
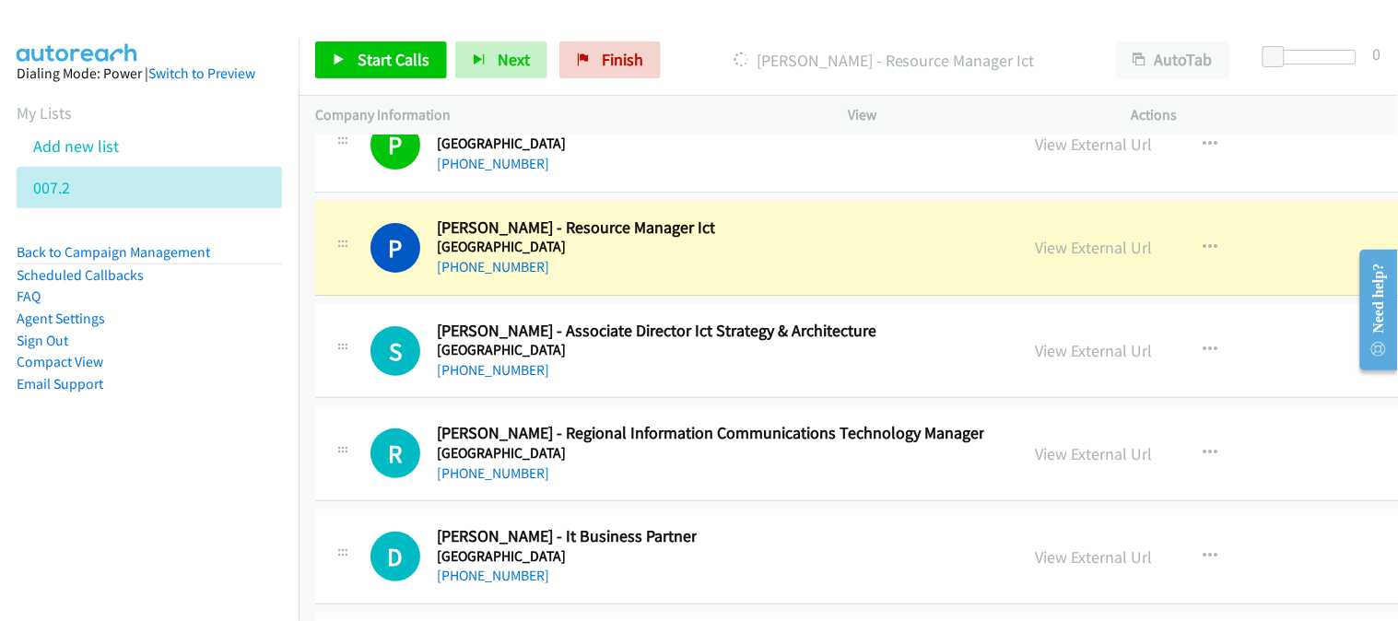
scroll to position [45073, 0]
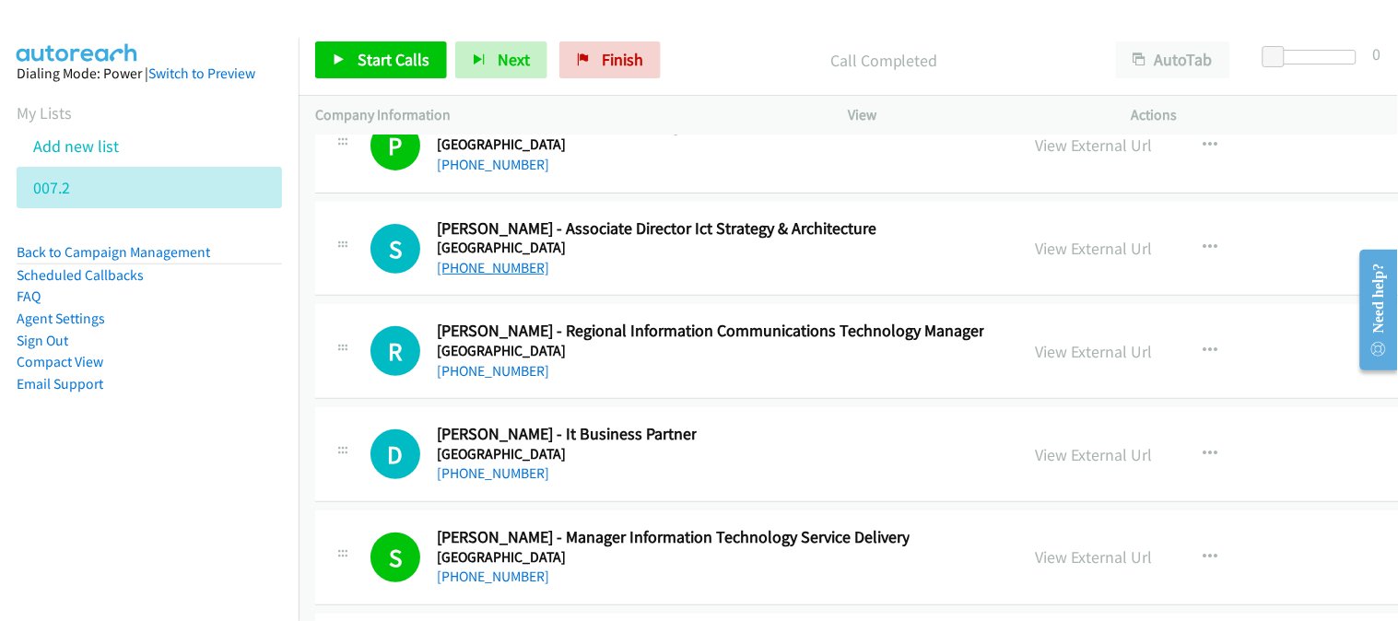
click at [475, 276] on link "[PHONE_NUMBER]" at bounding box center [493, 268] width 112 height 18
click at [512, 380] on link "[PHONE_NUMBER]" at bounding box center [493, 371] width 112 height 18
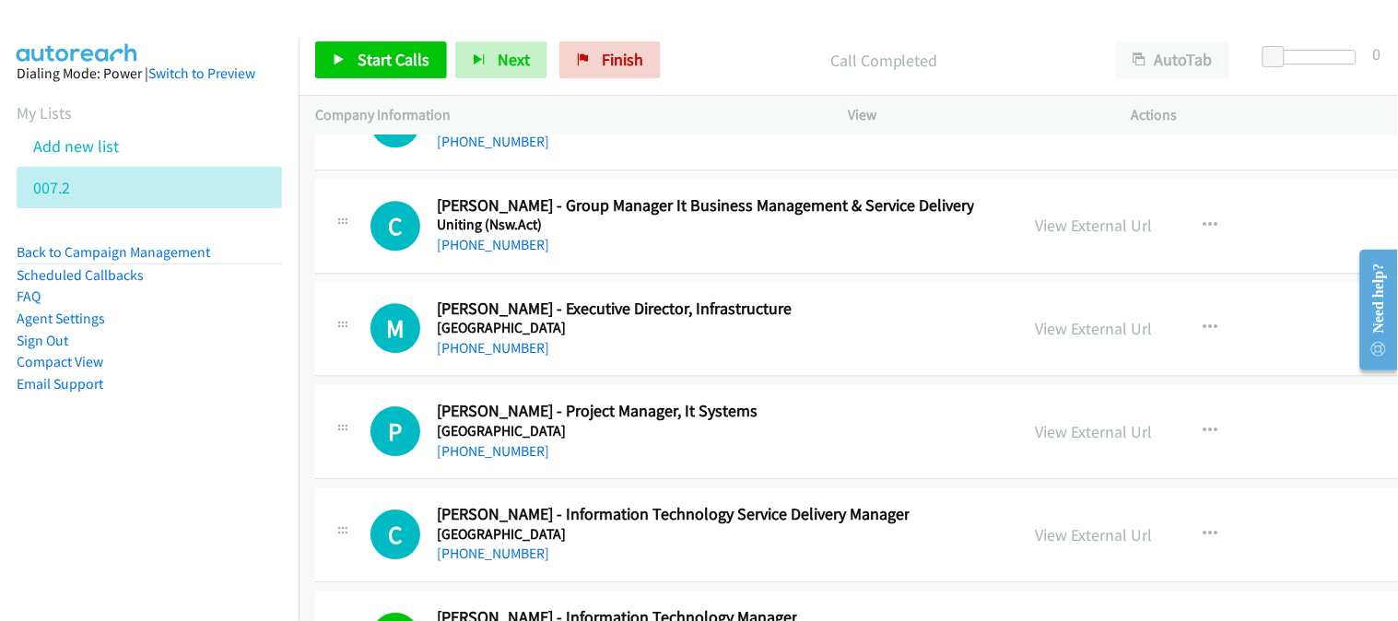
scroll to position [44459, 0]
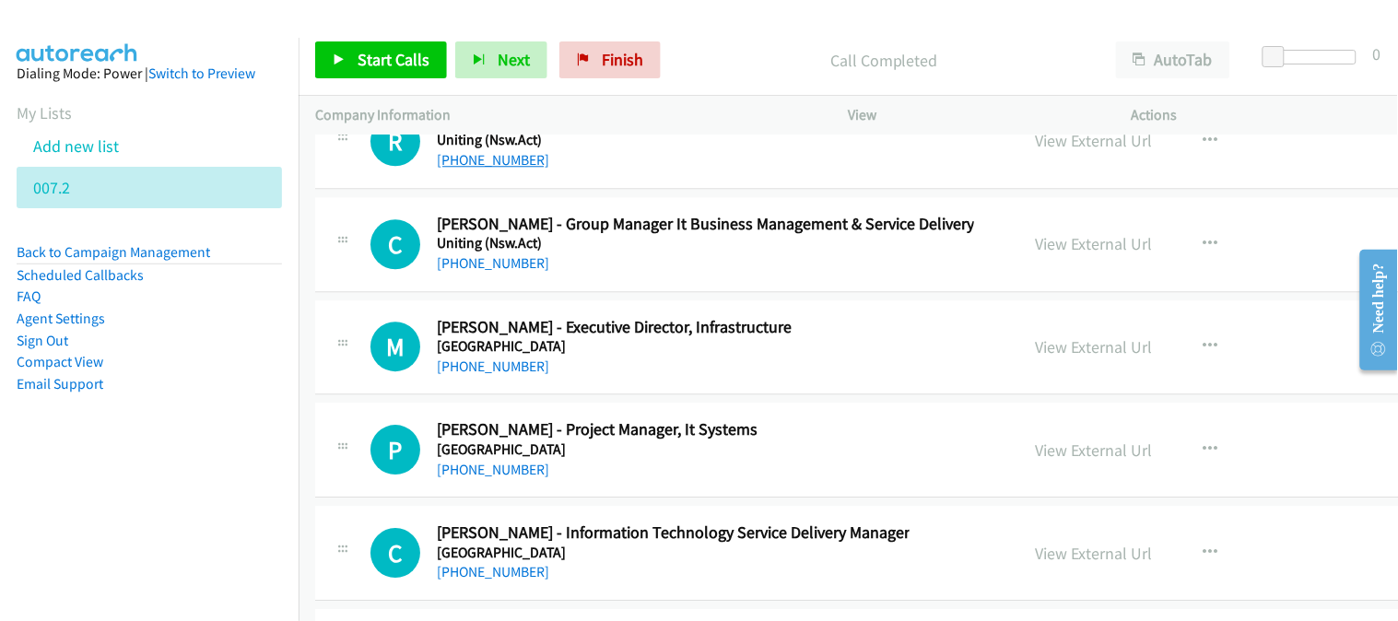
click at [494, 169] on link "[PHONE_NUMBER]" at bounding box center [493, 160] width 112 height 18
